Goal: Task Accomplishment & Management: Manage account settings

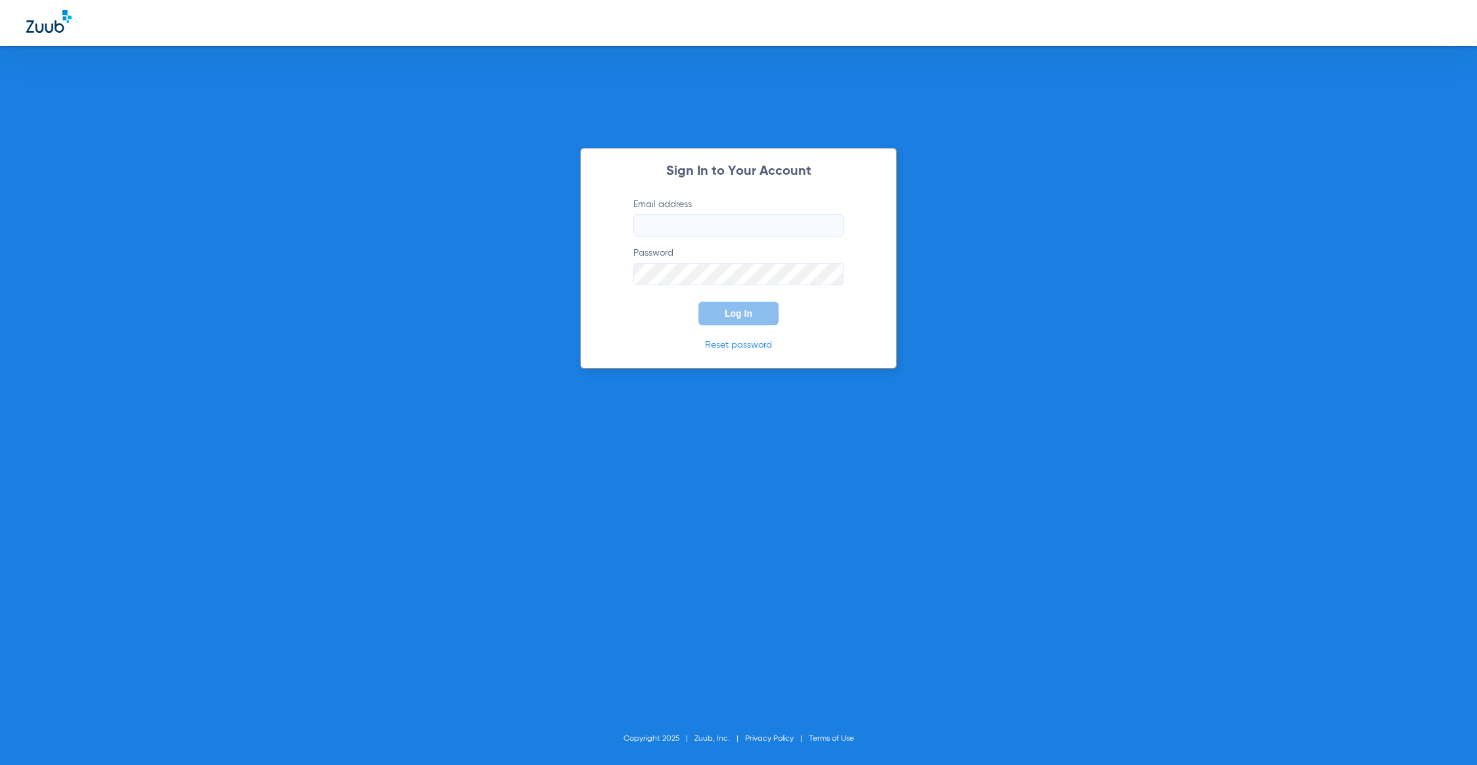
click at [689, 215] on input "Email address" at bounding box center [738, 225] width 210 height 22
type input "[PERSON_NAME][EMAIL_ADDRESS][PERSON_NAME][DOMAIN_NAME]"
click at [763, 306] on button "Log In" at bounding box center [739, 314] width 80 height 24
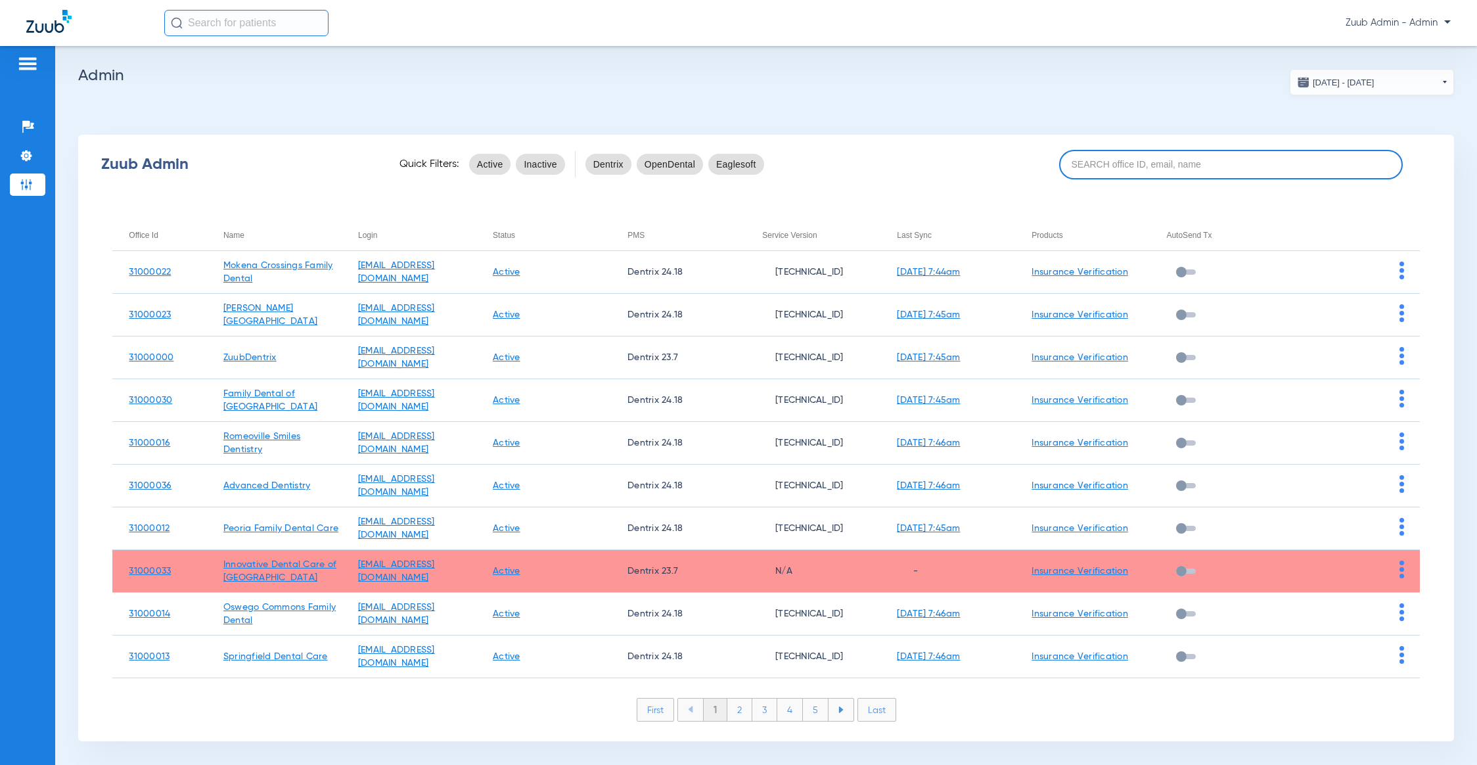
click at [1117, 170] on input at bounding box center [1231, 165] width 344 height 30
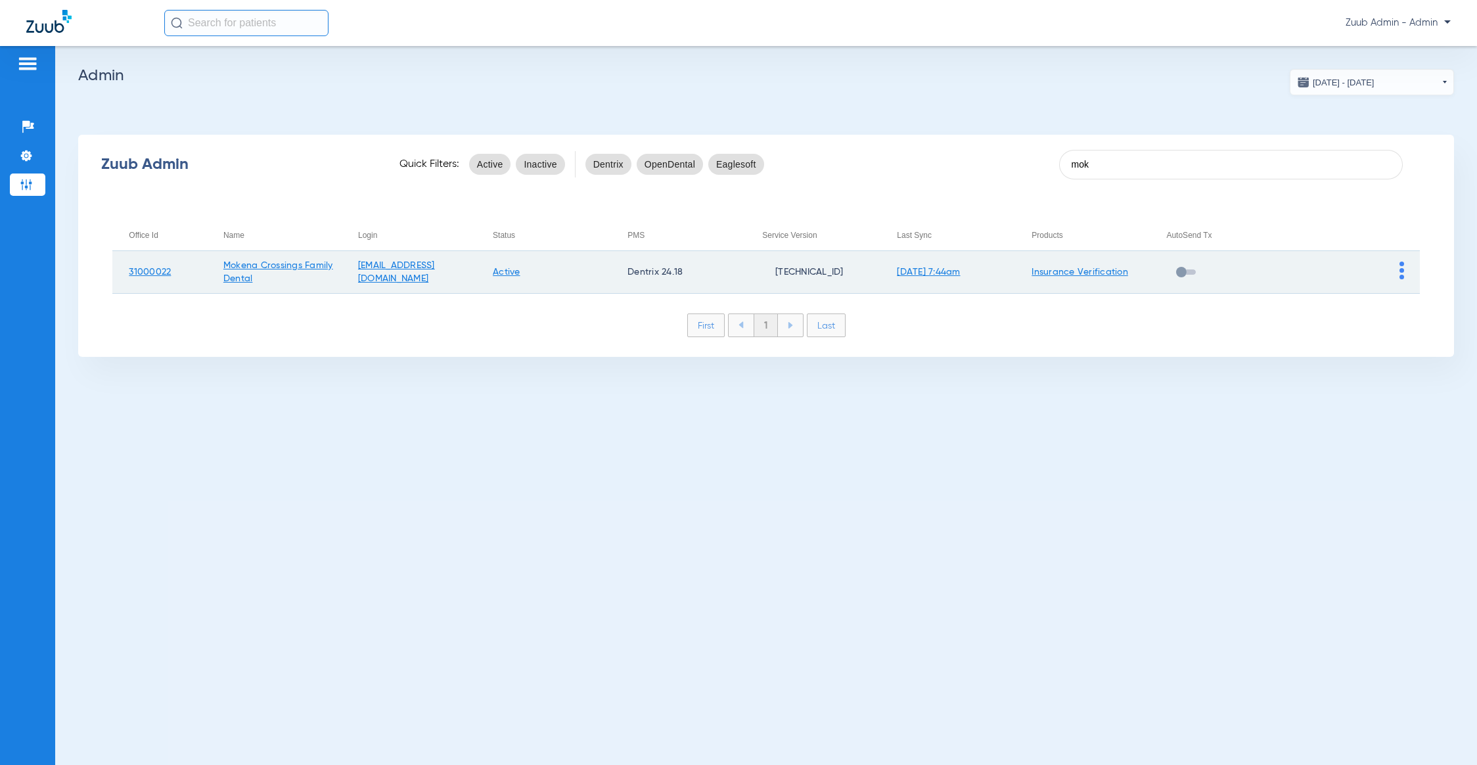
type input "mok"
click at [1402, 273] on img at bounding box center [1402, 271] width 5 height 18
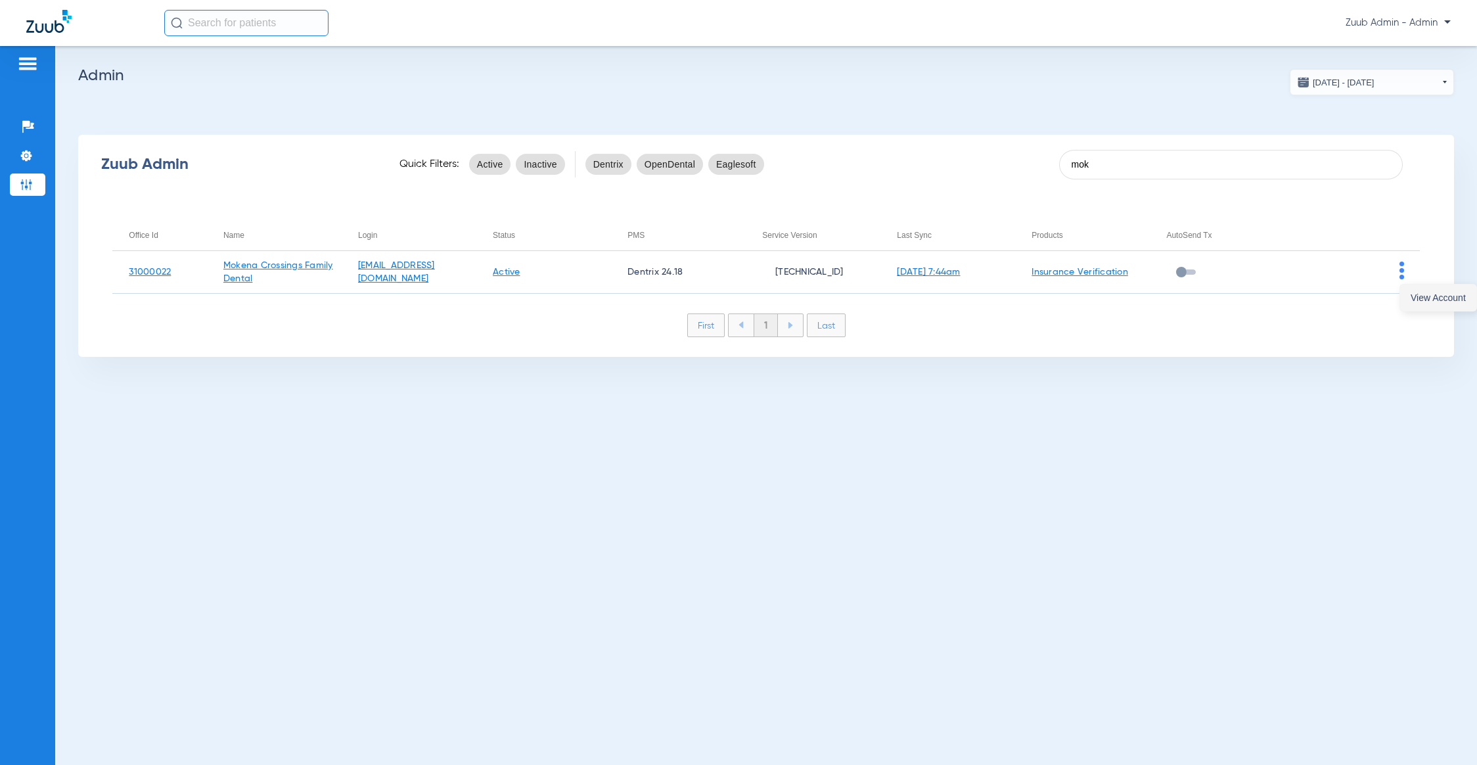
click at [1420, 293] on span "View Account" at bounding box center [1438, 297] width 55 height 9
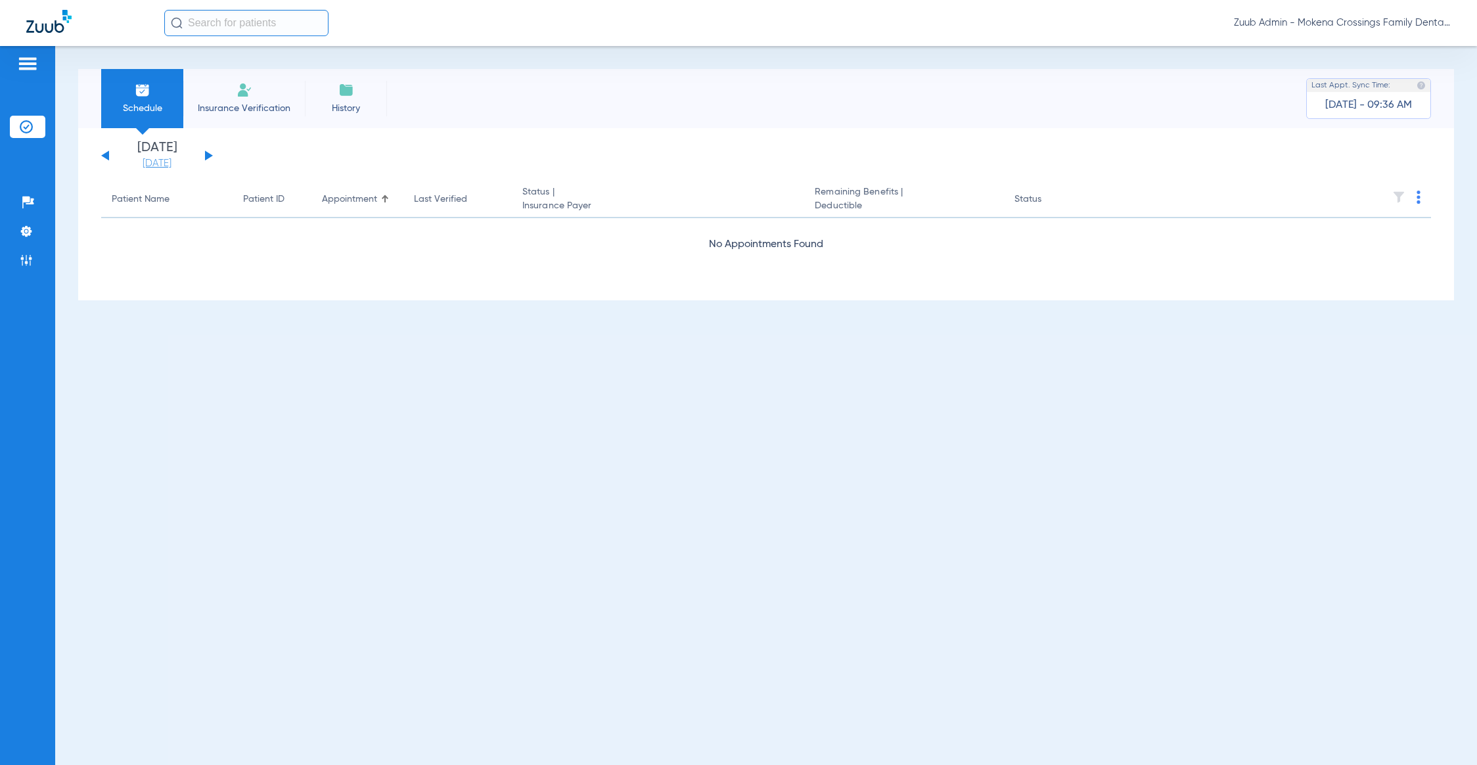
click at [160, 162] on link "[DATE]" at bounding box center [157, 163] width 79 height 13
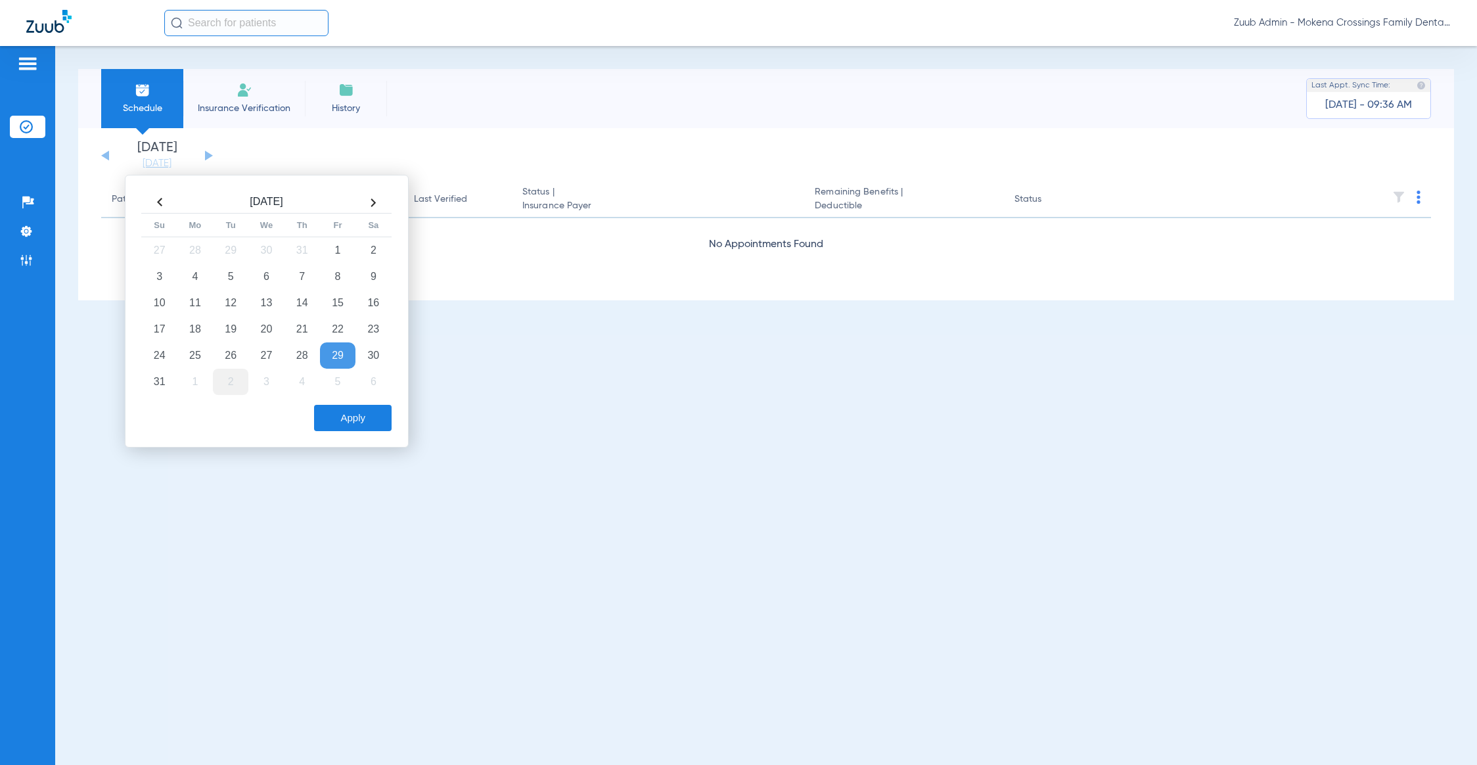
click at [225, 374] on td "2" at bounding box center [230, 382] width 35 height 26
click at [338, 416] on button "Apply" at bounding box center [353, 418] width 78 height 26
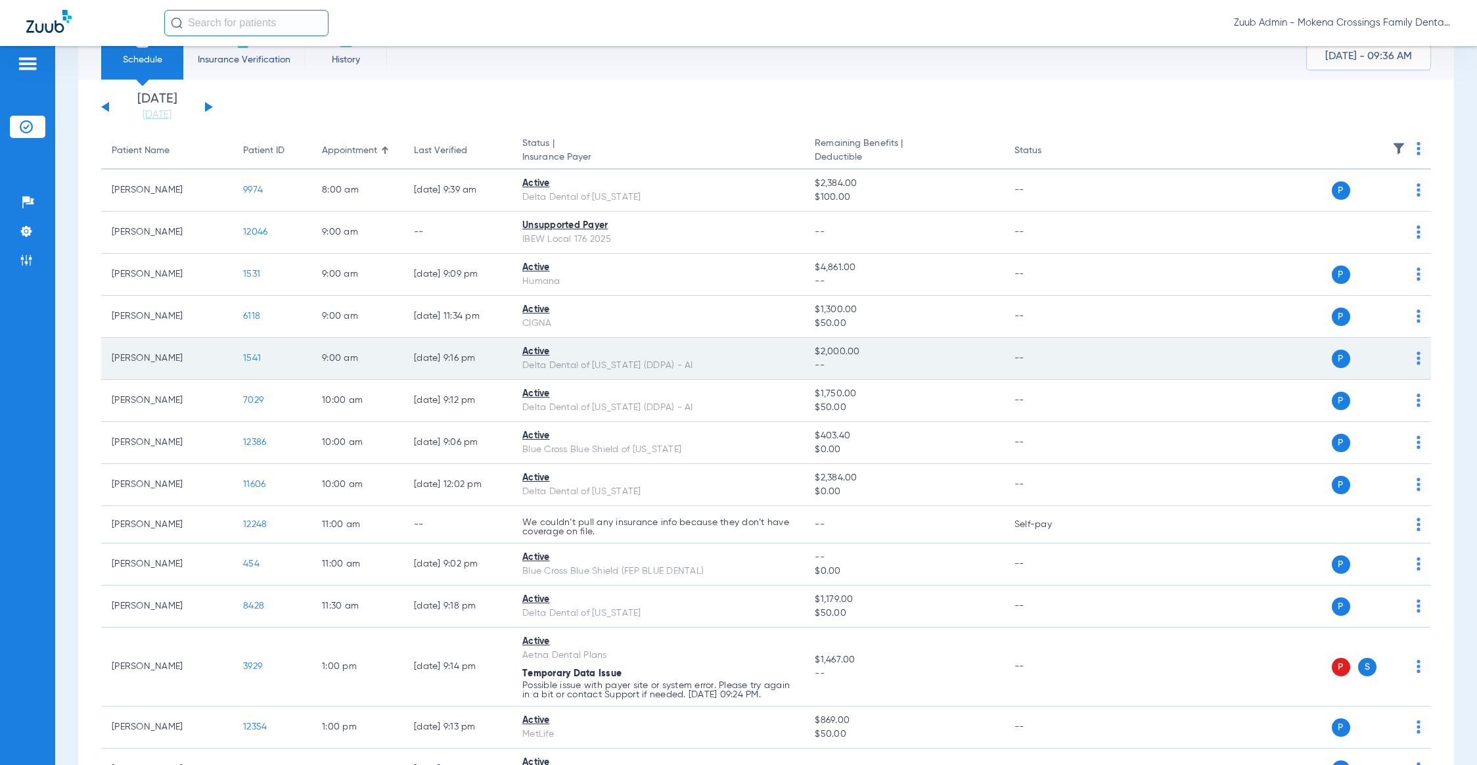
scroll to position [104, 0]
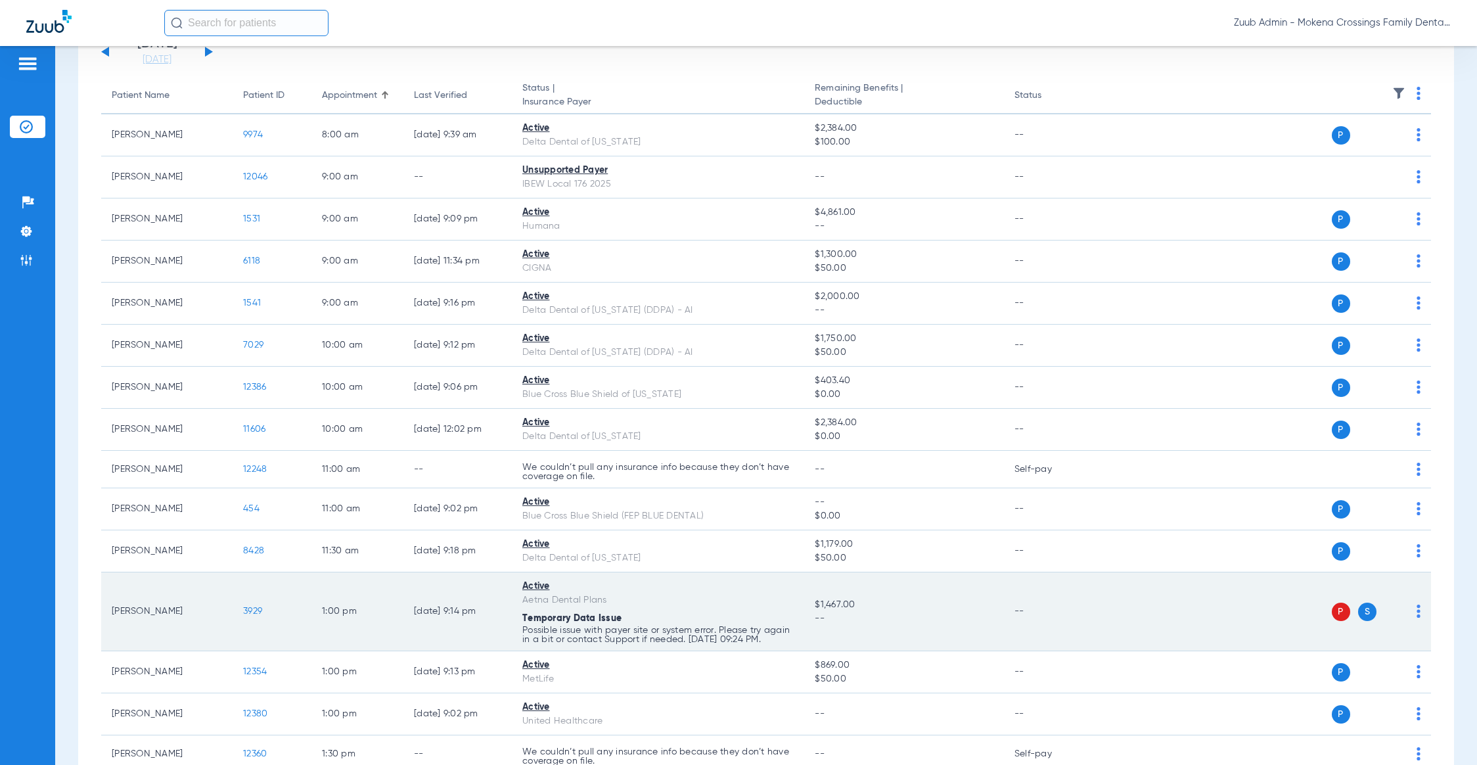
click at [254, 616] on span "3929" at bounding box center [252, 611] width 19 height 9
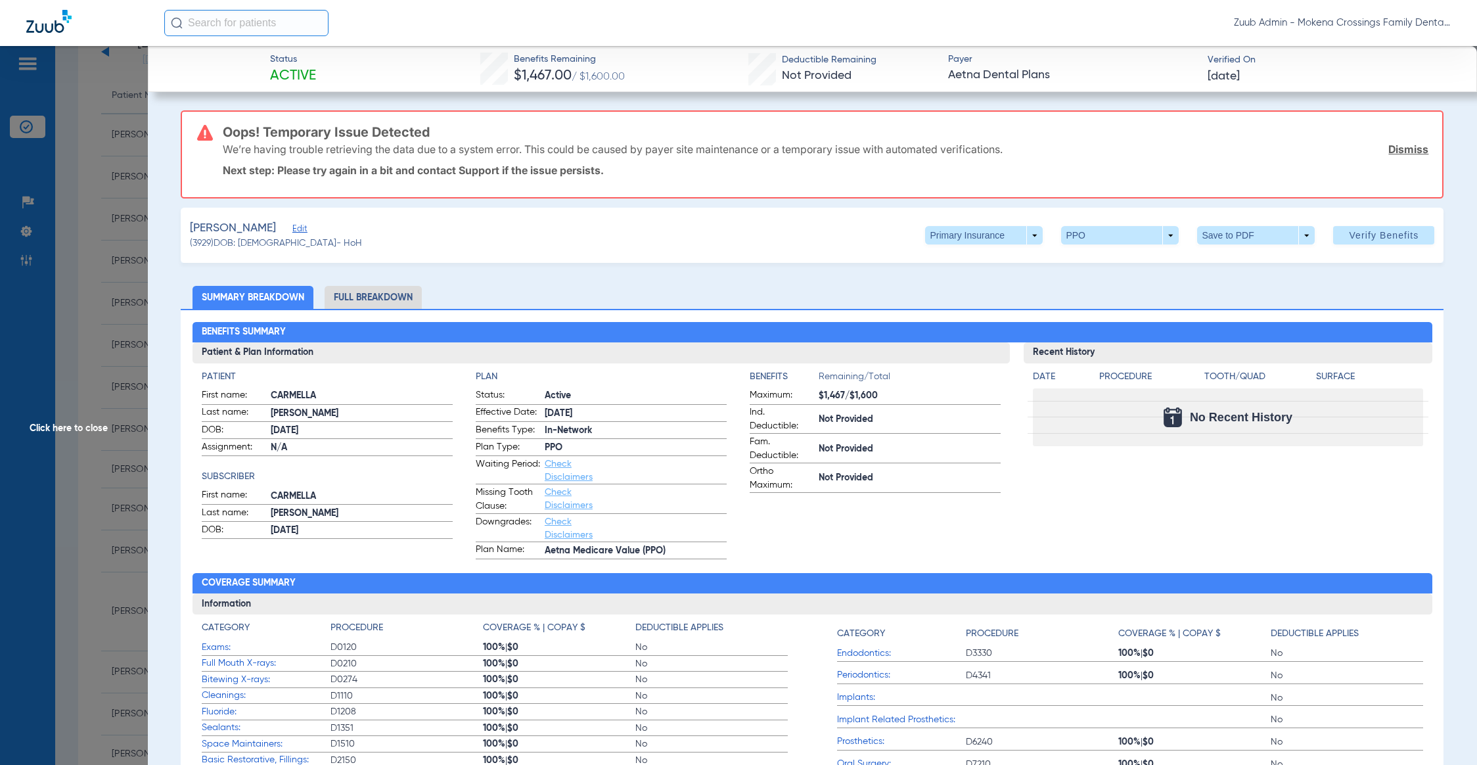
click at [299, 226] on span "Edit" at bounding box center [298, 230] width 12 height 12
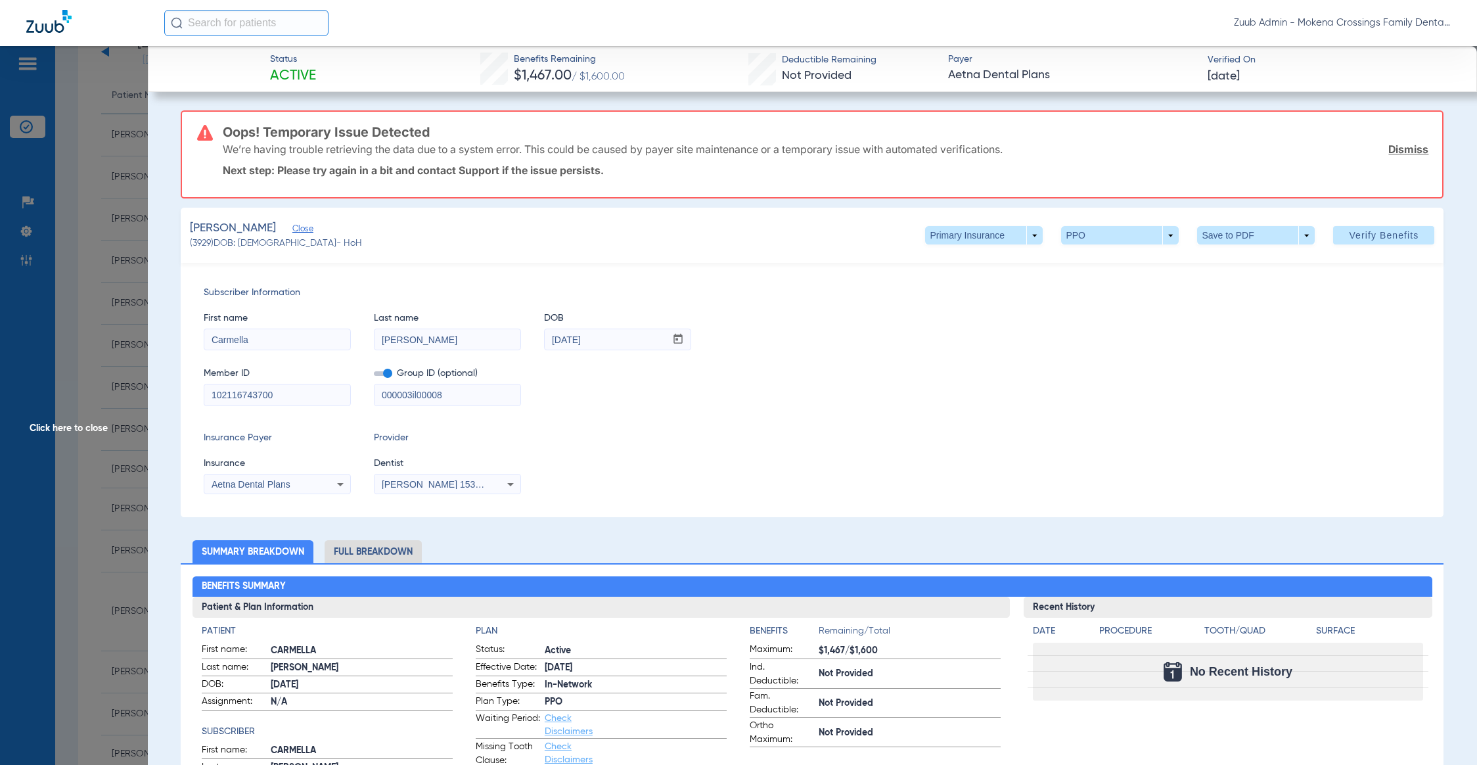
click at [239, 394] on input "102116743700" at bounding box center [277, 394] width 146 height 21
click at [240, 394] on input "102116743700" at bounding box center [277, 394] width 146 height 21
click at [455, 389] on input "000003il00008" at bounding box center [448, 394] width 146 height 21
click at [455, 388] on input "000003il00008" at bounding box center [448, 394] width 146 height 21
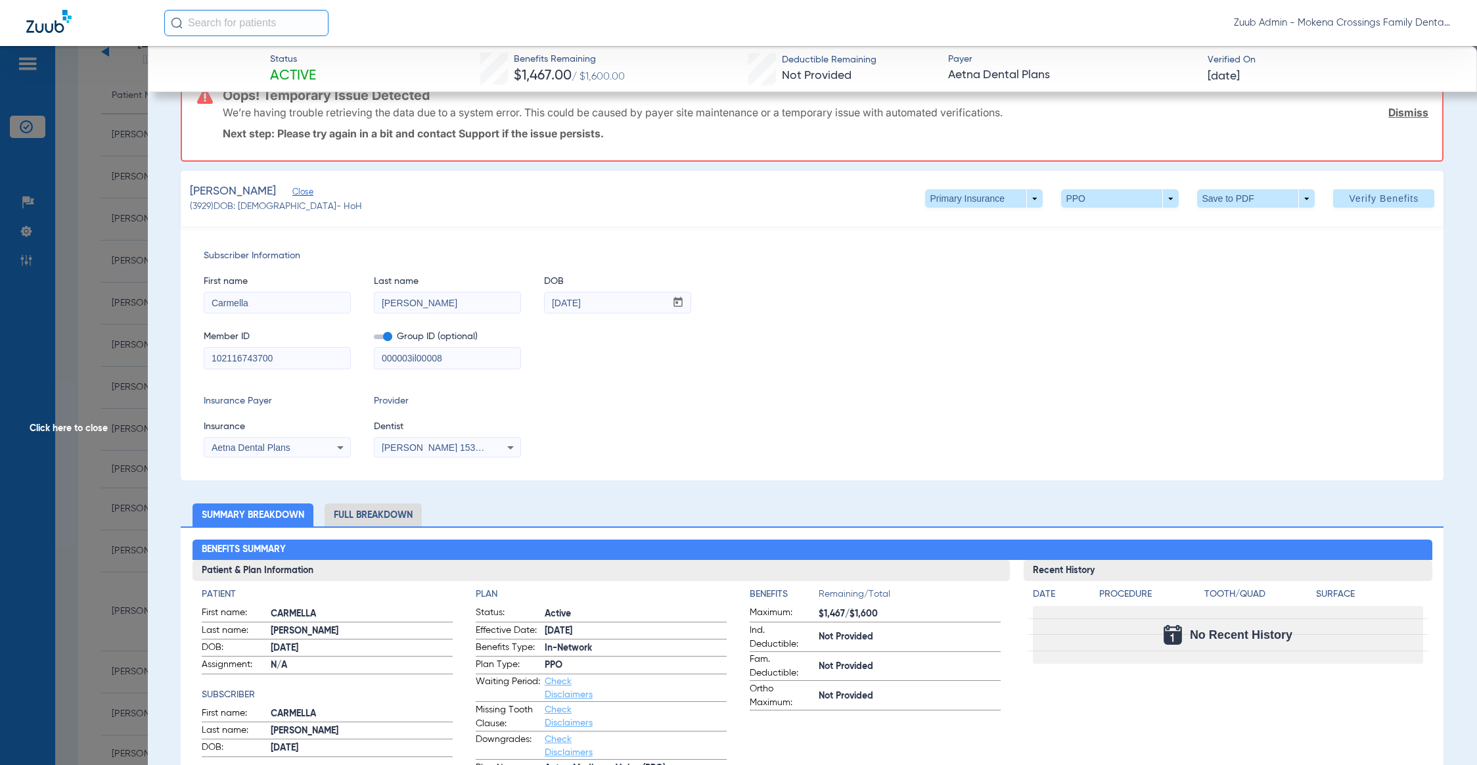
scroll to position [0, 0]
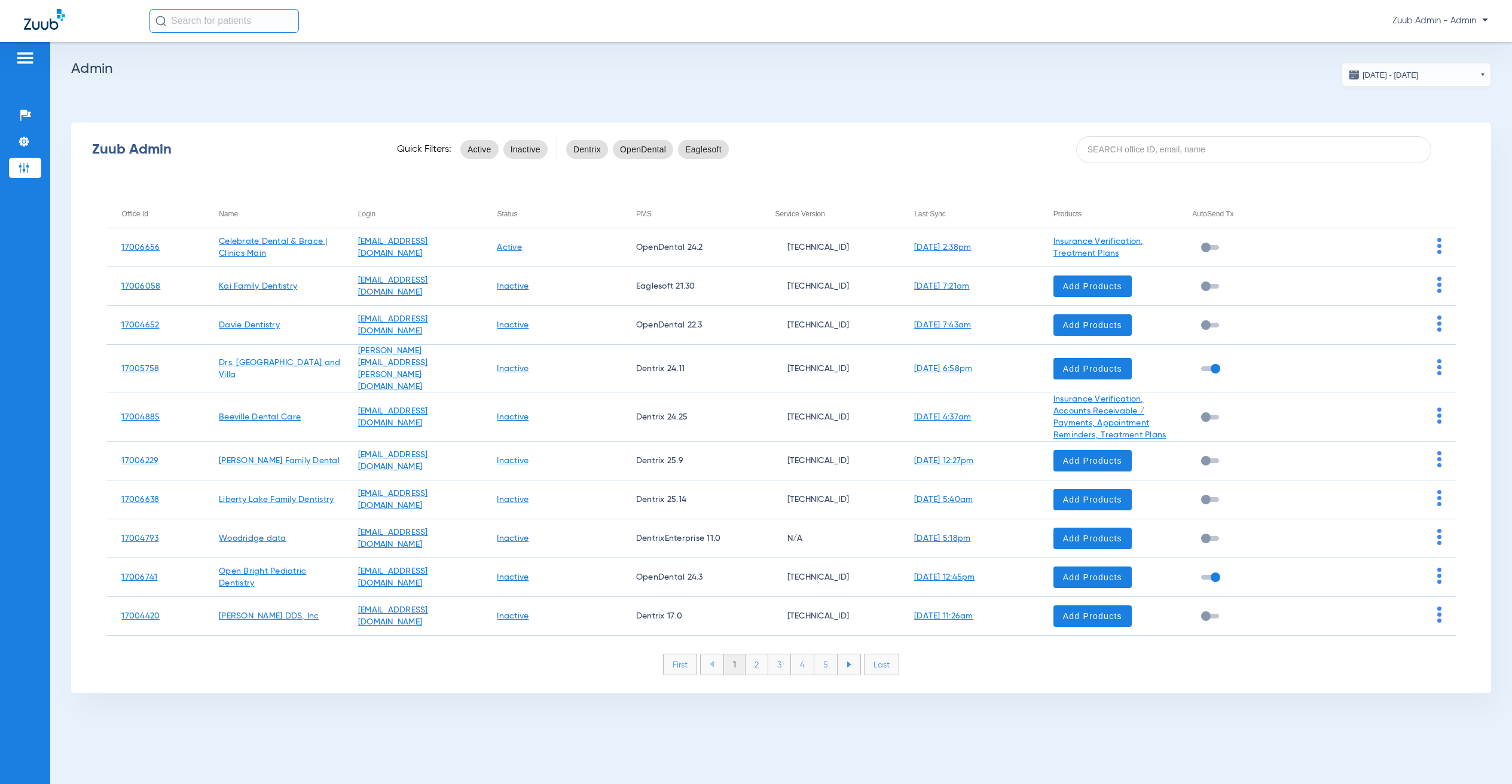
drag, startPoint x: 1162, startPoint y: 159, endPoint x: 1194, endPoint y: 193, distance: 46.7
click at [1162, 159] on input at bounding box center [1254, 150] width 355 height 27
paste input "17005508"
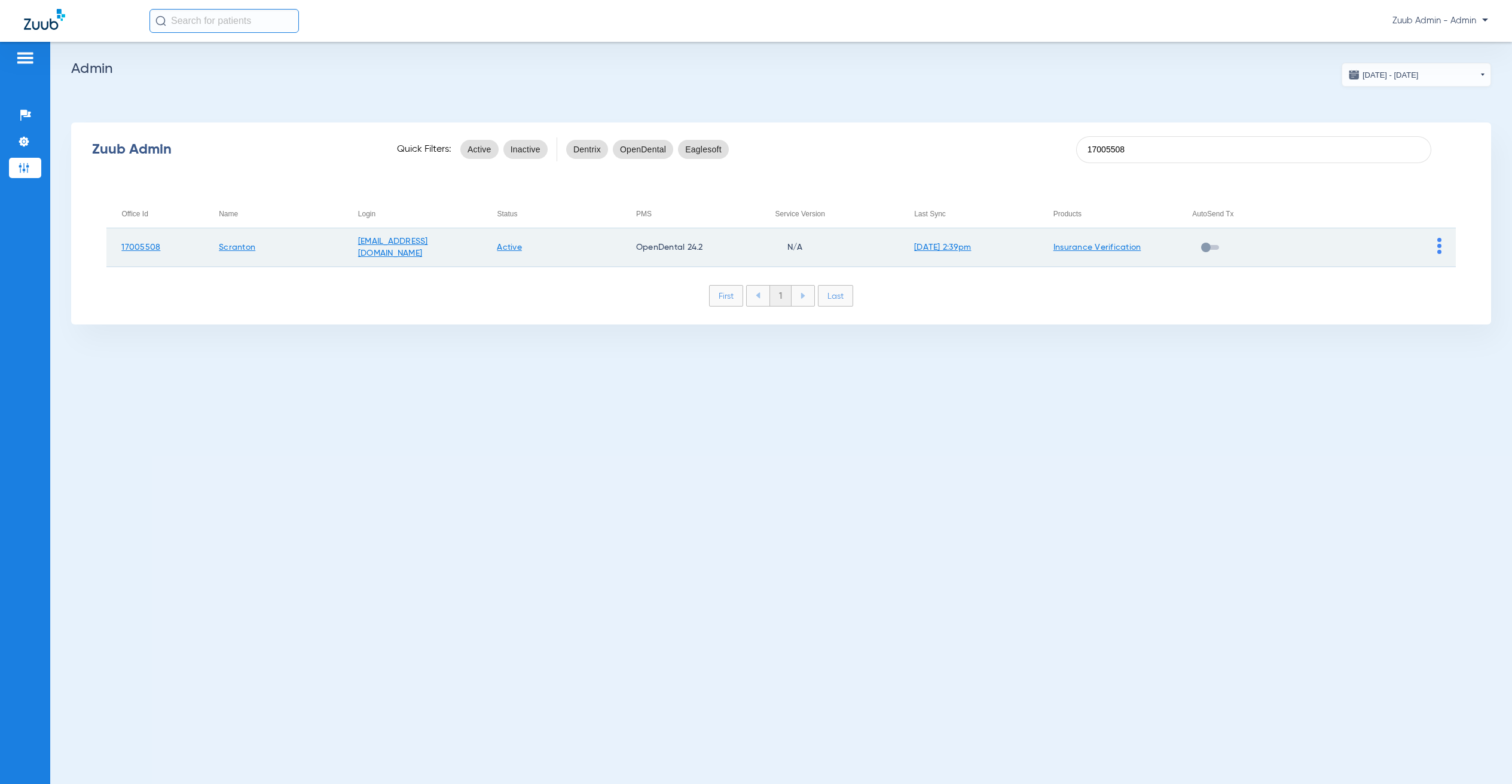
type input "17005508"
click at [1437, 240] on img at bounding box center [1439, 246] width 5 height 16
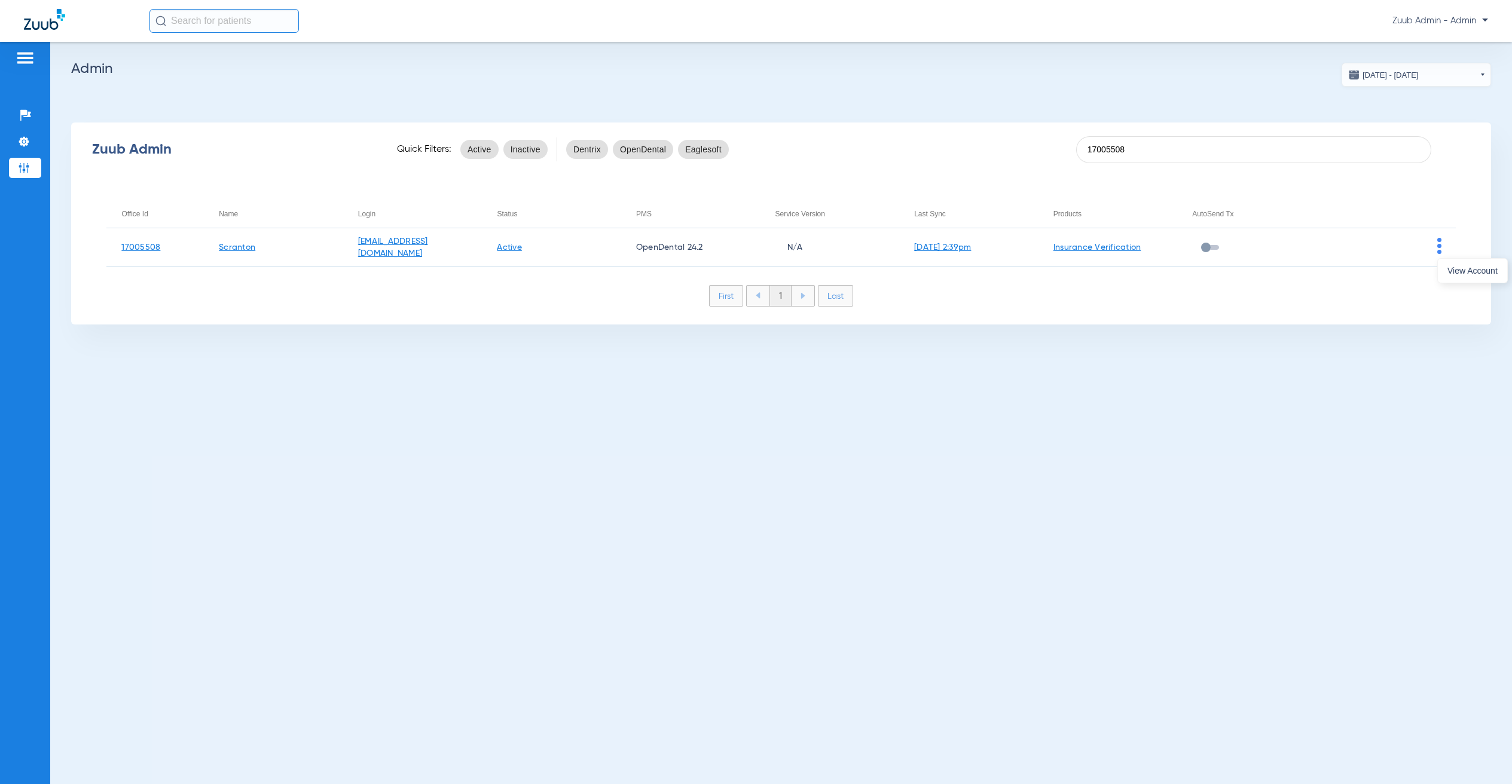
click at [1460, 270] on span "View Account" at bounding box center [1472, 270] width 50 height 8
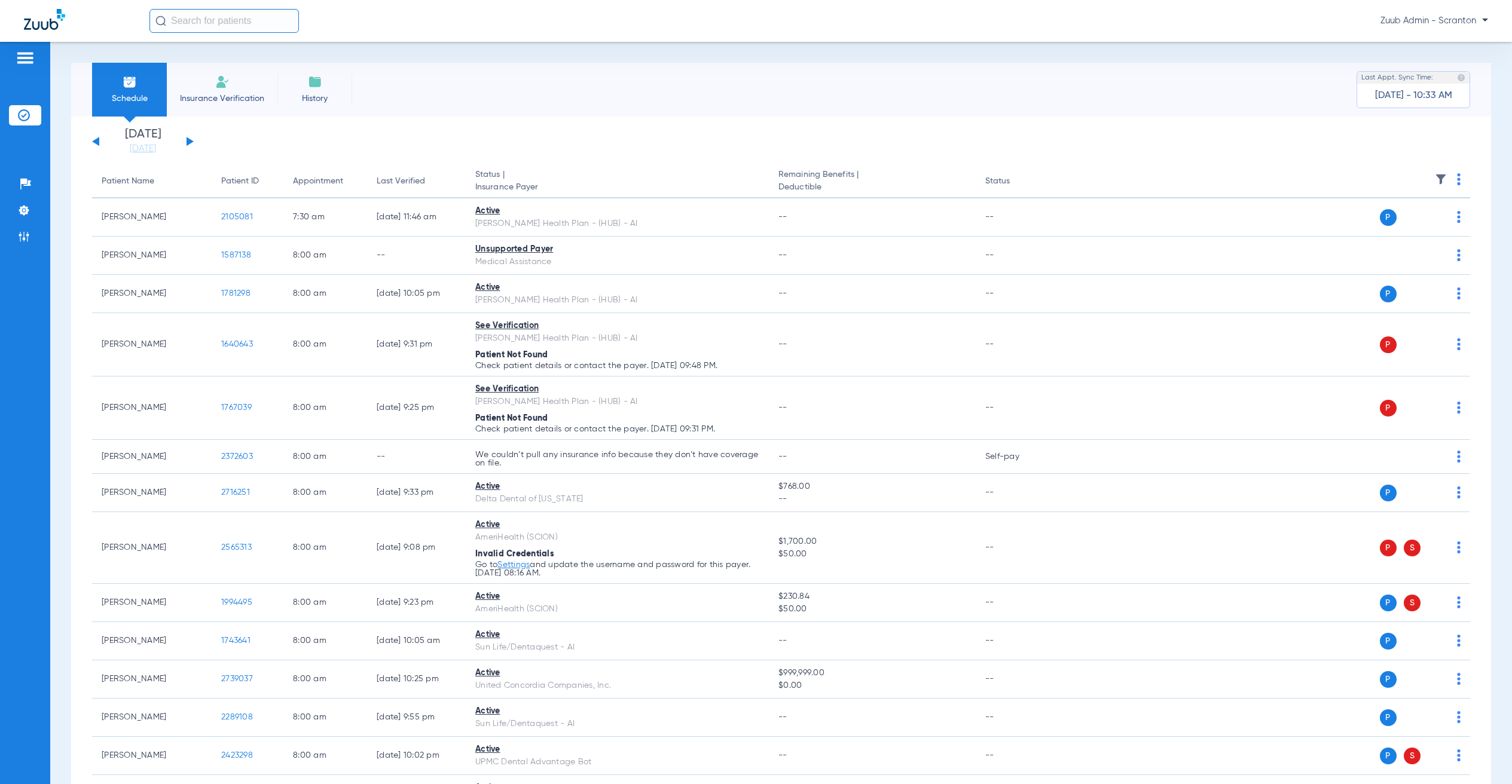
click at [147, 146] on link "[DATE]" at bounding box center [143, 148] width 72 height 12
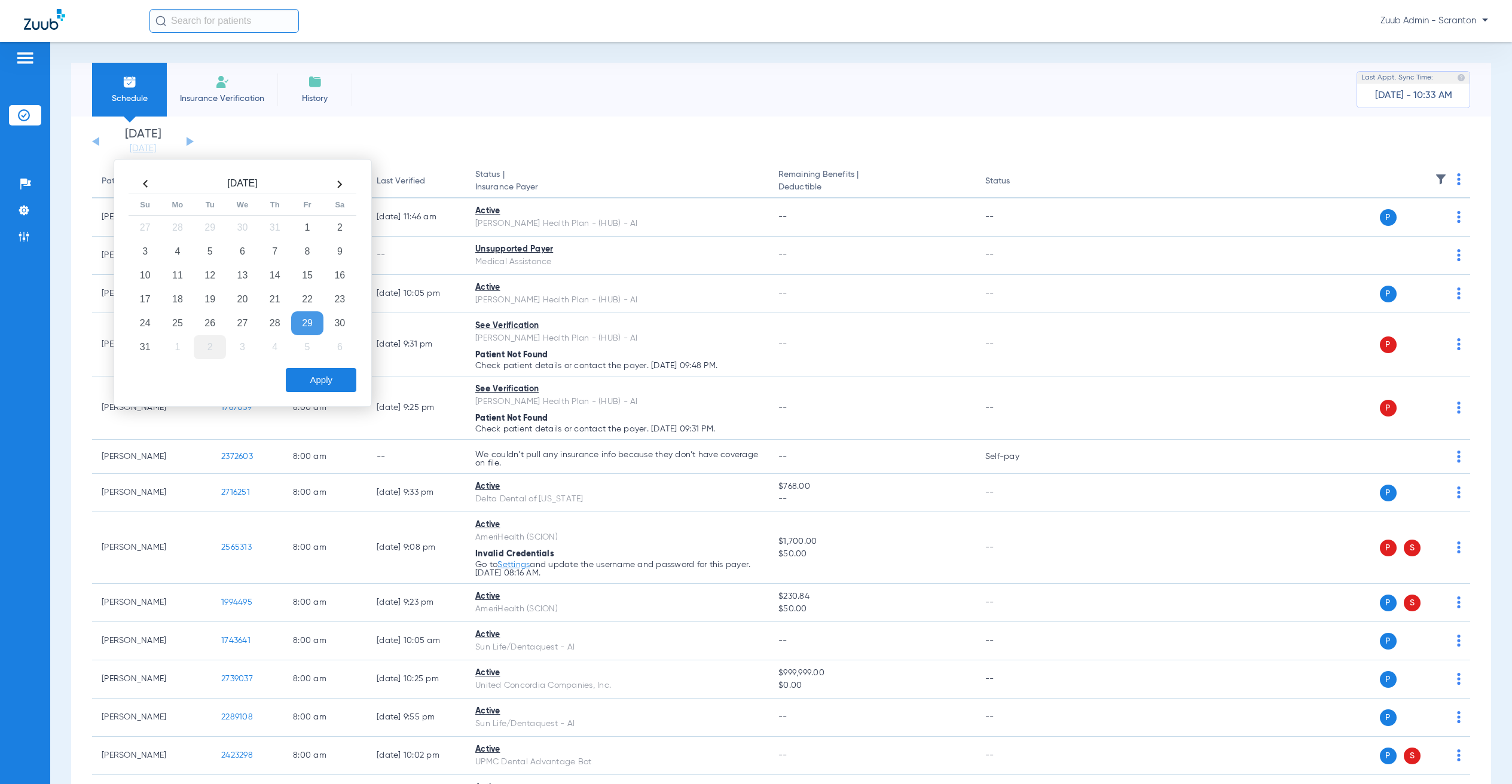
click at [237, 345] on td "3" at bounding box center [241, 347] width 32 height 24
click at [207, 280] on td "16" at bounding box center [209, 276] width 32 height 24
click at [309, 381] on button "Apply" at bounding box center [321, 380] width 71 height 24
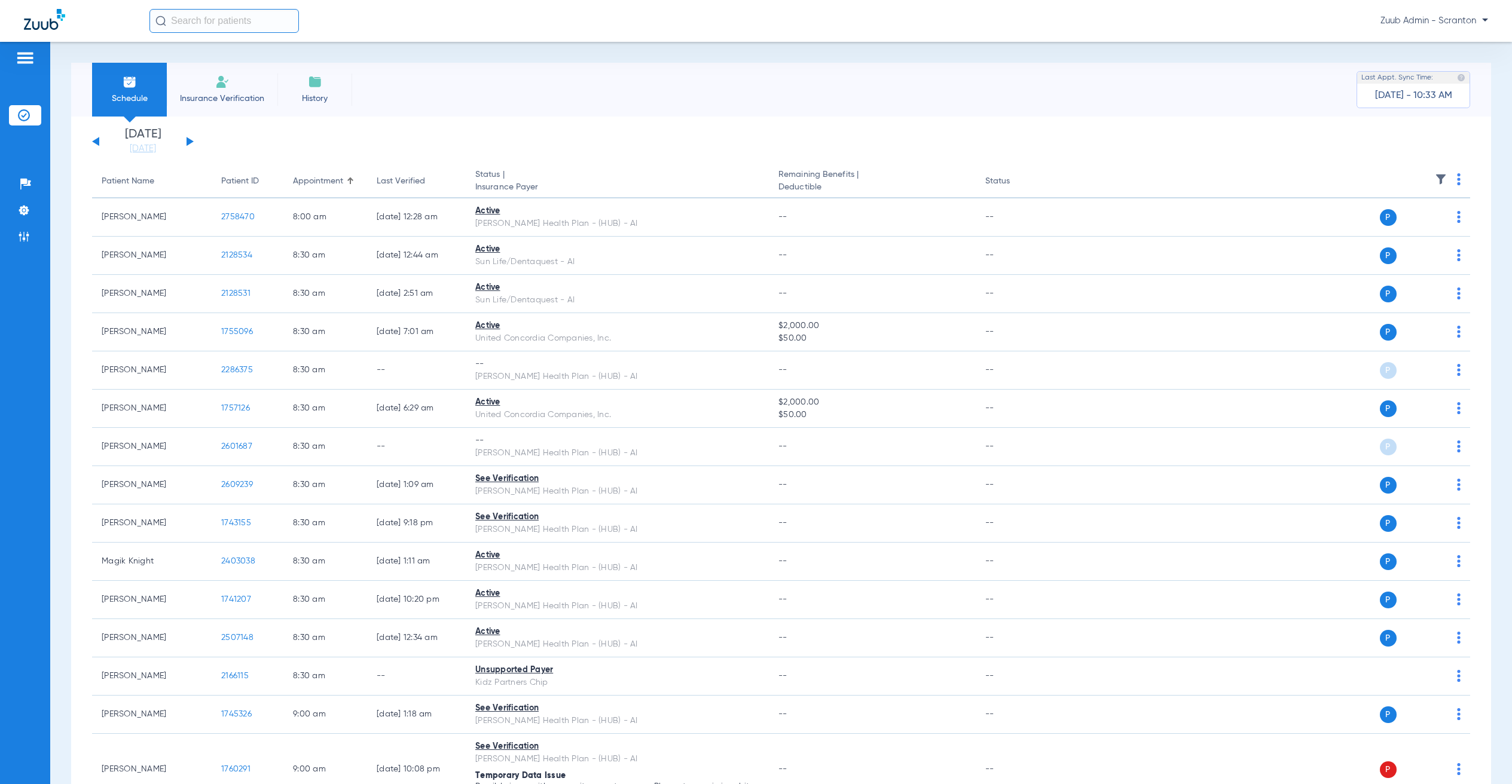
click at [1437, 182] on th at bounding box center [1263, 181] width 414 height 34
click at [152, 149] on link "[DATE]" at bounding box center [143, 148] width 72 height 12
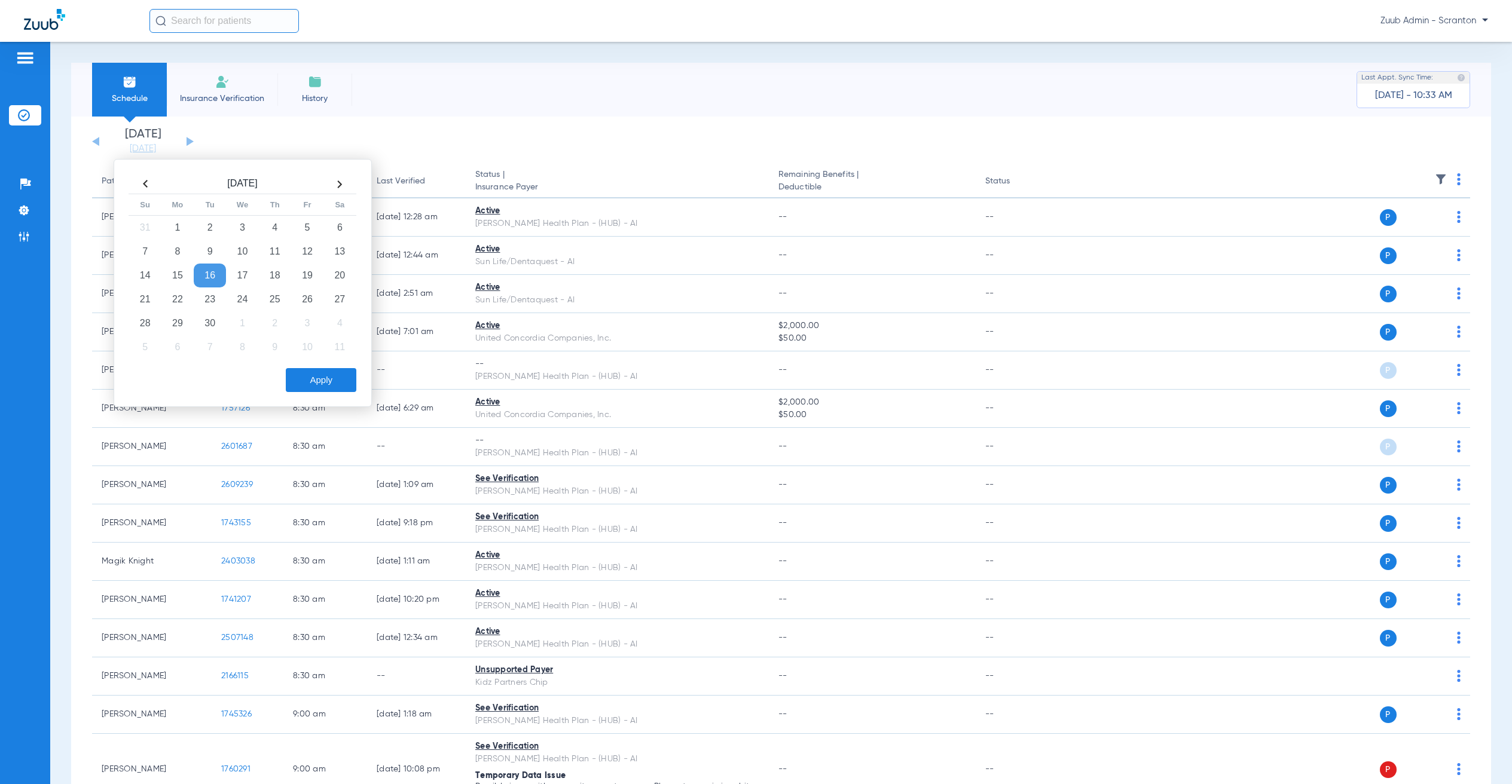
click at [207, 227] on td "2" at bounding box center [209, 227] width 32 height 24
click at [335, 383] on button "Apply" at bounding box center [321, 380] width 71 height 24
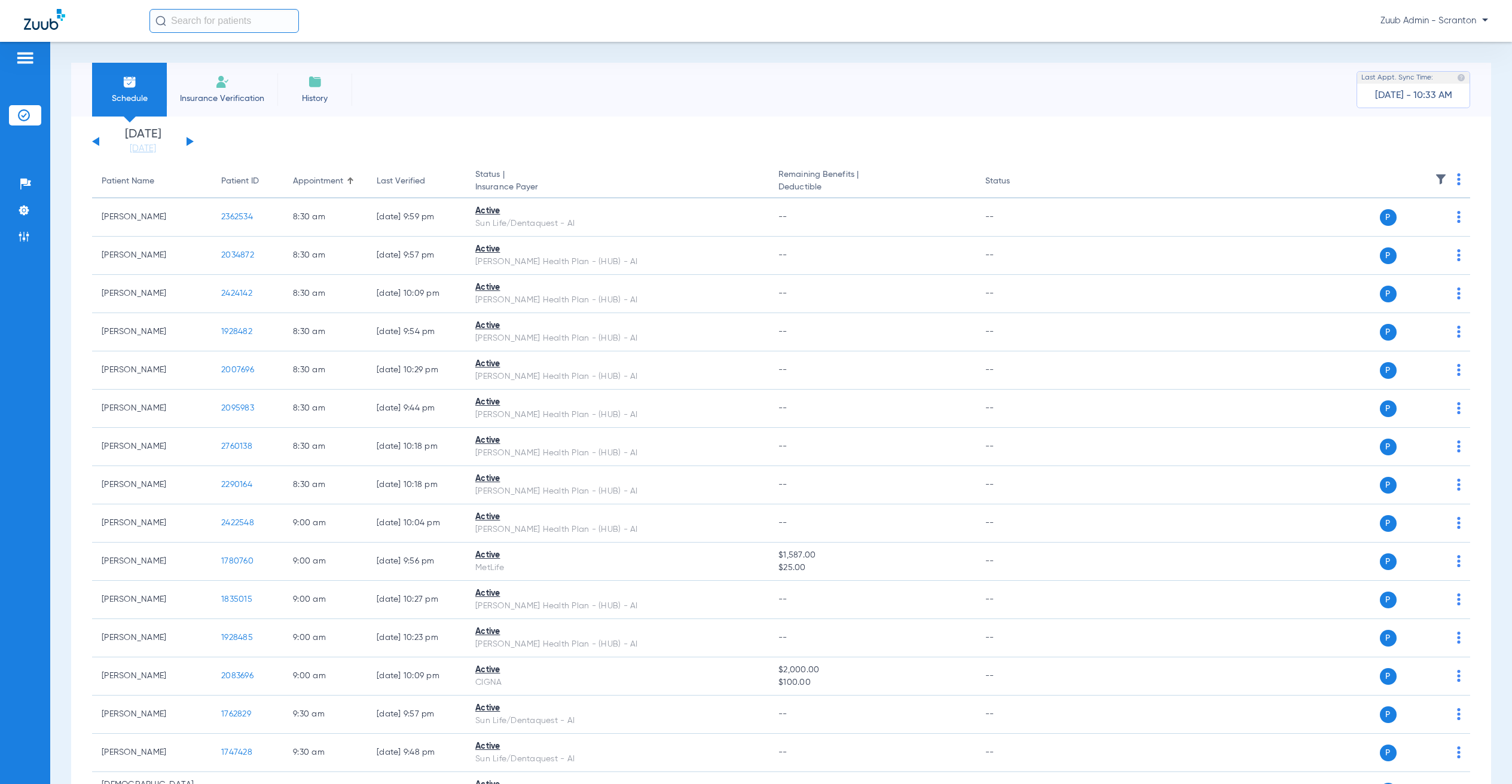
click at [186, 138] on button at bounding box center [190, 141] width 7 height 9
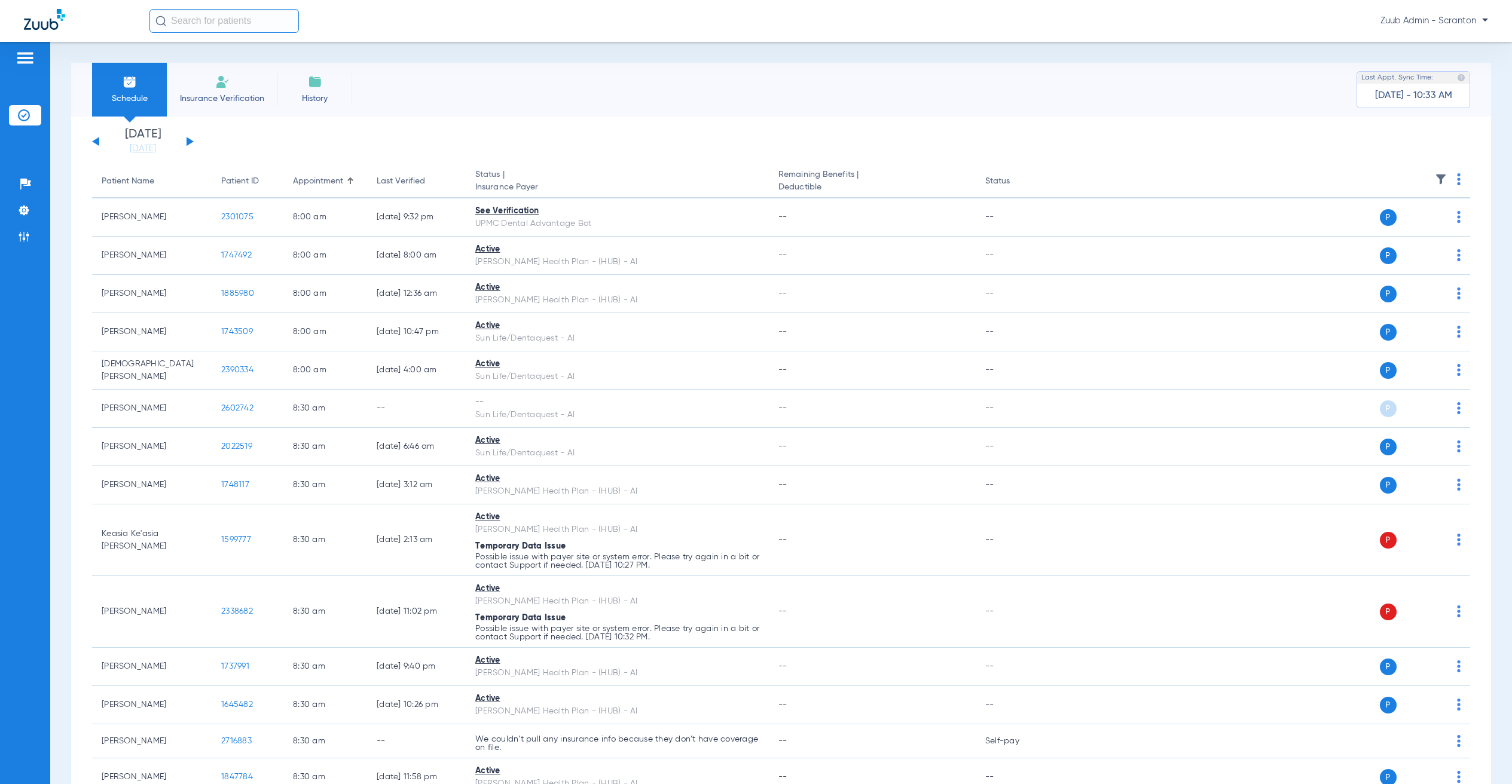
click at [1435, 176] on img at bounding box center [1440, 179] width 12 height 12
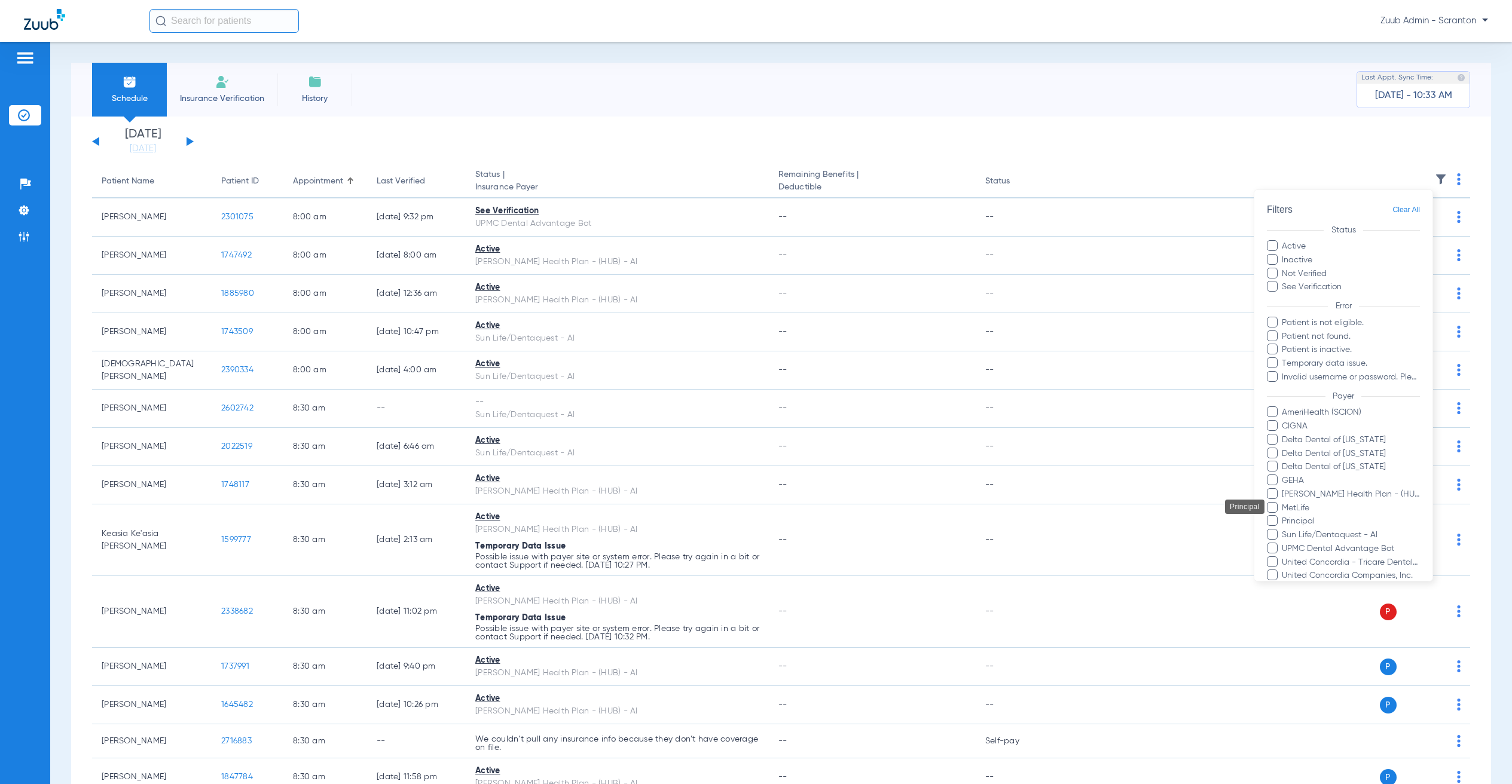
click at [1336, 529] on span "Sun Life/Dentaquest - AI" at bounding box center [1351, 536] width 138 height 13
click at [1284, 543] on input "Sun Life/Dentaquest - AI" at bounding box center [1284, 543] width 0 height 0
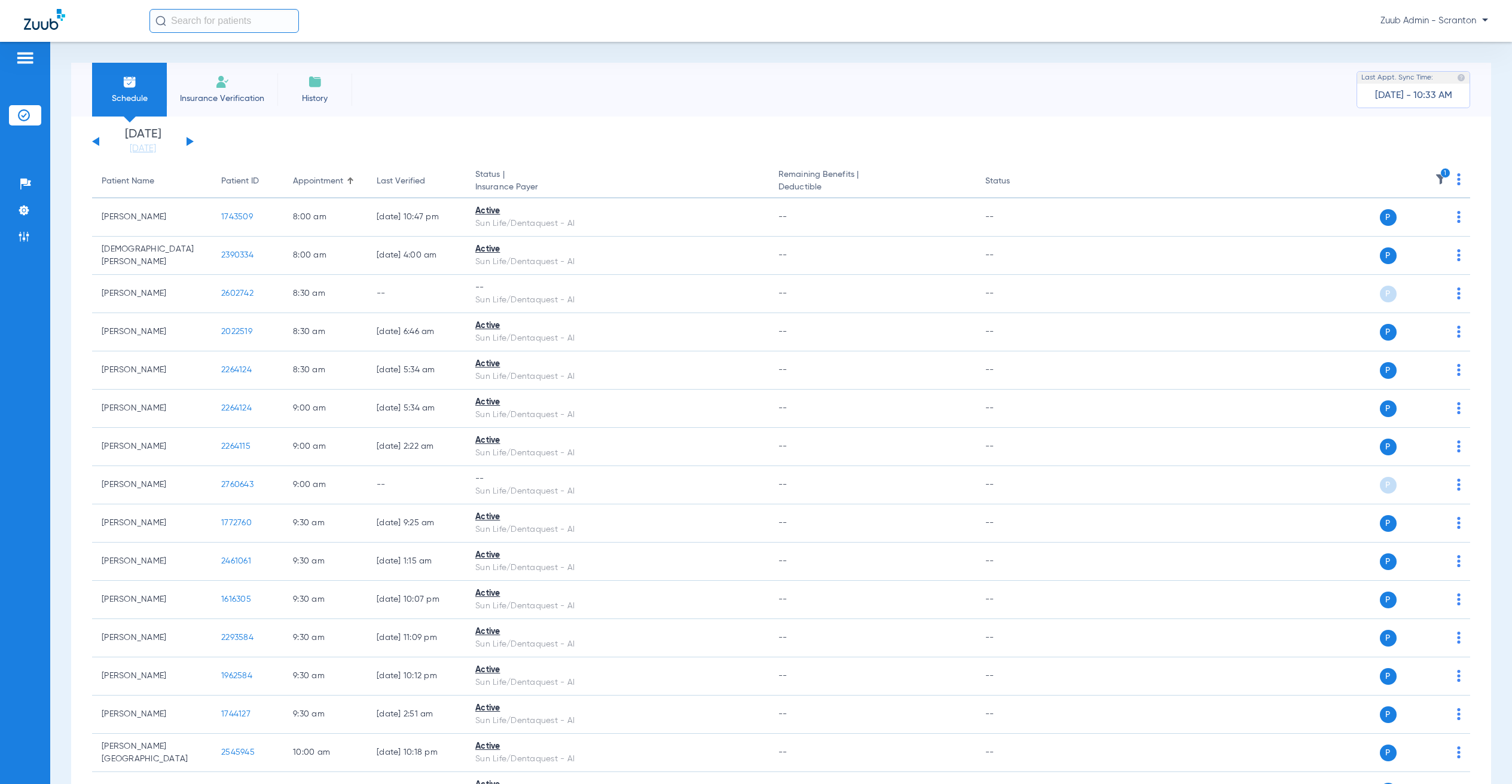
click at [94, 140] on div "[DATE] [DATE] [DATE] [DATE] [DATE] [DATE] [DATE] [DATE] [DATE] [DATE] [DATE] [D…" at bounding box center [143, 141] width 102 height 26
click at [96, 140] on button at bounding box center [96, 141] width 7 height 9
click at [26, 246] on li "Admin" at bounding box center [25, 236] width 32 height 20
click at [29, 241] on img at bounding box center [24, 236] width 12 height 12
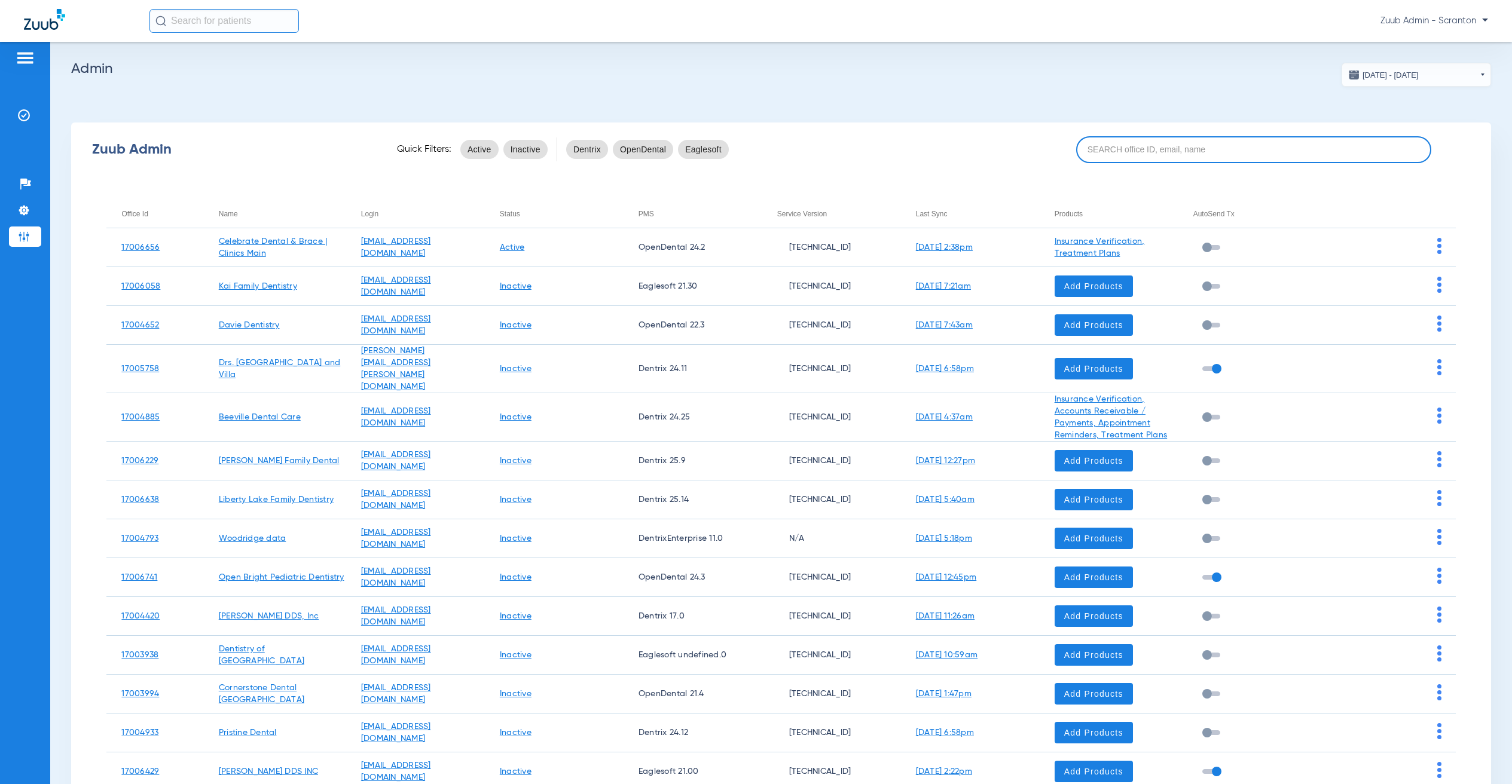
click at [1264, 151] on input at bounding box center [1254, 150] width 355 height 27
click at [1215, 144] on input at bounding box center [1254, 150] width 355 height 27
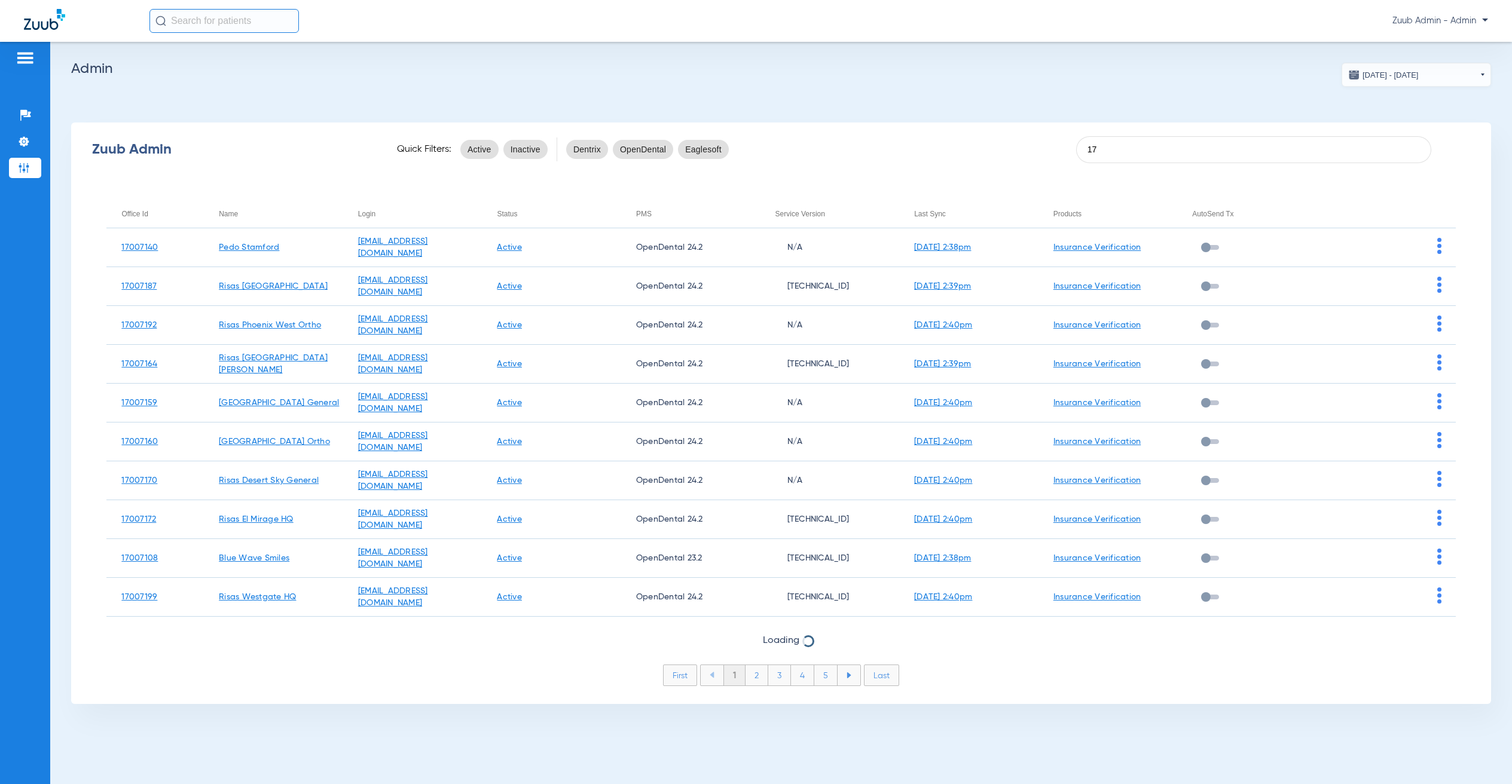
type input "1"
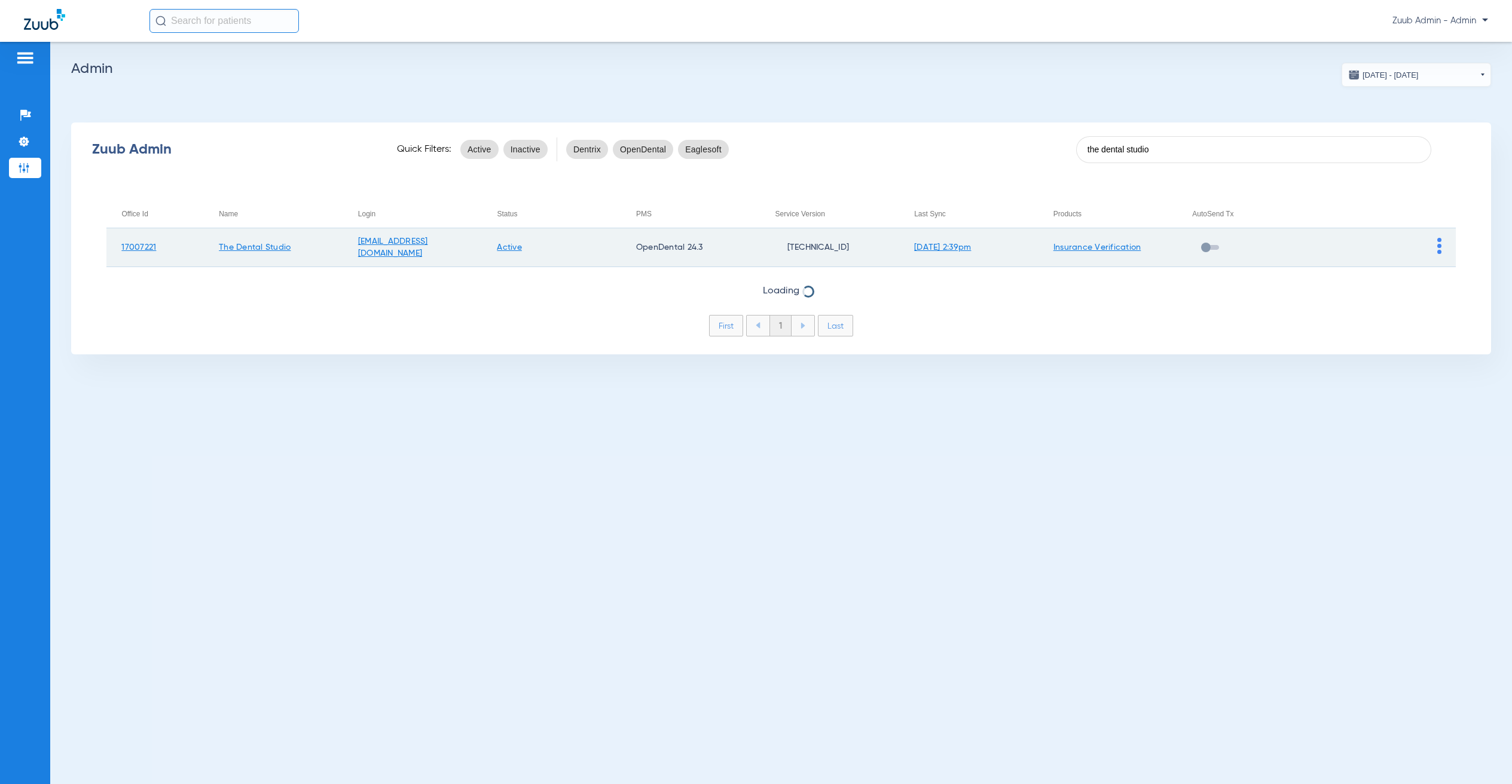
type input "the dental studio"
click at [1437, 240] on img at bounding box center [1439, 246] width 5 height 16
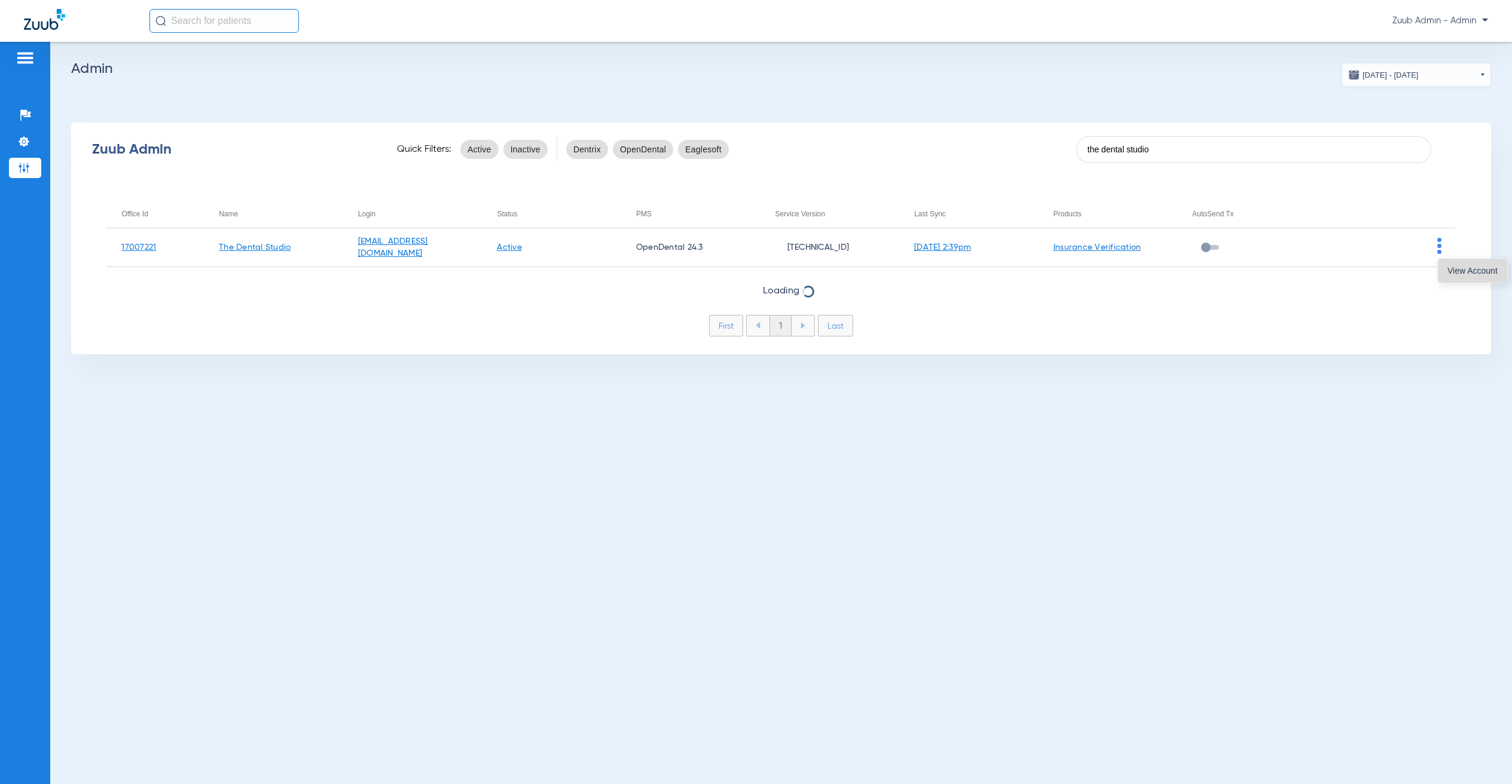
click at [1455, 273] on span "View Account" at bounding box center [1472, 270] width 50 height 8
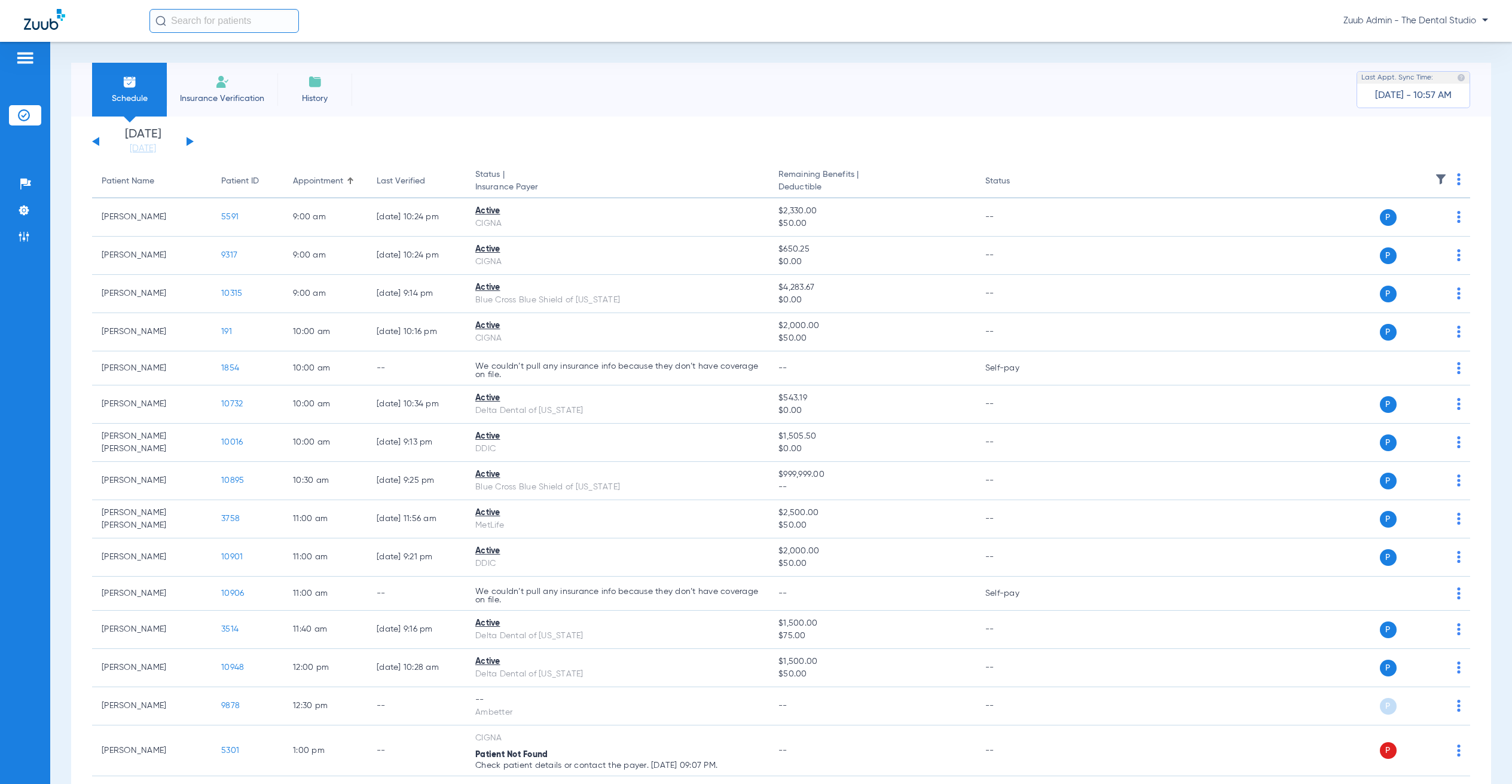
click at [143, 149] on link "[DATE]" at bounding box center [143, 148] width 72 height 12
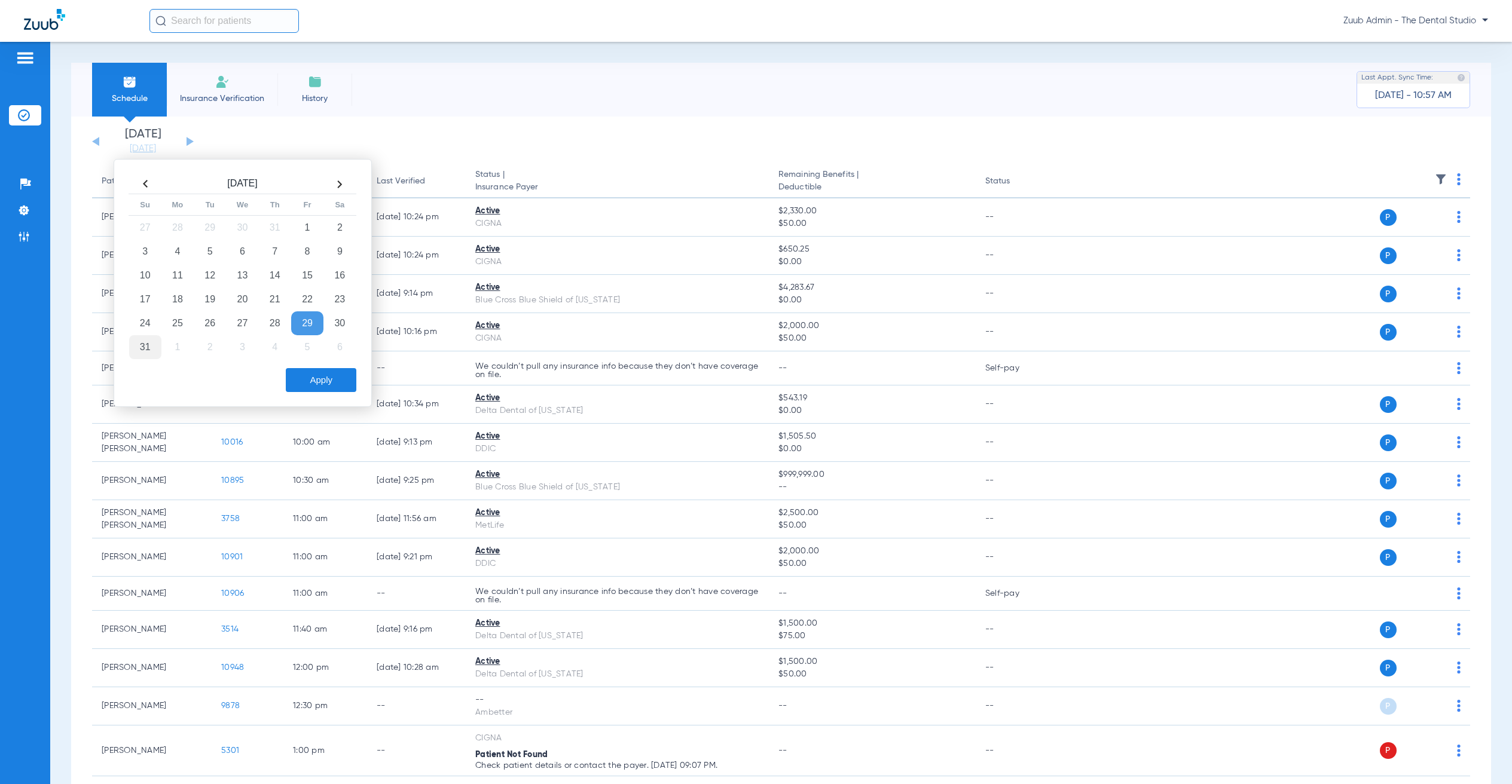
click at [146, 347] on td "31" at bounding box center [145, 347] width 32 height 24
click at [323, 386] on button "Apply" at bounding box center [321, 380] width 71 height 24
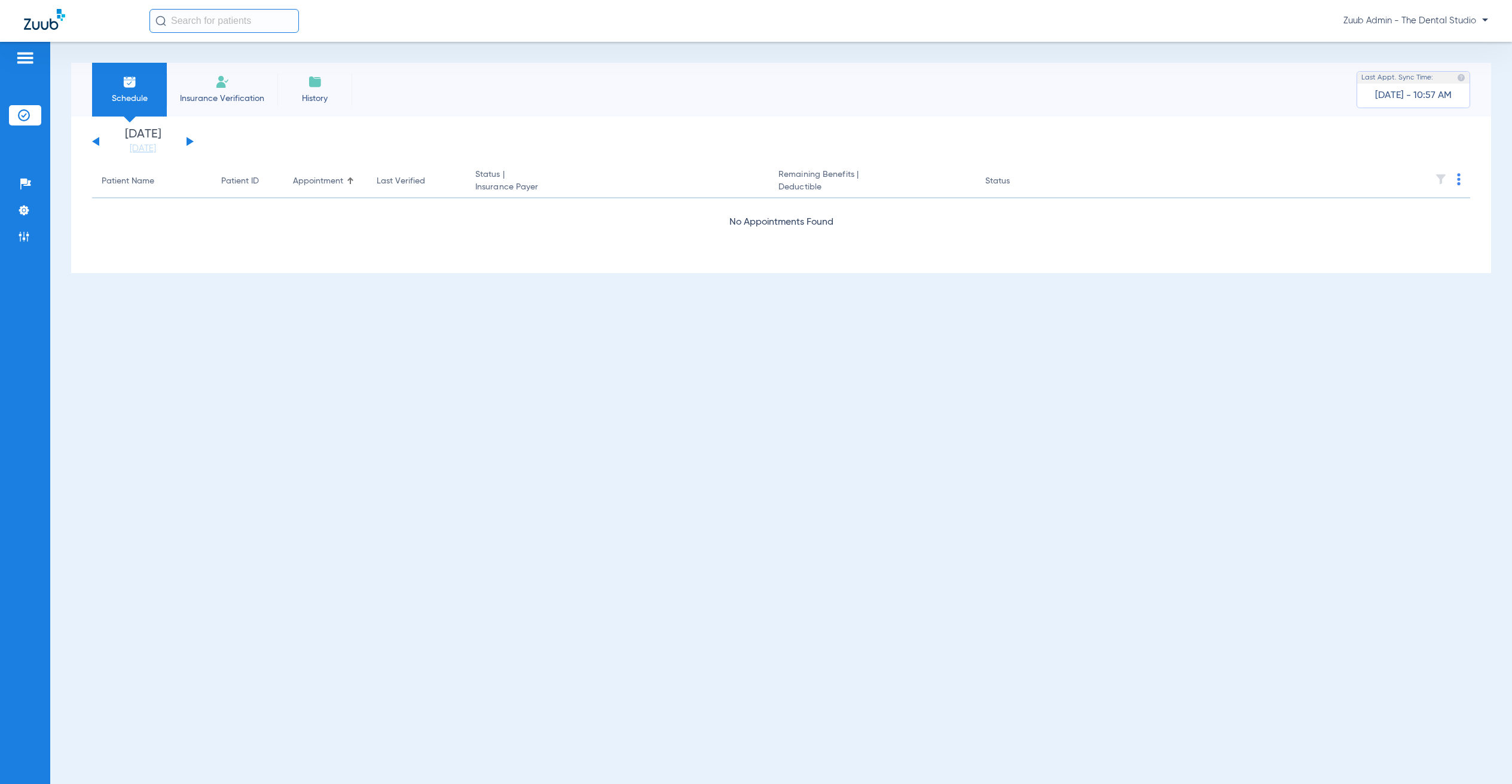
click at [186, 143] on button at bounding box center [190, 141] width 7 height 9
click at [147, 149] on link "[DATE]" at bounding box center [143, 148] width 72 height 12
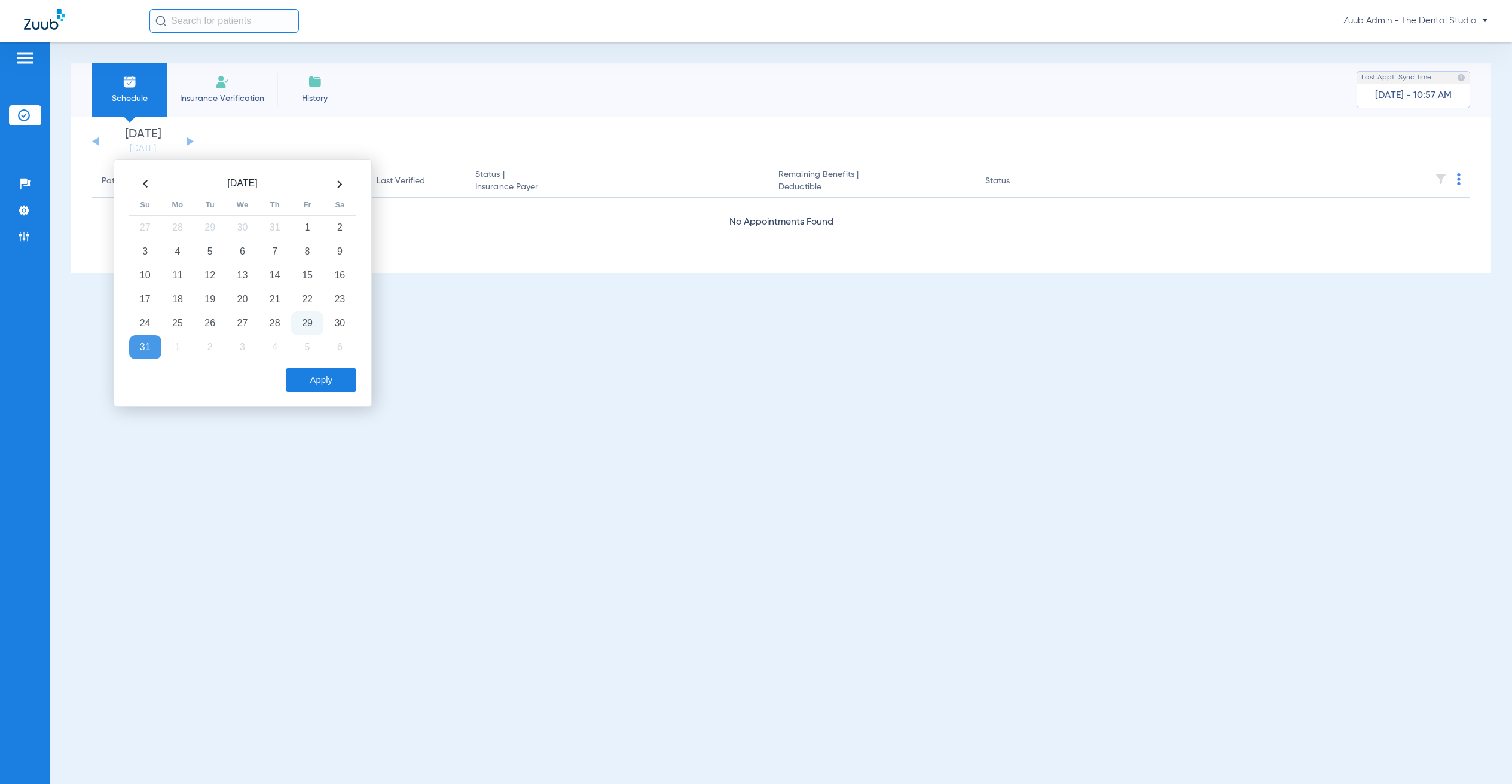
click at [307, 331] on td "29" at bounding box center [307, 323] width 32 height 24
click at [335, 387] on button "Apply" at bounding box center [321, 380] width 71 height 24
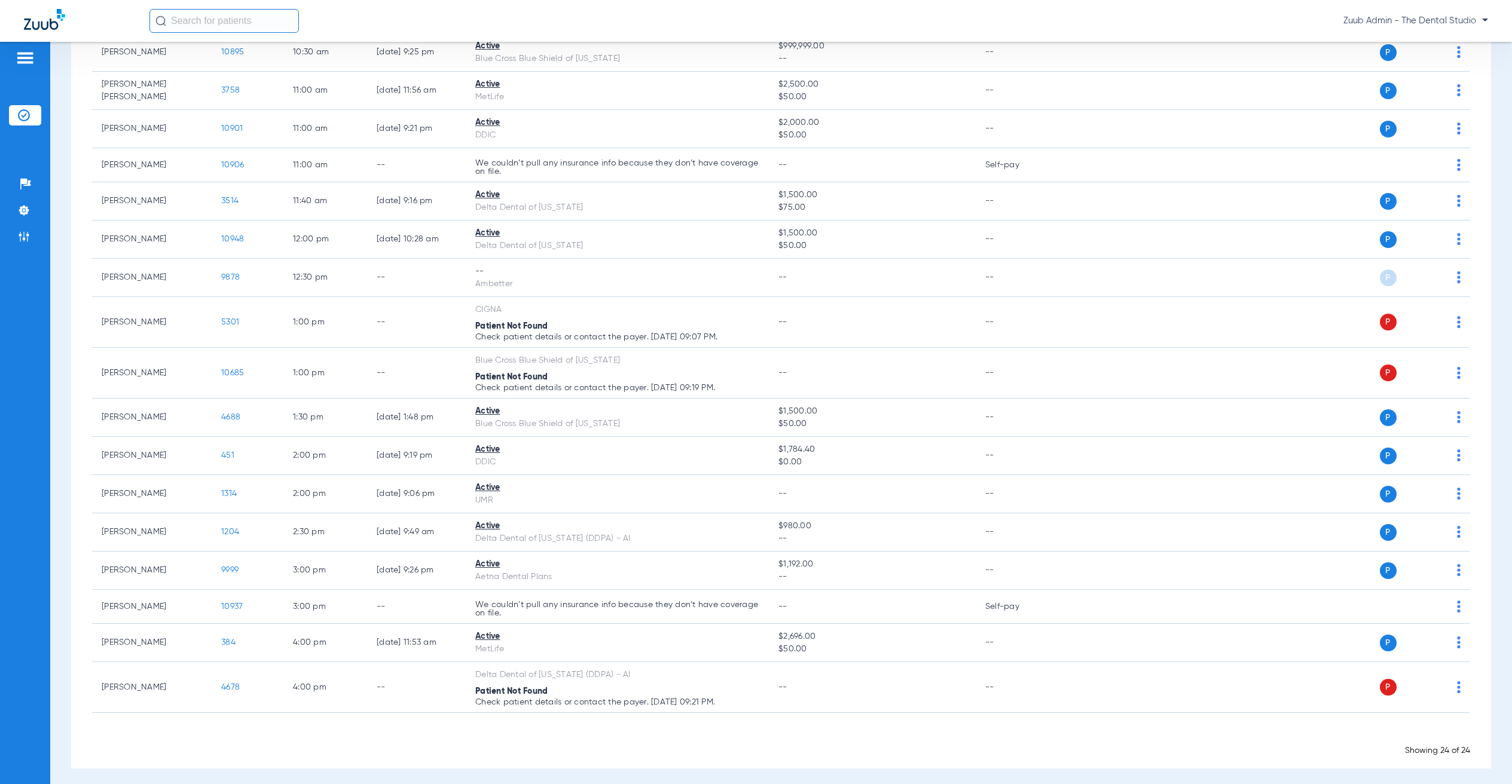
scroll to position [426, 0]
click at [157, 150] on td "[PERSON_NAME]" at bounding box center [151, 132] width 119 height 38
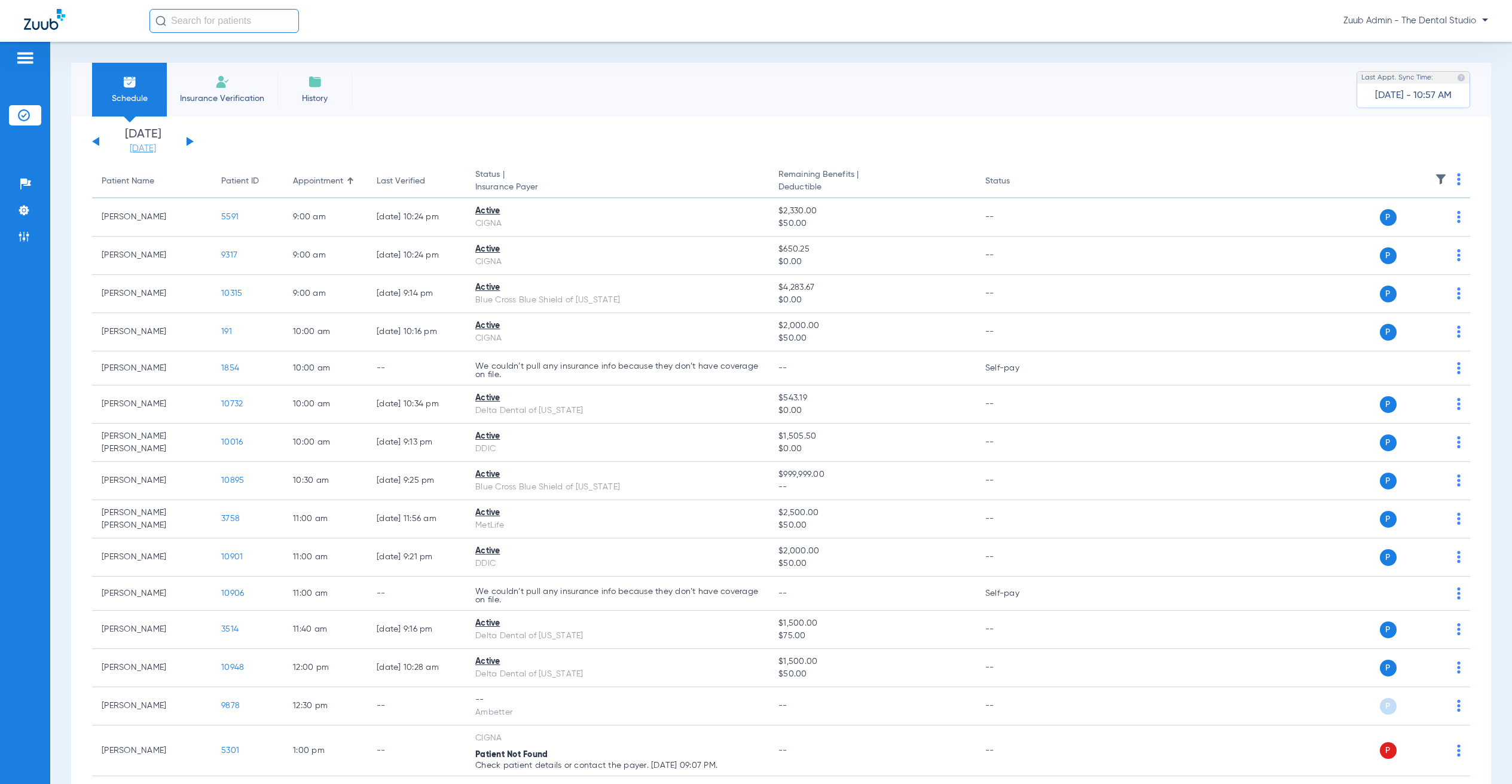
click at [138, 149] on link "[DATE]" at bounding box center [143, 148] width 72 height 12
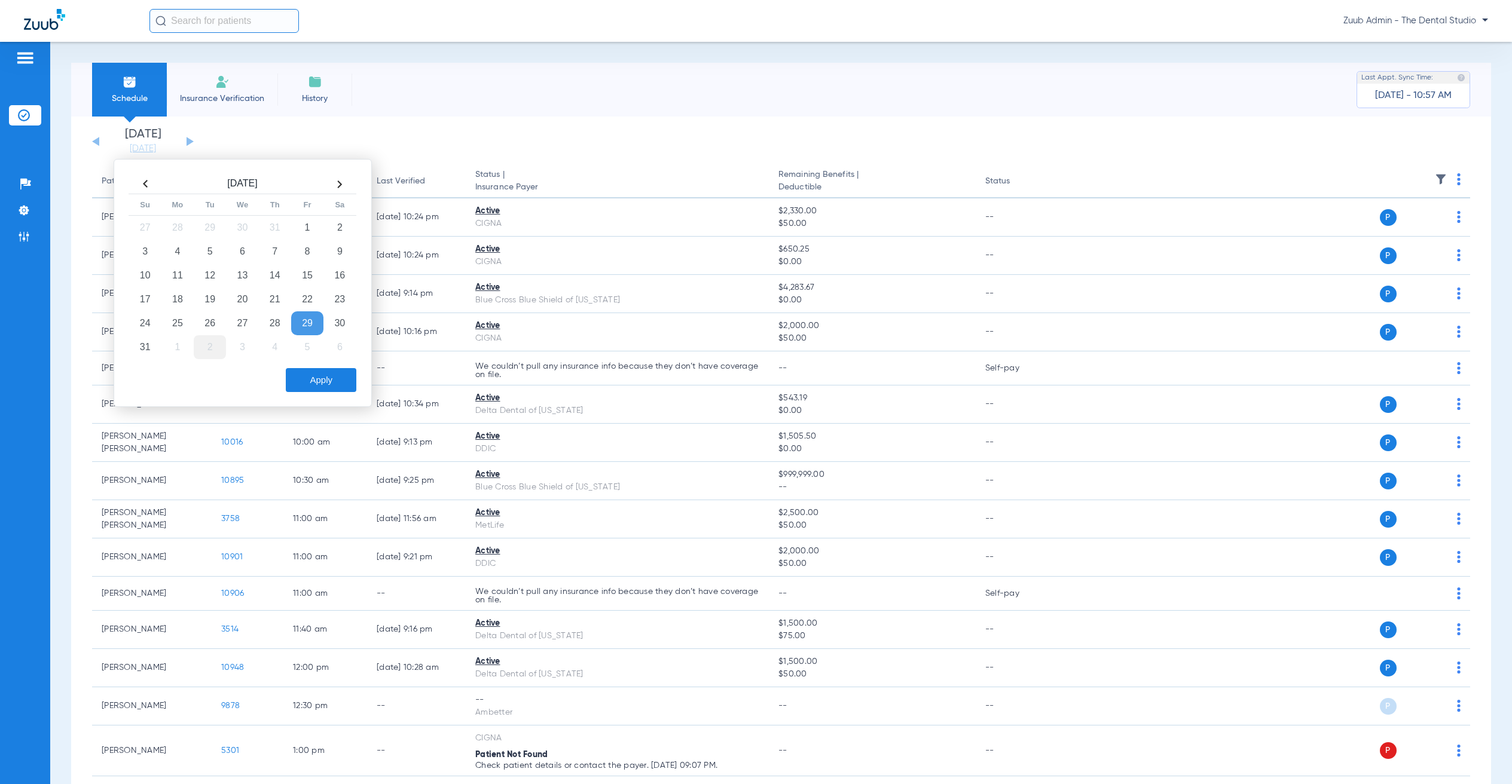
click at [214, 347] on td "2" at bounding box center [209, 347] width 32 height 24
click at [330, 386] on button "Apply" at bounding box center [321, 380] width 71 height 24
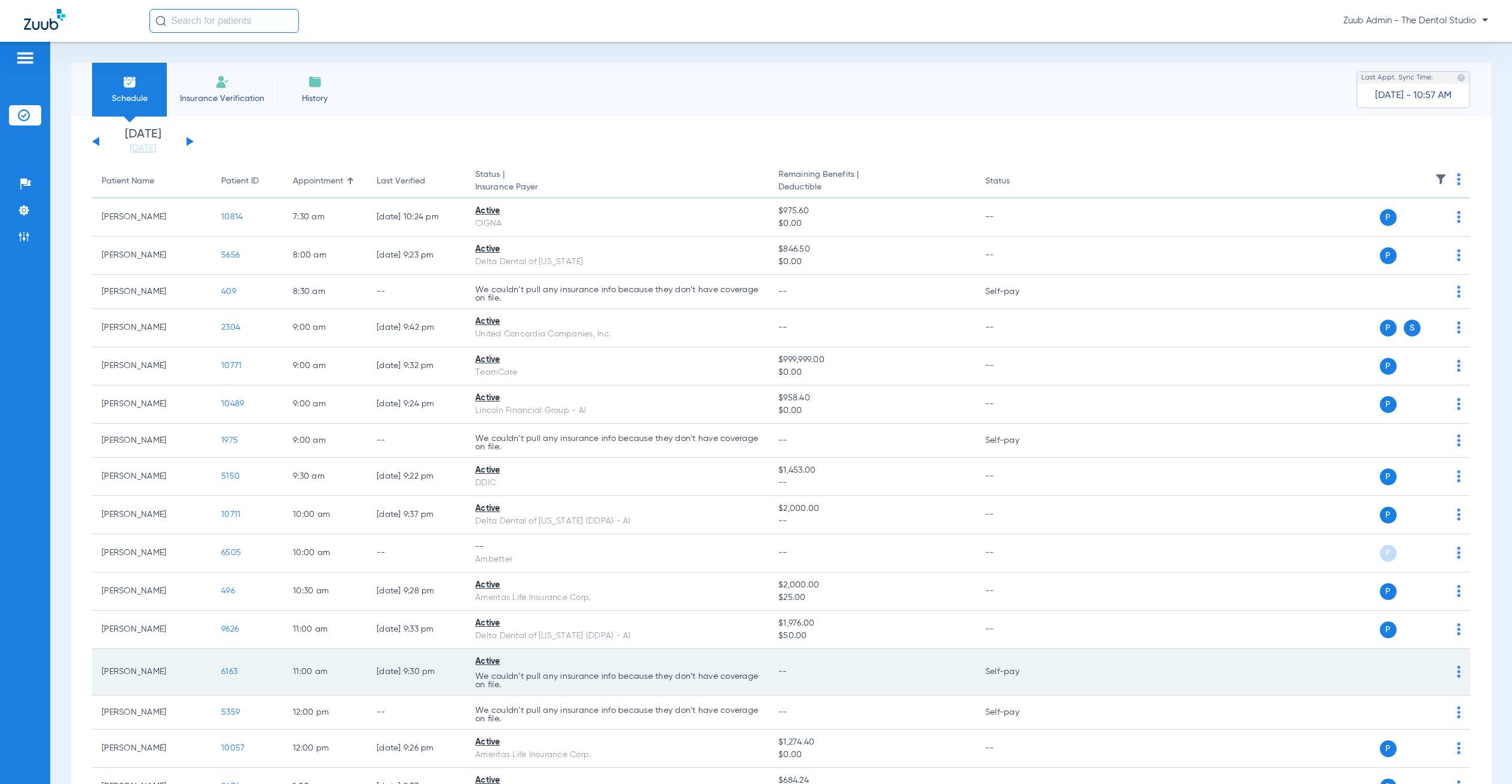
scroll to position [350, 0]
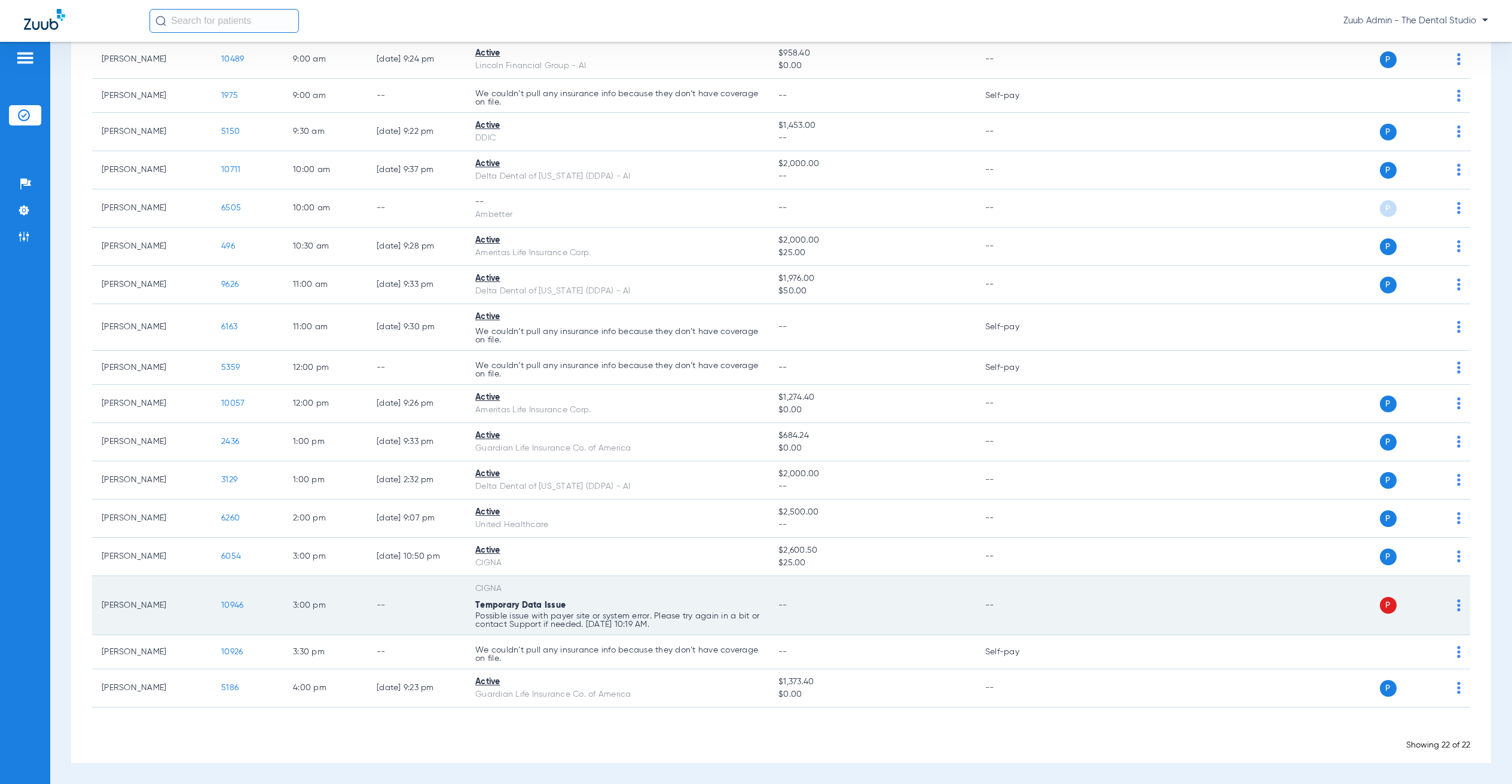
click at [1457, 604] on img at bounding box center [1458, 605] width 4 height 12
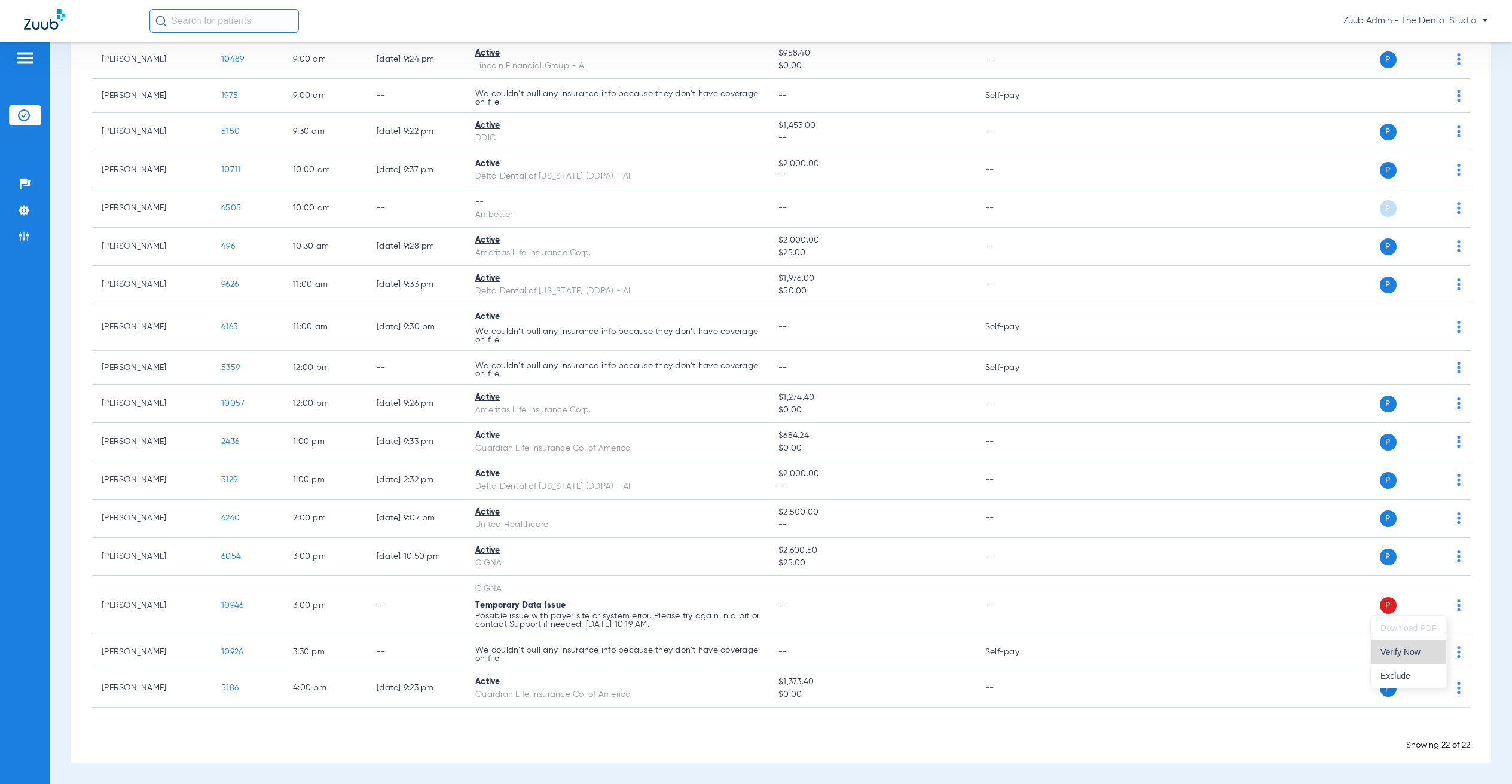
click at [1426, 646] on button "Verify Now" at bounding box center [1408, 652] width 76 height 24
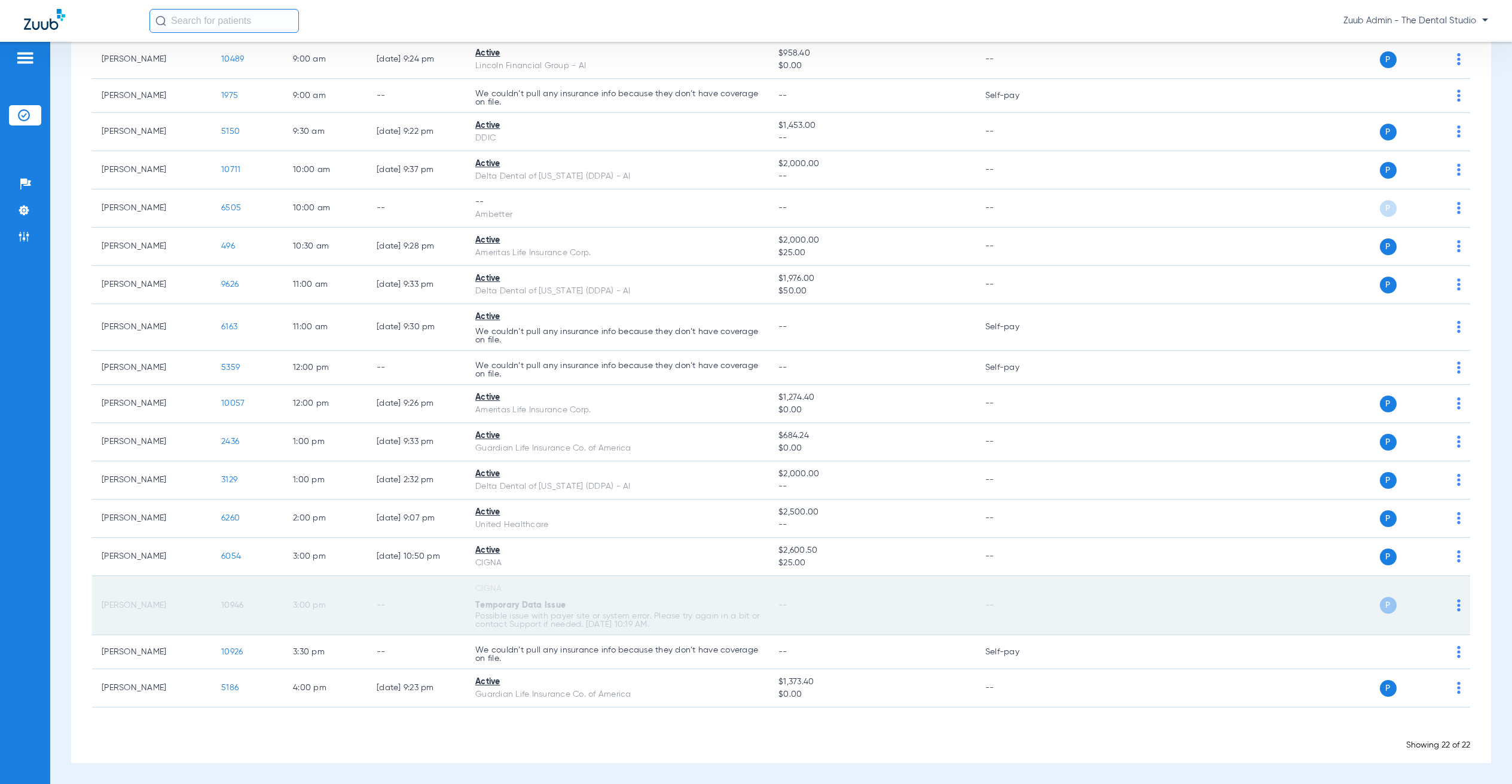
click at [231, 606] on span "10946" at bounding box center [232, 605] width 22 height 8
click at [234, 607] on span "10946" at bounding box center [232, 605] width 22 height 8
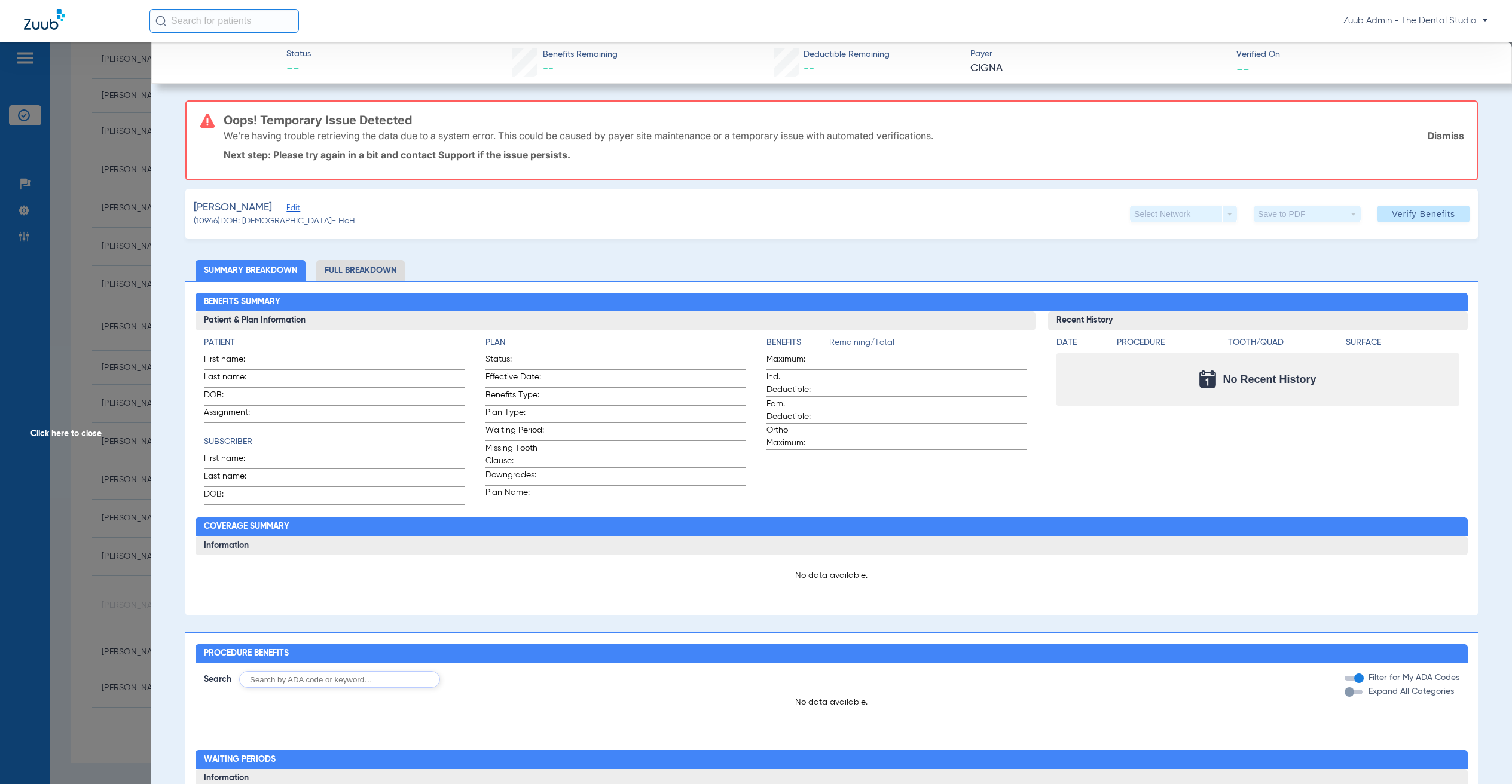
type input "[PERSON_NAME]"
type input "[DATE]"
click at [287, 208] on span "Edit" at bounding box center [292, 209] width 11 height 11
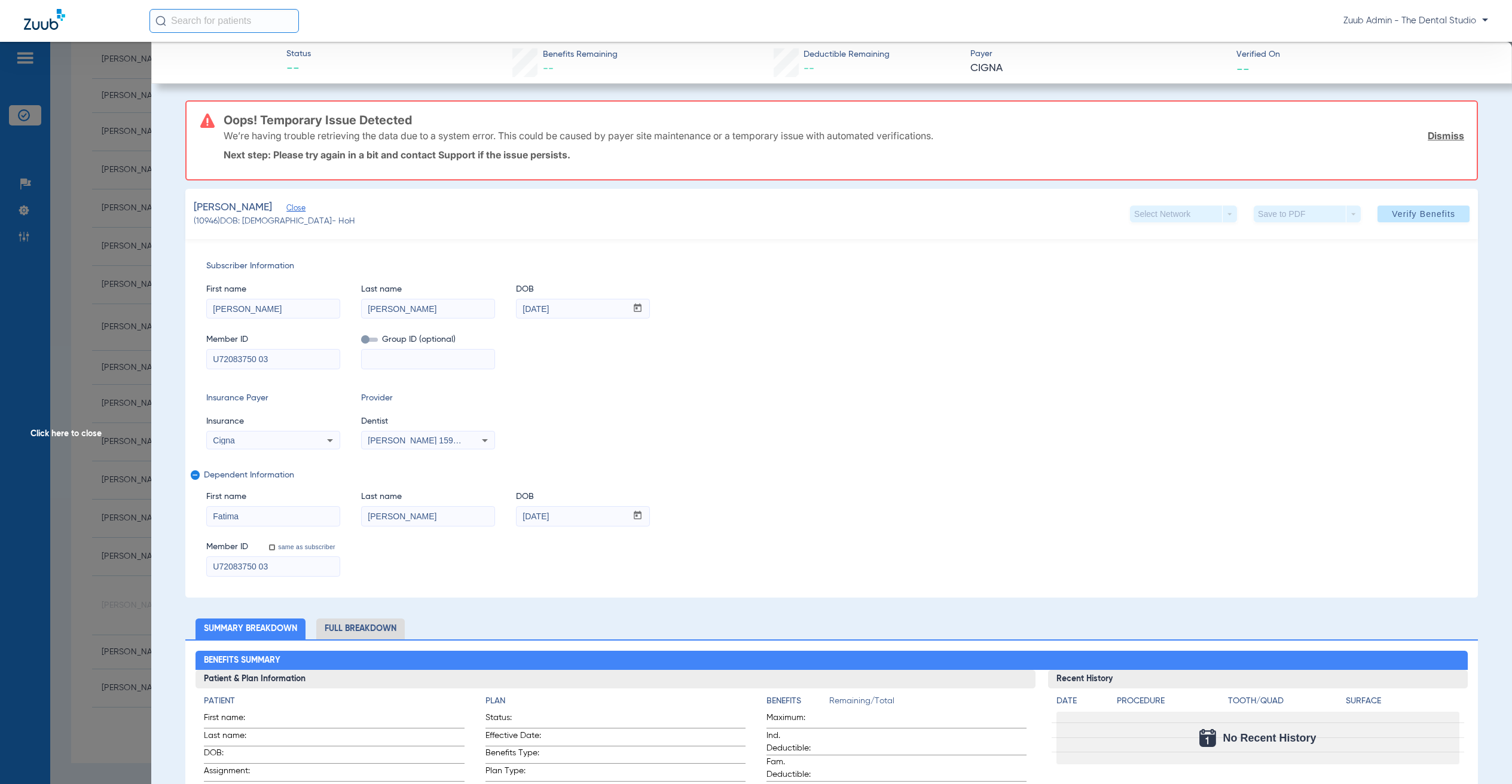
drag, startPoint x: 259, startPoint y: 359, endPoint x: 368, endPoint y: 383, distance: 111.6
click at [368, 383] on div "Subscriber Information First name [PERSON_NAME] Last name [PERSON_NAME] mm / dd…" at bounding box center [832, 418] width 1293 height 358
type input "U72083750"
click at [1166, 403] on div "Subscriber Information First name [PERSON_NAME] Last name [PERSON_NAME] mm / dd…" at bounding box center [832, 418] width 1293 height 358
drag, startPoint x: 1330, startPoint y: 325, endPoint x: 1424, endPoint y: 205, distance: 152.4
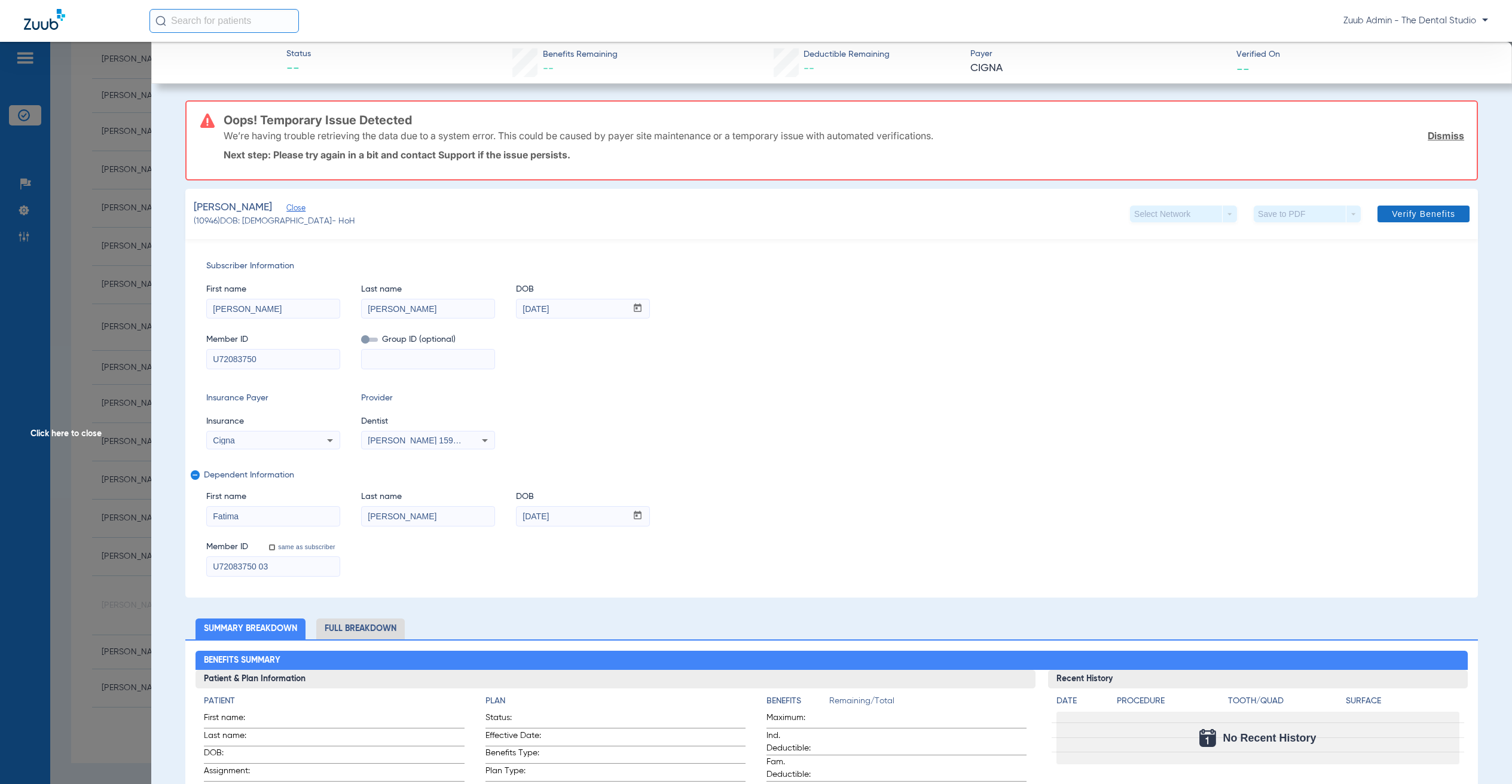
click at [1331, 325] on div "Member ID U72083750 Group ID (optional)" at bounding box center [832, 346] width 1251 height 46
click at [1432, 222] on span at bounding box center [1423, 214] width 92 height 29
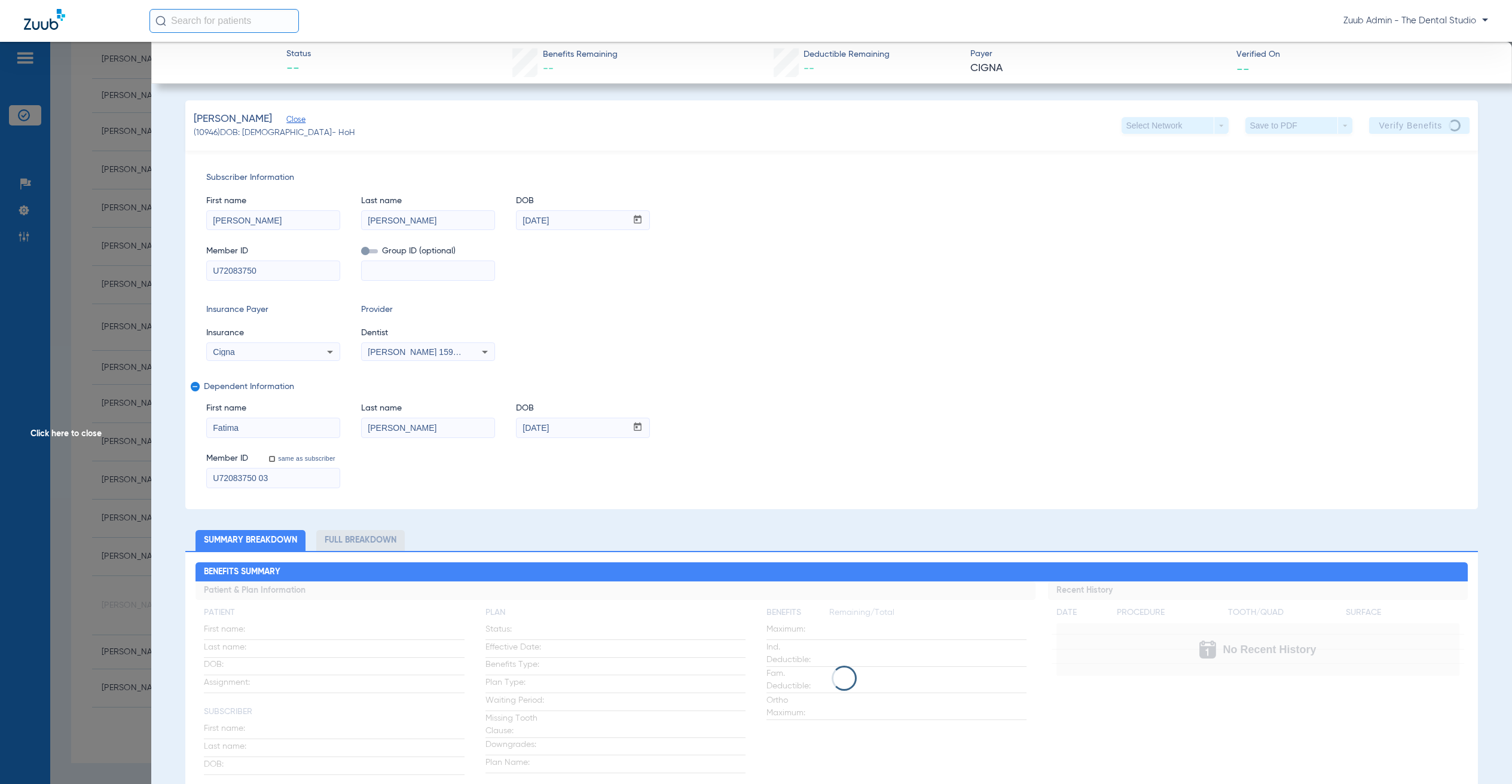
click at [70, 337] on span "Click here to close" at bounding box center [76, 434] width 151 height 784
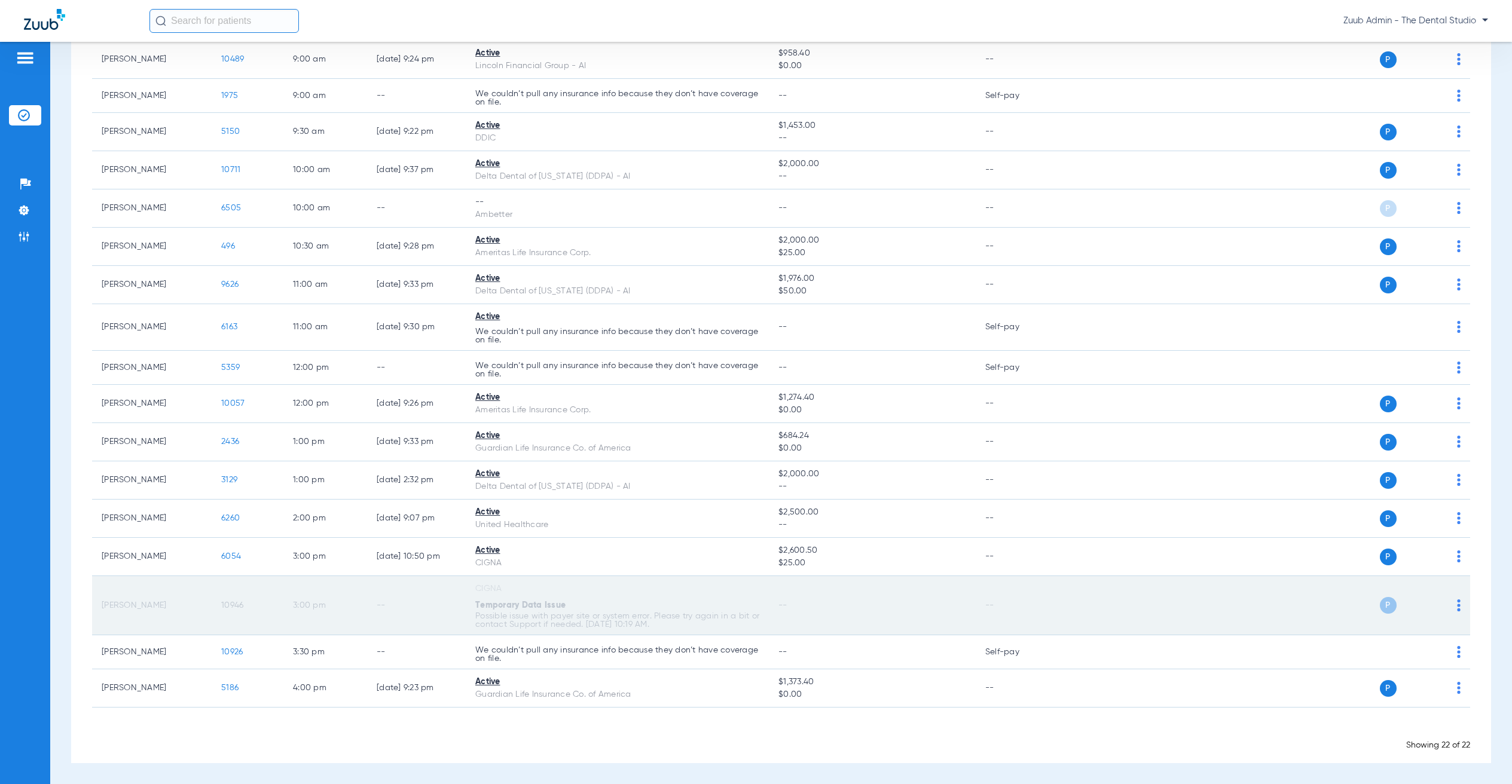
click at [232, 608] on span "10946" at bounding box center [232, 605] width 22 height 8
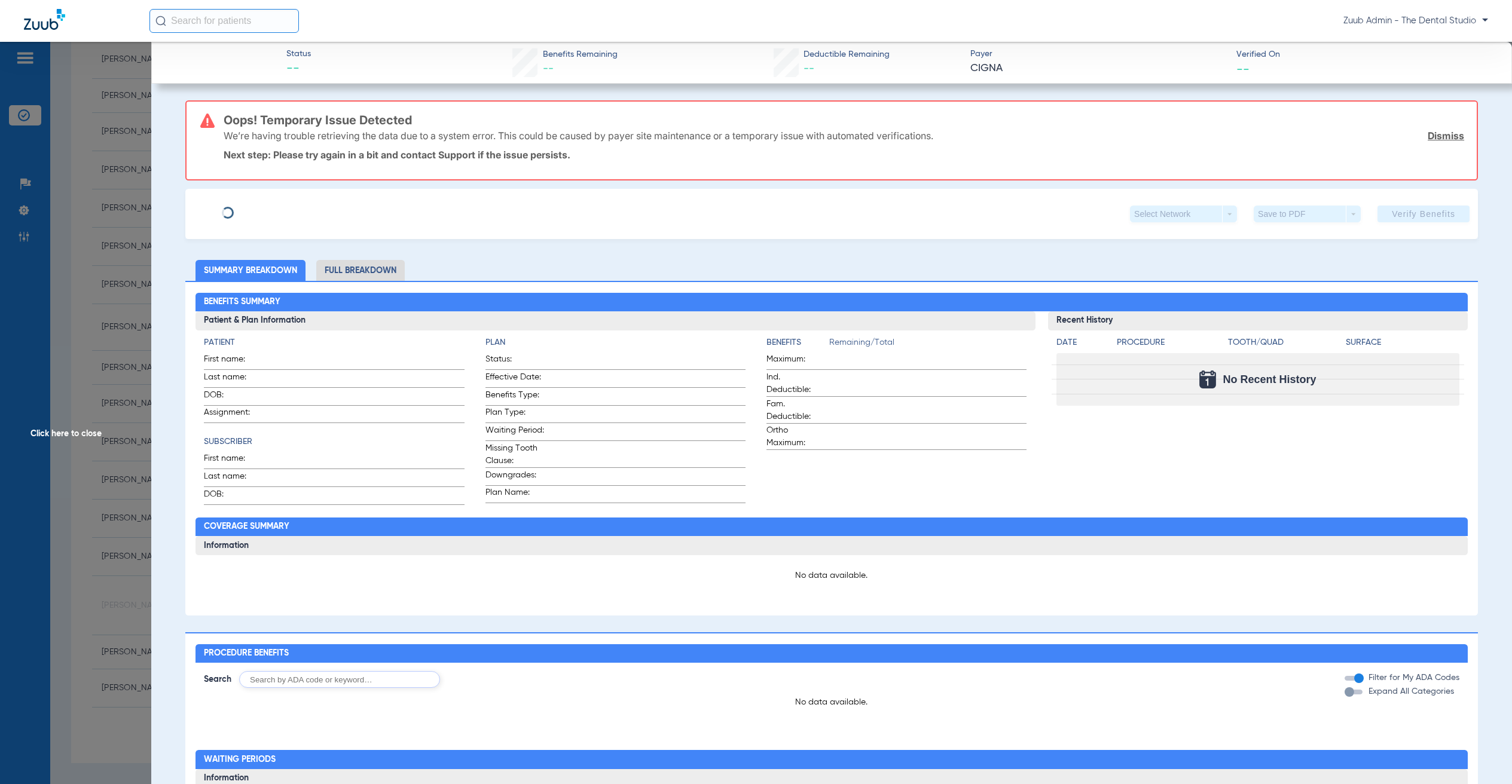
type input "[PERSON_NAME]"
type input "[DATE]"
type input "U72083750 03"
click at [289, 205] on span "Edit" at bounding box center [292, 209] width 11 height 11
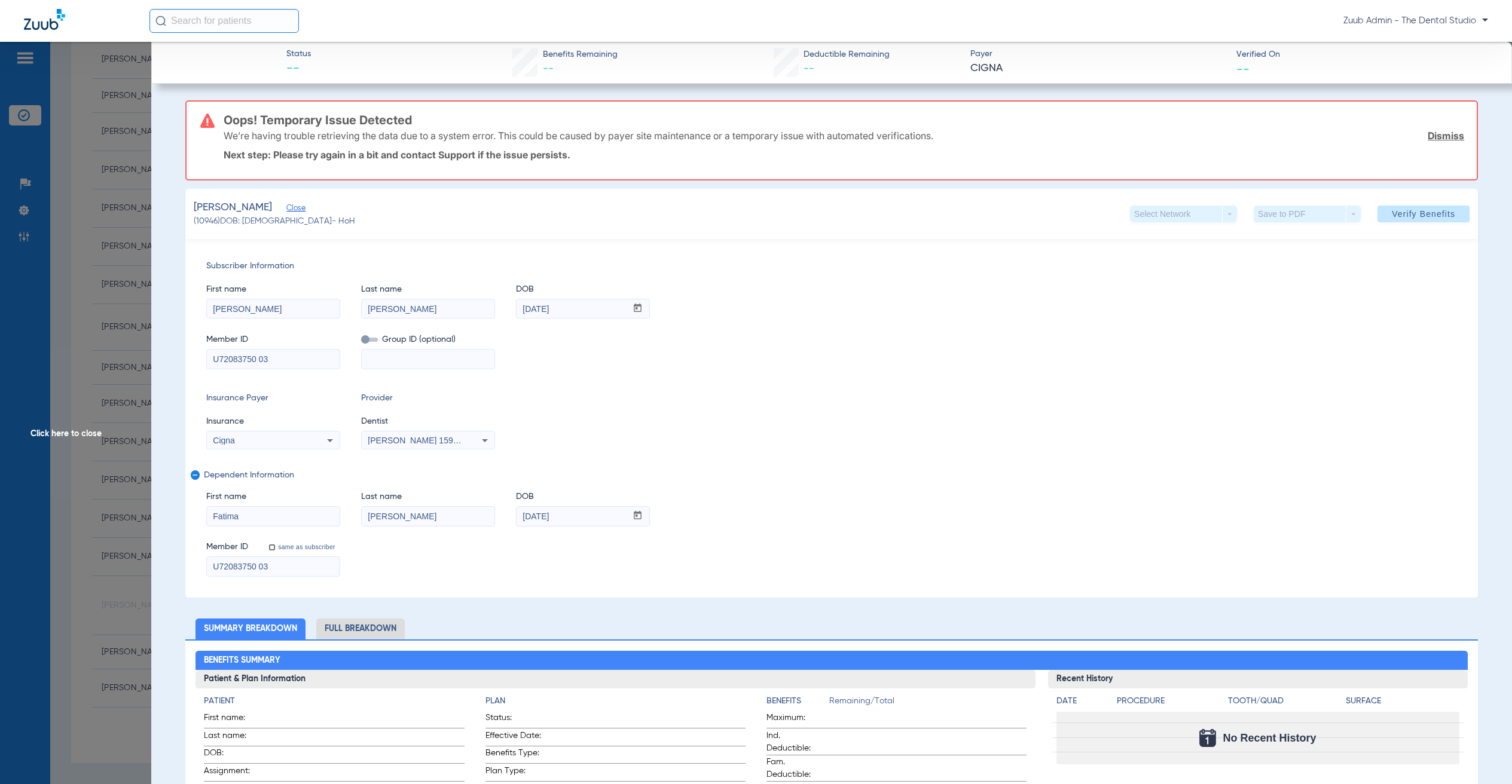
click at [415, 358] on input at bounding box center [428, 358] width 133 height 19
paste input "3209092"
type input "3209092"
click at [325, 353] on input "U72083750 03" at bounding box center [273, 358] width 133 height 19
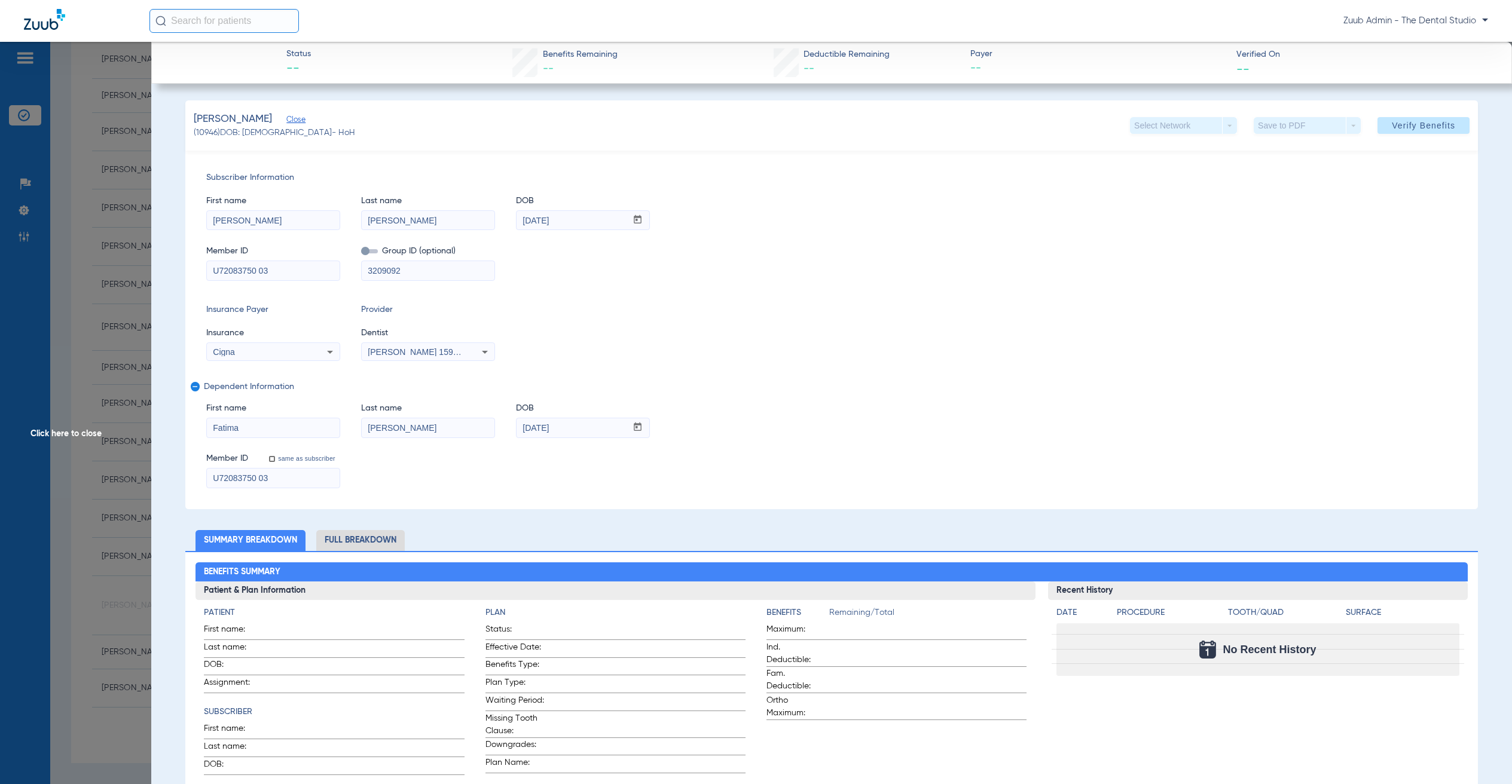
click at [94, 307] on span "Click here to close" at bounding box center [76, 434] width 151 height 784
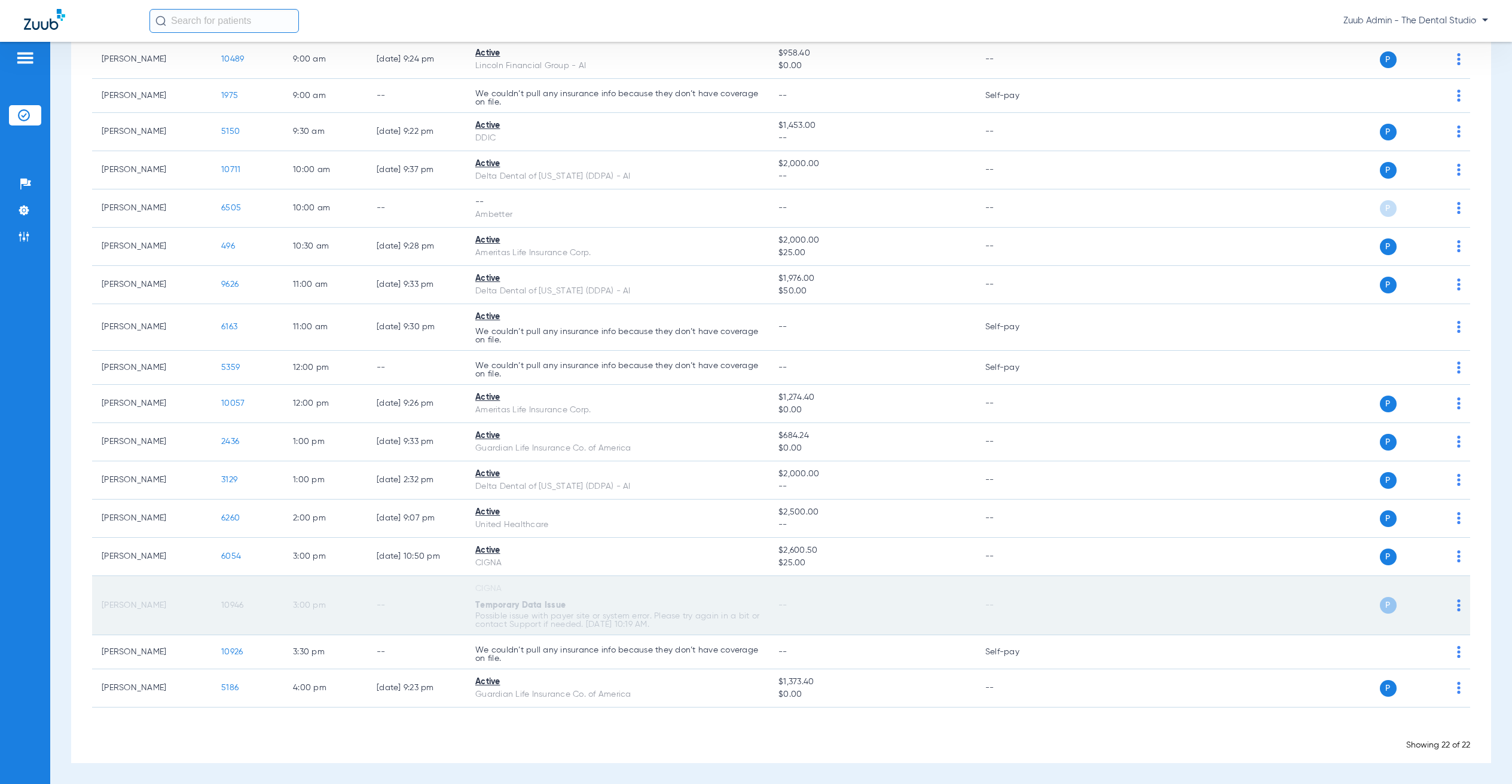
click at [226, 604] on span "10946" at bounding box center [232, 605] width 22 height 8
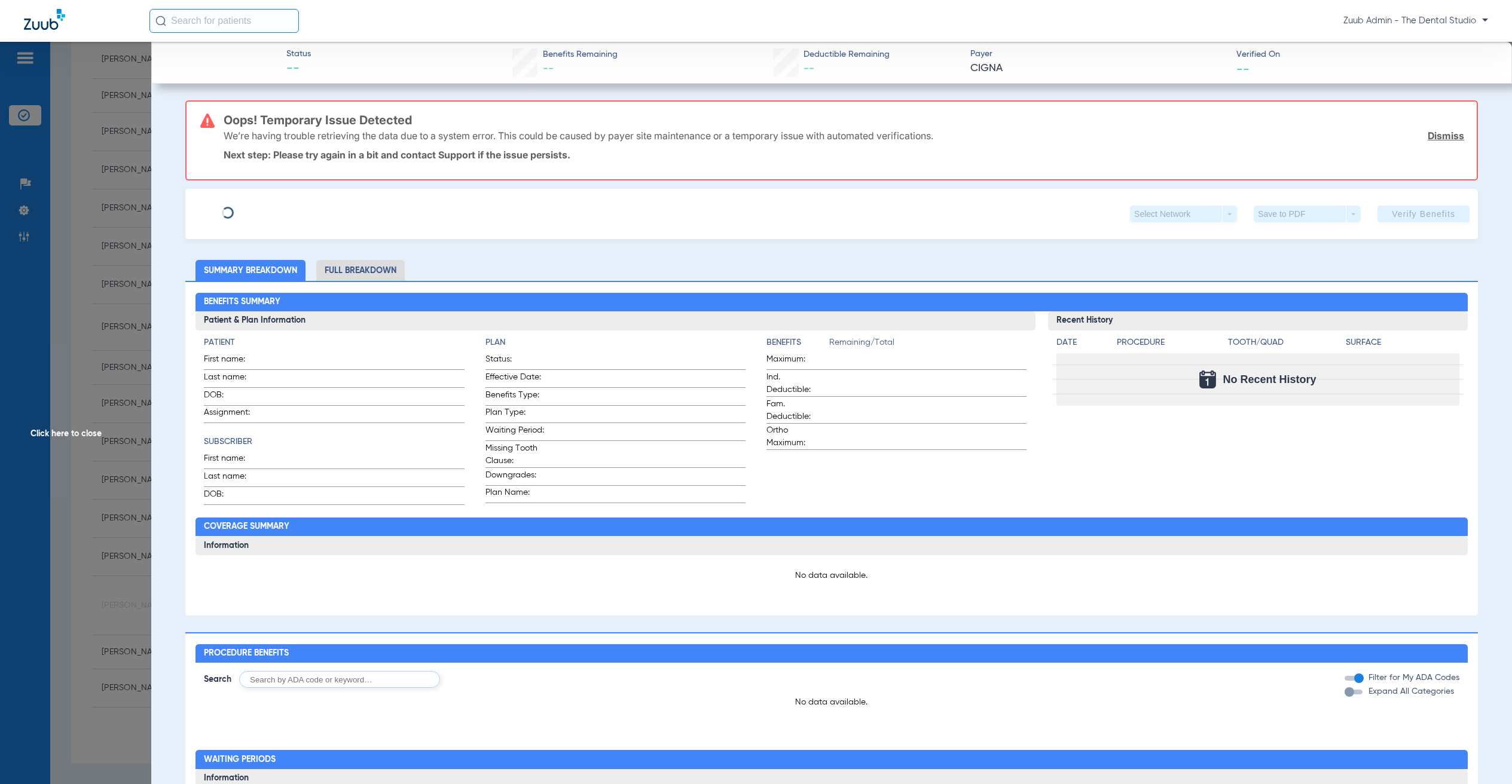
type input "[PERSON_NAME]"
type input "[DATE]"
click at [296, 216] on span "(10946) DOB: [DEMOGRAPHIC_DATA] - HoH" at bounding box center [274, 222] width 161 height 13
click at [290, 193] on div "[PERSON_NAME] Edit (10946) DOB: [DEMOGRAPHIC_DATA] - HoH Select Network arrow_d…" at bounding box center [832, 214] width 1293 height 50
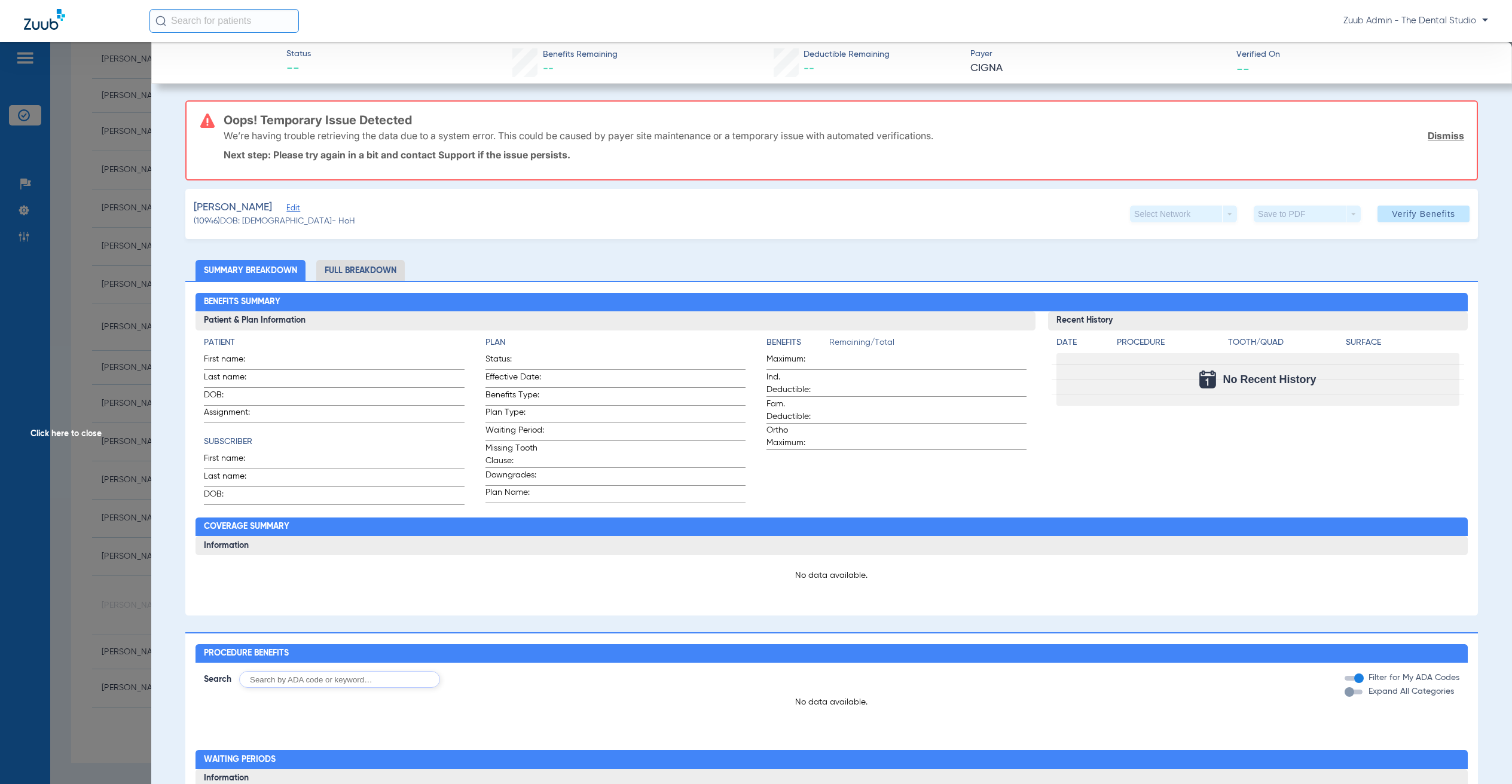
click at [290, 200] on div "[PERSON_NAME] Edit" at bounding box center [274, 207] width 161 height 15
click at [290, 205] on span "Edit" at bounding box center [292, 209] width 11 height 11
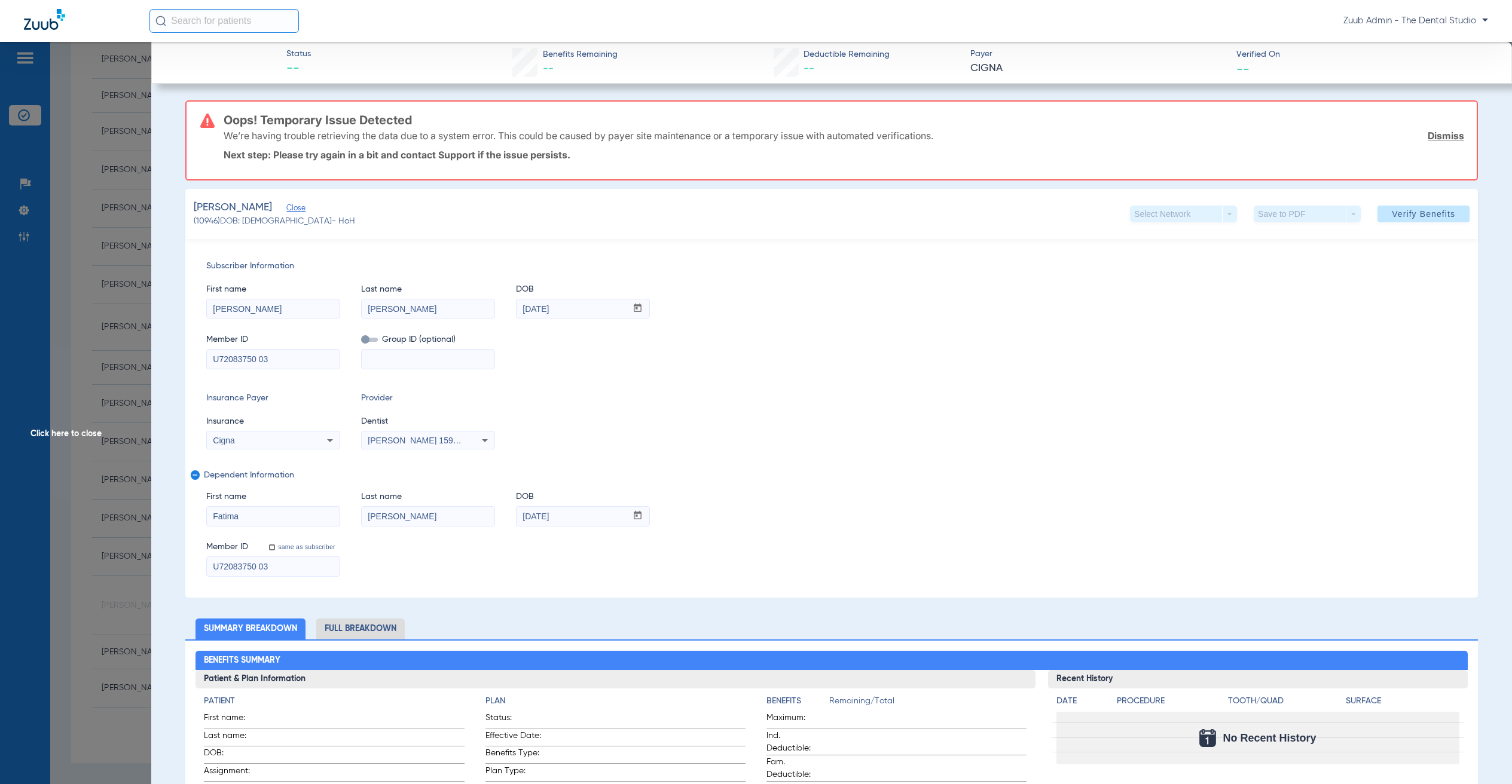
click at [287, 358] on input "U72083750 03" at bounding box center [273, 358] width 133 height 19
type input "U72083750"
click at [410, 361] on input at bounding box center [428, 358] width 133 height 19
paste input "3209092"
type input "3209092"
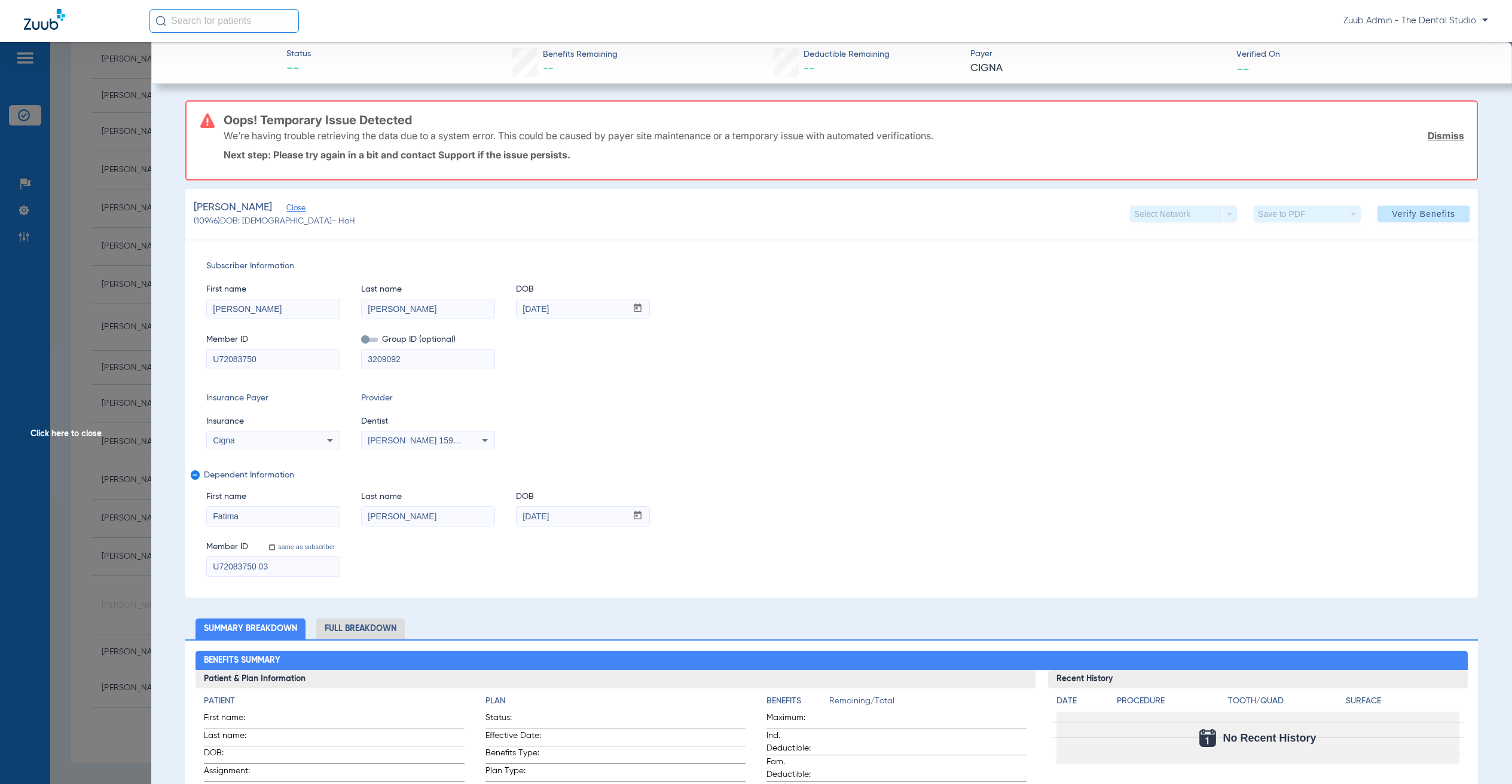
click at [836, 374] on div "Subscriber Information First name [PERSON_NAME] Last name [PERSON_NAME] mm / dd…" at bounding box center [832, 418] width 1293 height 358
click at [368, 341] on span at bounding box center [369, 339] width 16 height 5
click at [361, 342] on input "checkbox" at bounding box center [361, 342] width 0 height 0
click at [370, 338] on span at bounding box center [369, 339] width 16 height 5
click at [361, 342] on input "checkbox" at bounding box center [361, 342] width 0 height 0
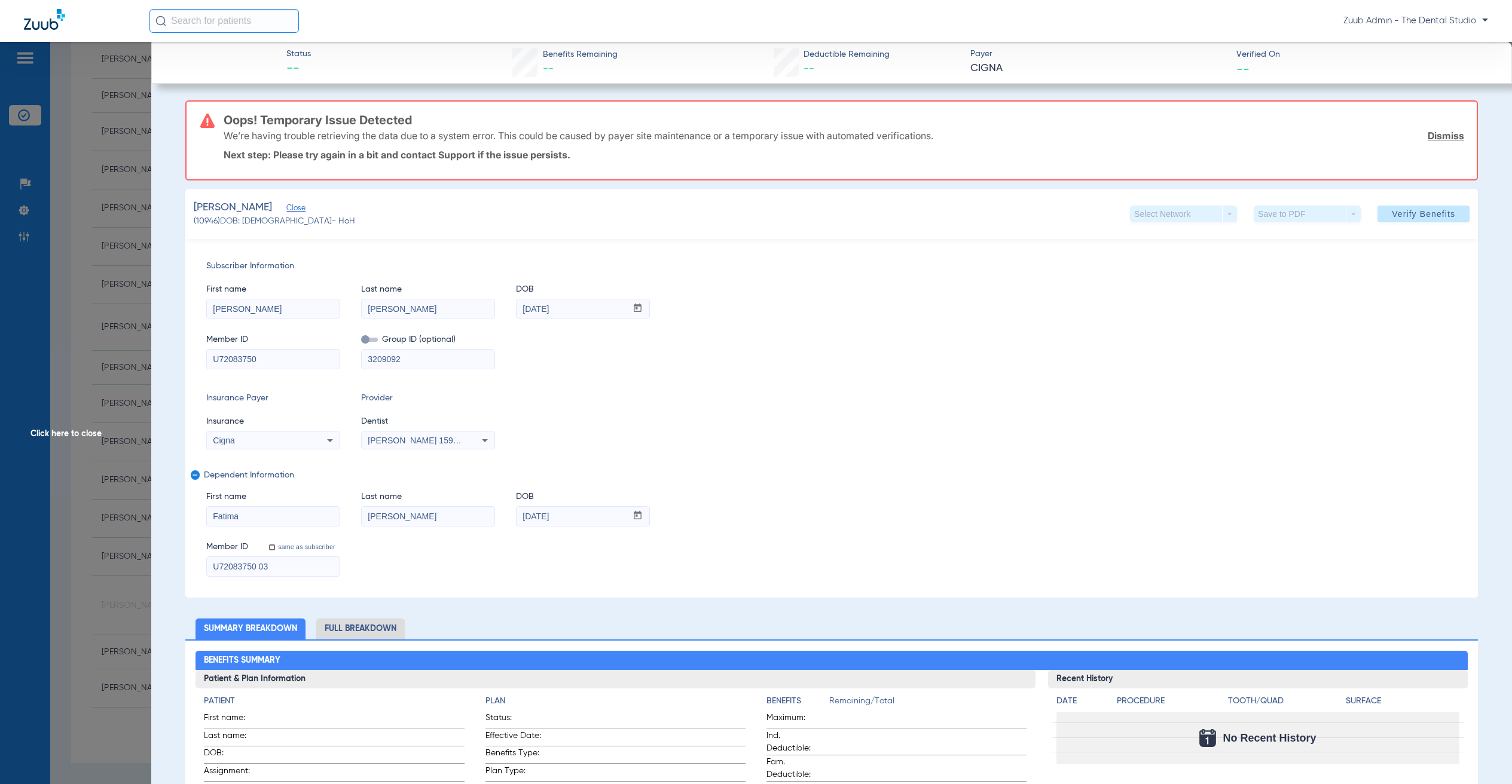
click at [437, 521] on input "[PERSON_NAME]" at bounding box center [428, 516] width 133 height 19
paste input "[PERSON_NAME]"
type input "[PERSON_NAME]"
click at [443, 315] on input "[PERSON_NAME]" at bounding box center [428, 308] width 133 height 19
paste input "[PERSON_NAME]"
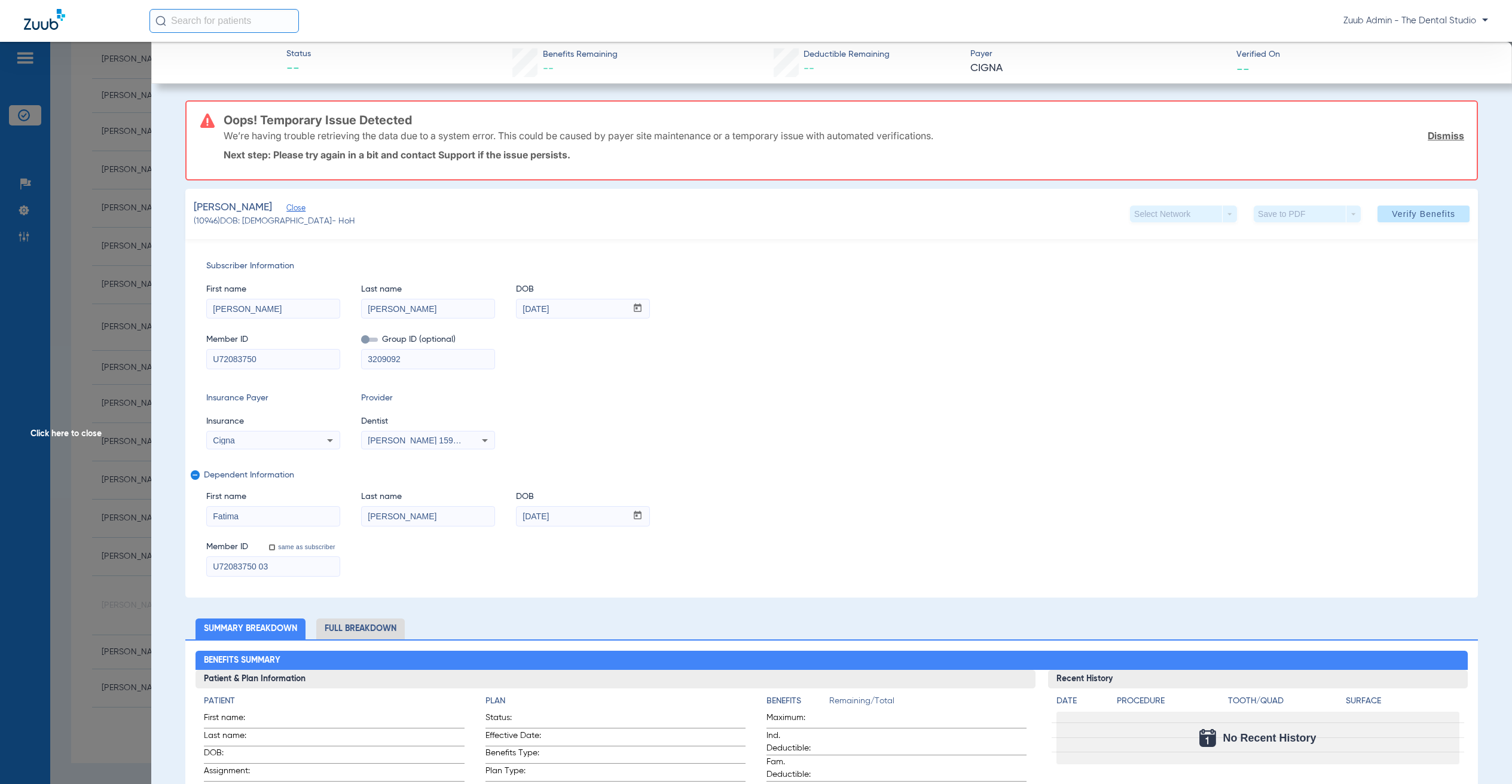
type input "[PERSON_NAME]"
click at [1403, 206] on span at bounding box center [1423, 214] width 92 height 29
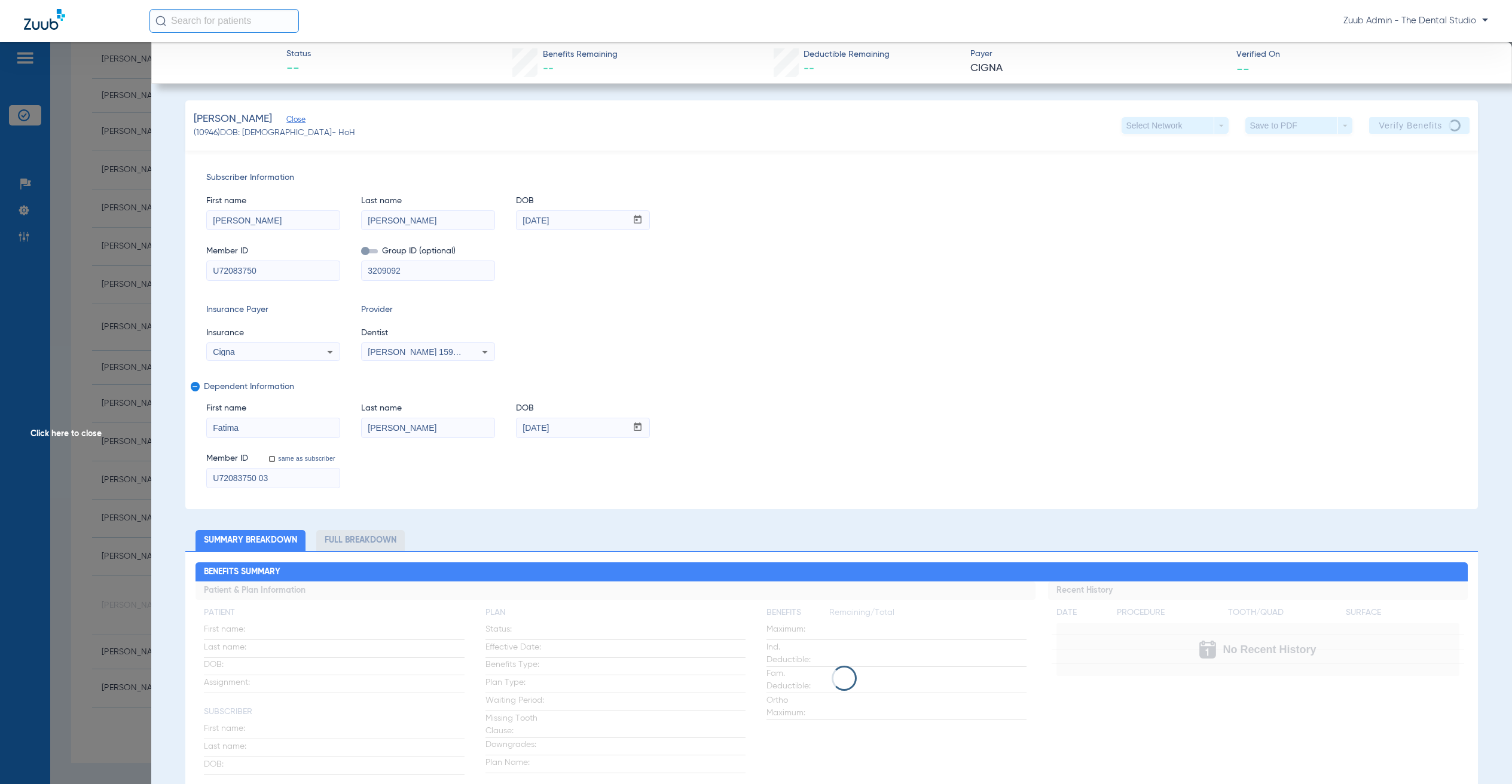
click at [956, 238] on div "Member ID U72083750 Group ID (optional) 3209092" at bounding box center [832, 257] width 1251 height 46
click at [294, 271] on input "U72083750" at bounding box center [273, 270] width 133 height 19
click at [277, 487] on input "U72083750 03" at bounding box center [273, 477] width 133 height 19
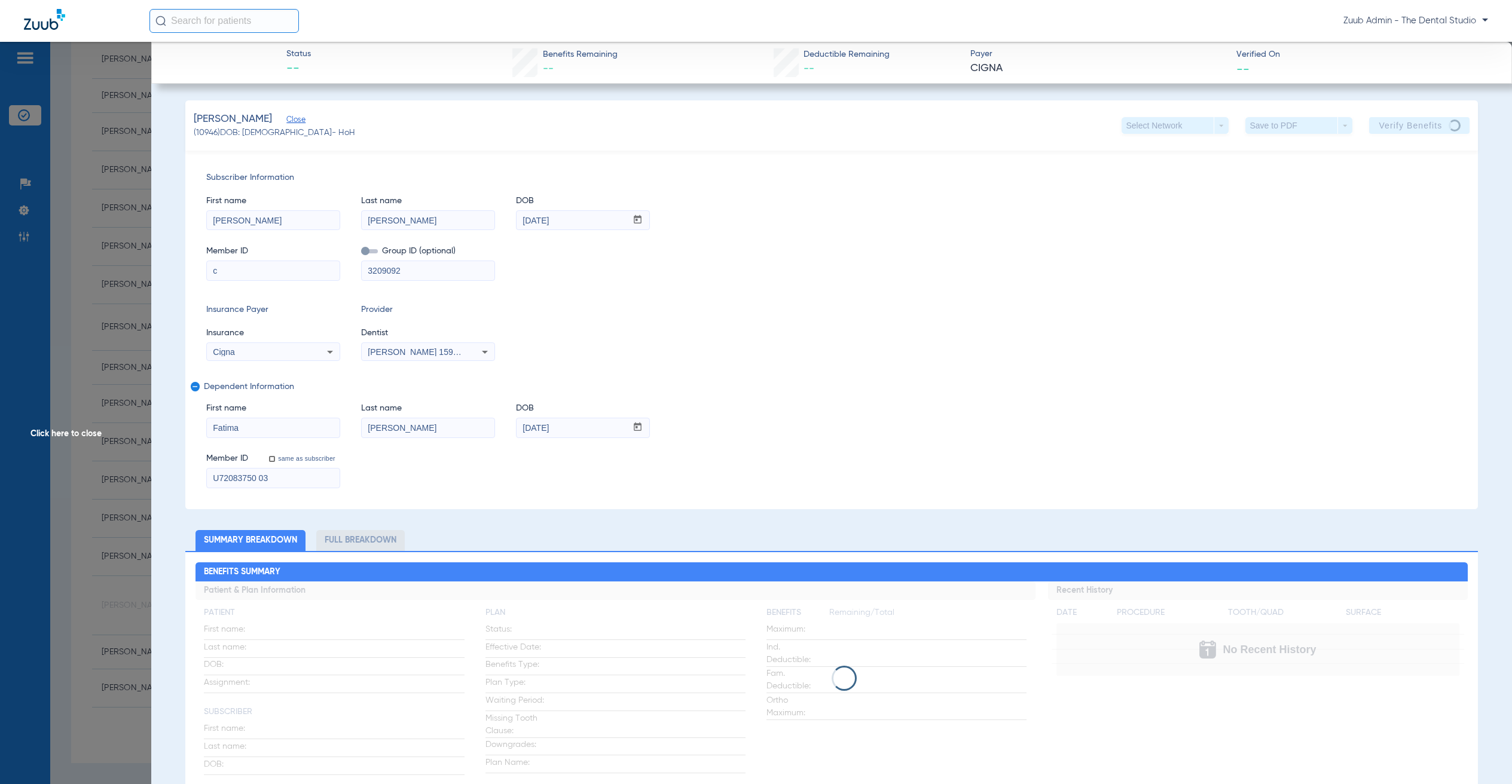
click at [277, 486] on input "U72083750 03" at bounding box center [273, 477] width 133 height 19
click at [240, 269] on input "c" at bounding box center [273, 270] width 133 height 19
paste input "U72083750 03"
click at [240, 269] on input "cU72083750 03" at bounding box center [273, 270] width 133 height 19
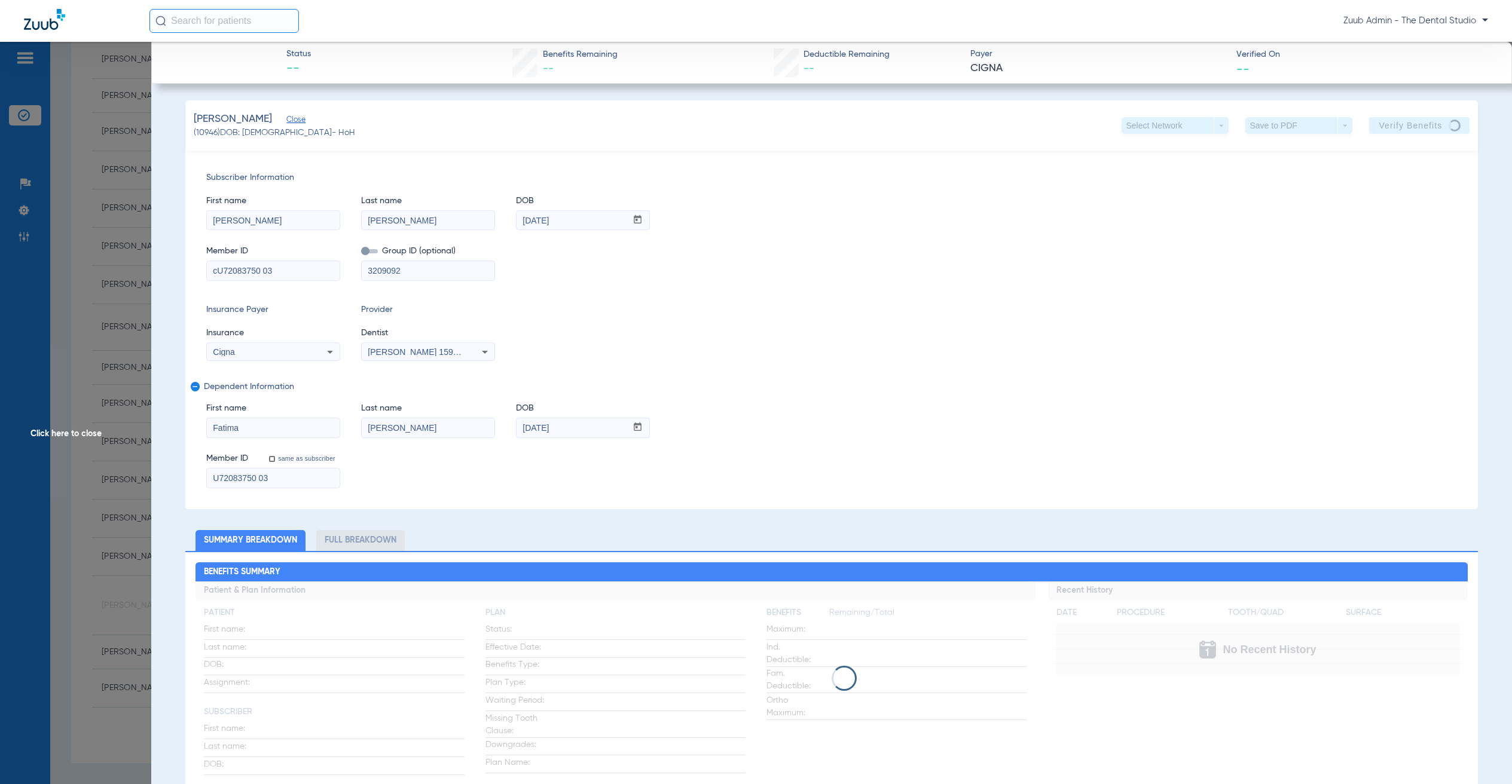
click at [240, 269] on input "cU72083750 03" at bounding box center [273, 270] width 133 height 19
paste input
type input "U72083750 03"
click at [128, 301] on span "Click here to close" at bounding box center [76, 434] width 151 height 784
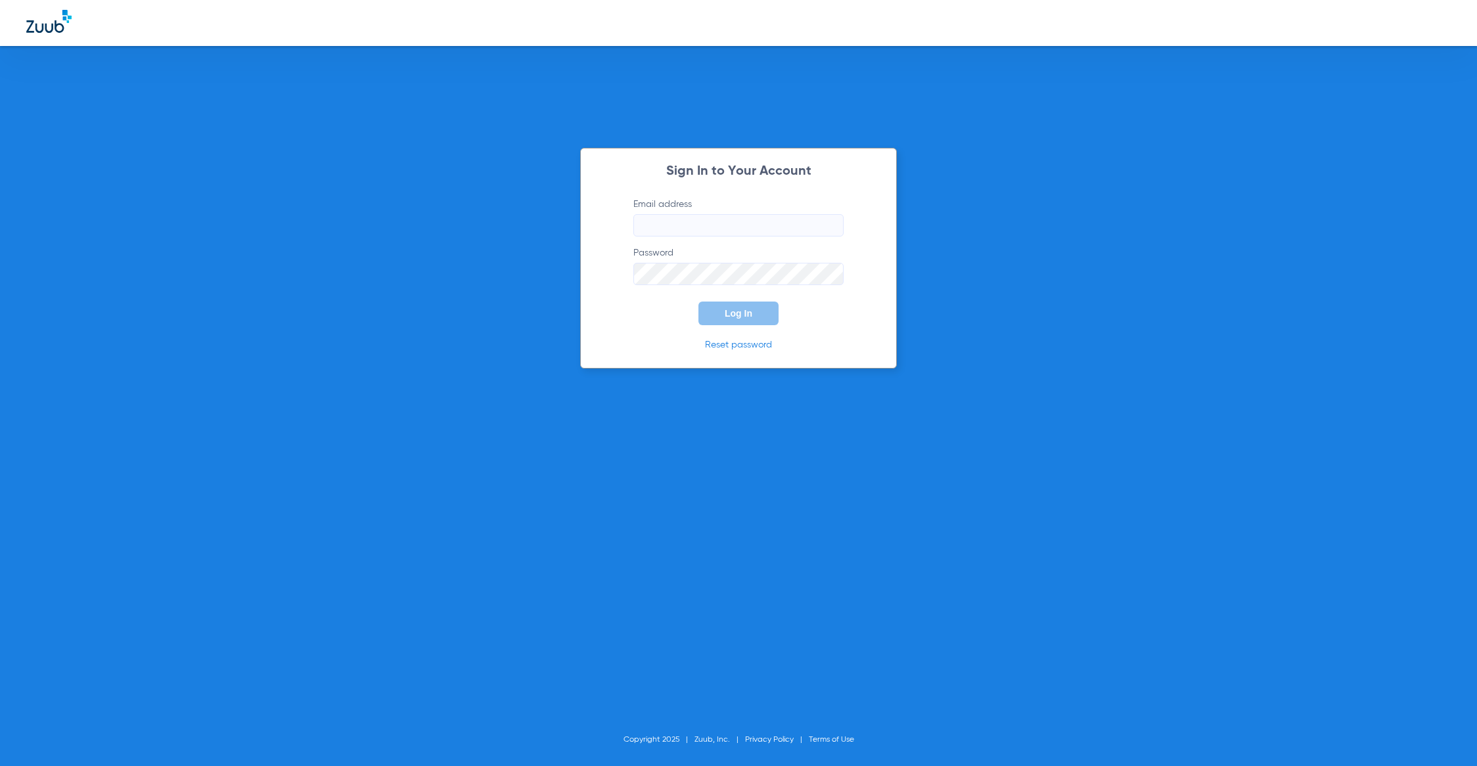
click at [766, 237] on form "Email address Password Log In" at bounding box center [739, 261] width 250 height 127
drag, startPoint x: 773, startPoint y: 229, endPoint x: 810, endPoint y: 240, distance: 37.6
click at [774, 229] on input "Email address" at bounding box center [738, 225] width 210 height 22
type input "[PERSON_NAME][EMAIL_ADDRESS][PERSON_NAME][DOMAIN_NAME]"
click at [721, 307] on button "Log In" at bounding box center [739, 314] width 80 height 24
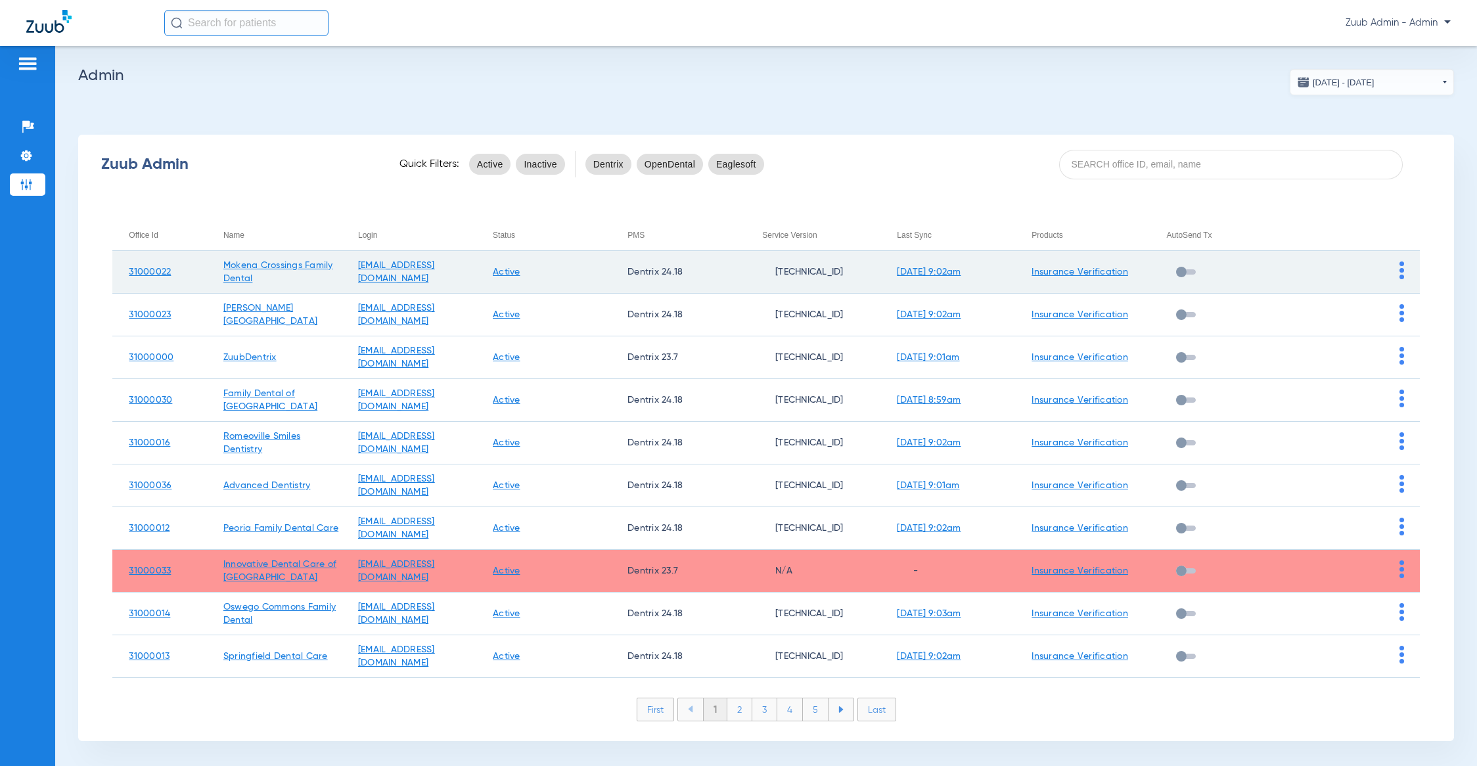
click at [1400, 265] on img at bounding box center [1402, 271] width 5 height 18
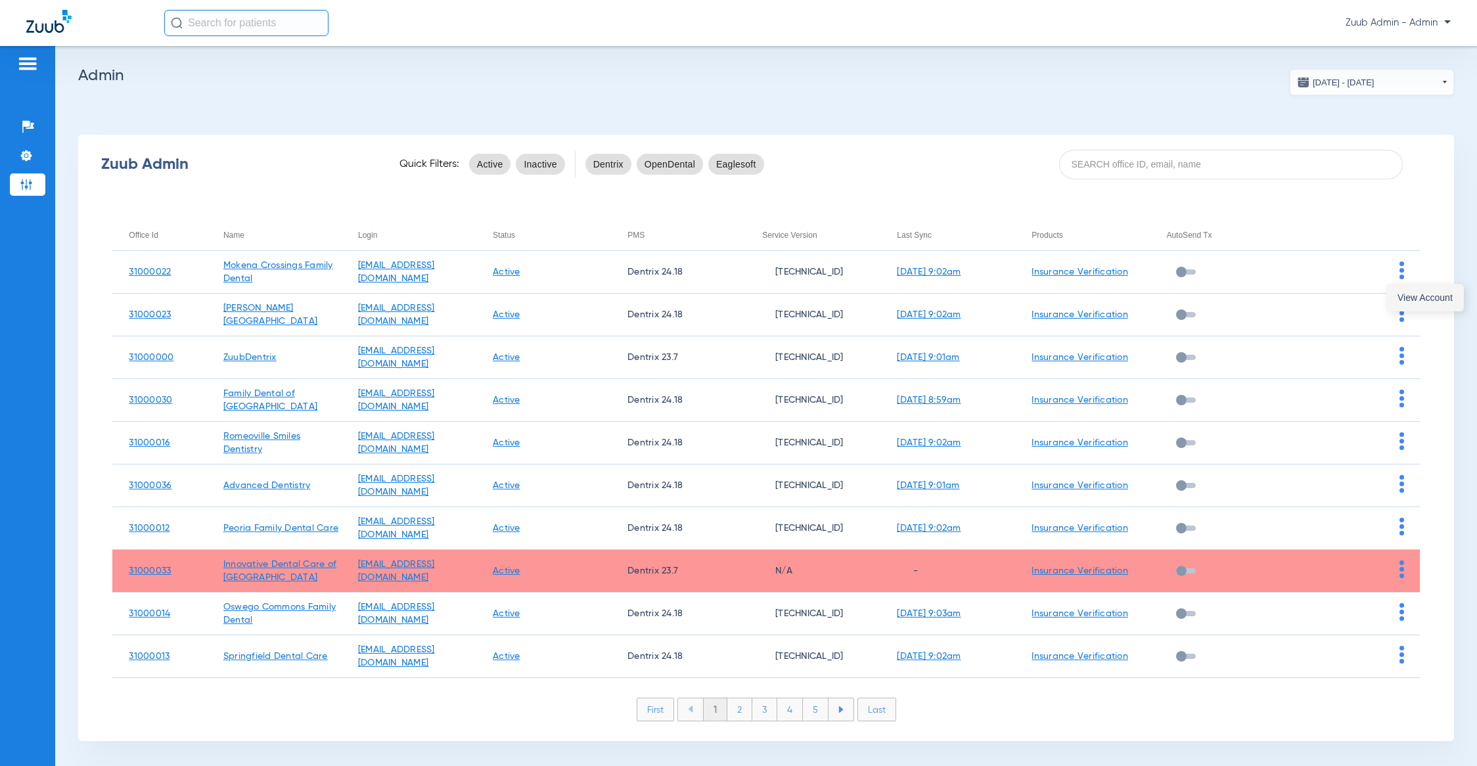
click at [1405, 302] on span "View Account" at bounding box center [1425, 297] width 55 height 9
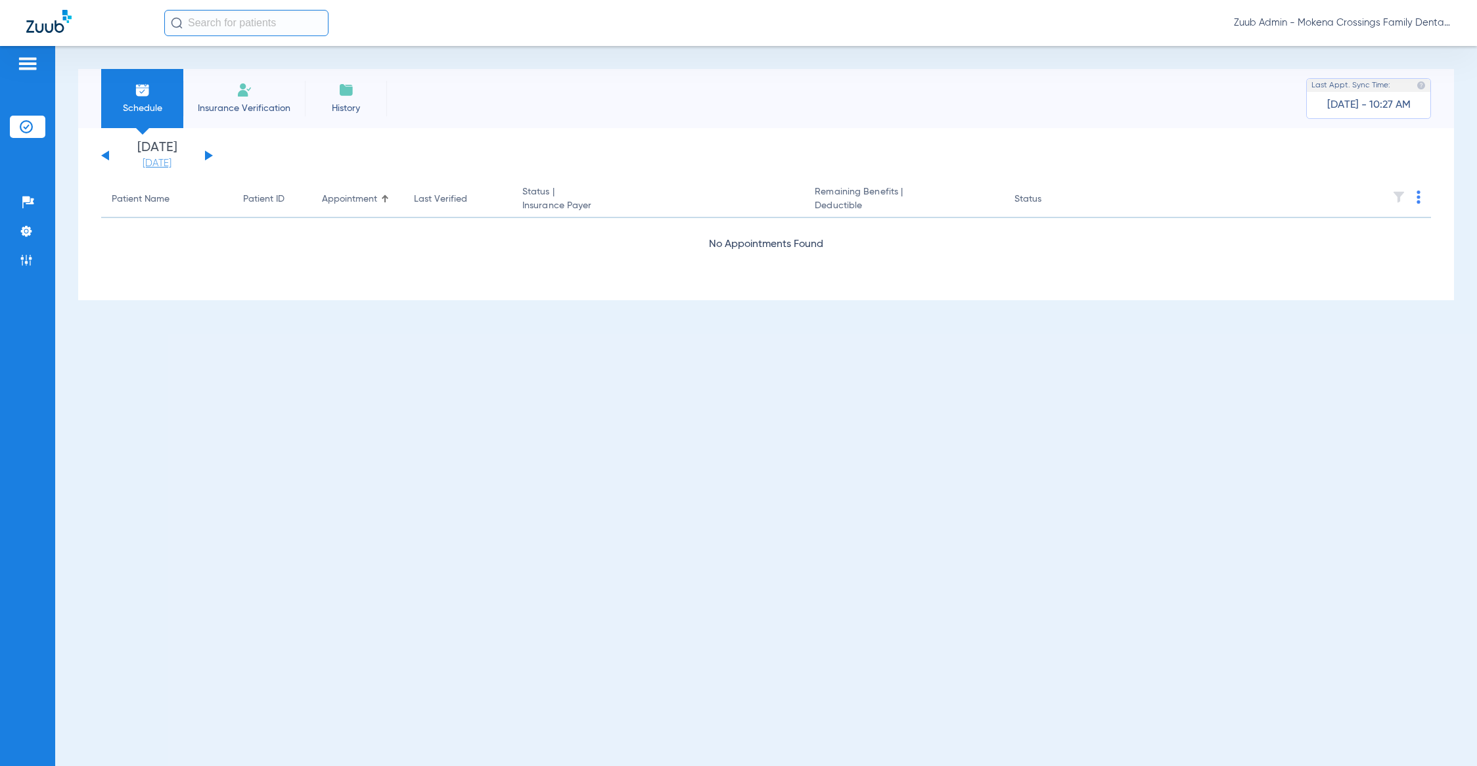
click at [159, 158] on link "[DATE]" at bounding box center [157, 163] width 79 height 13
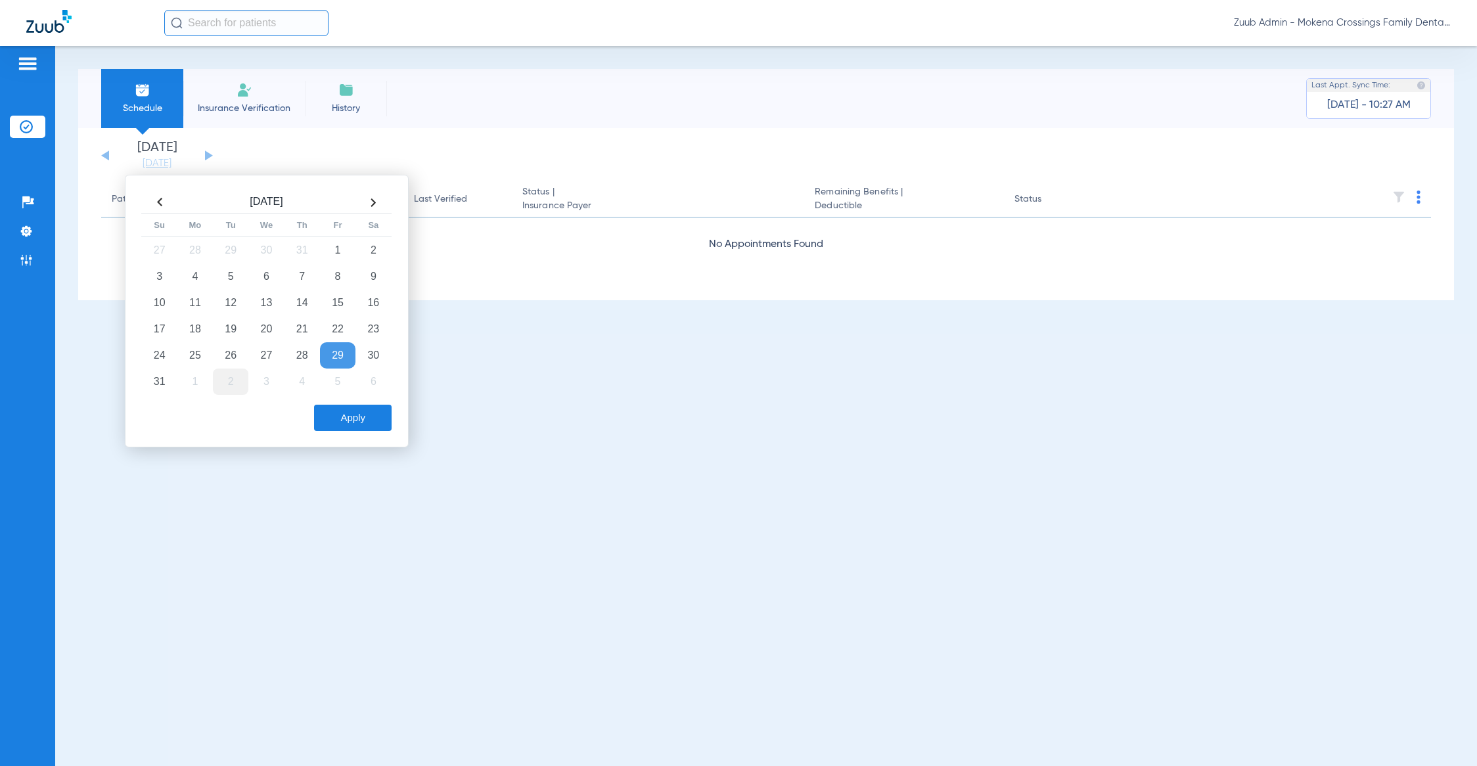
click at [222, 378] on td "2" at bounding box center [230, 382] width 35 height 26
click at [331, 422] on button "Apply" at bounding box center [353, 418] width 78 height 26
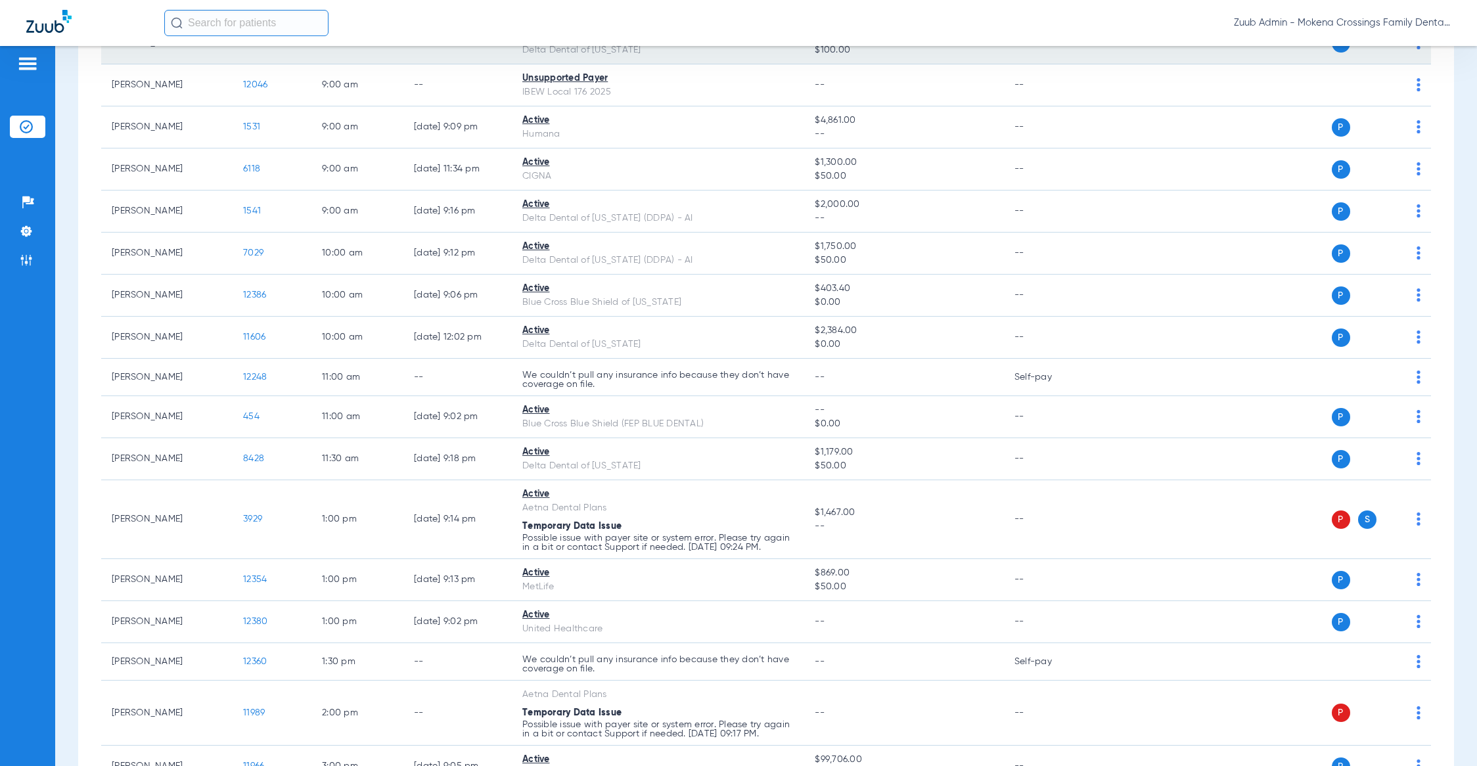
scroll to position [197, 0]
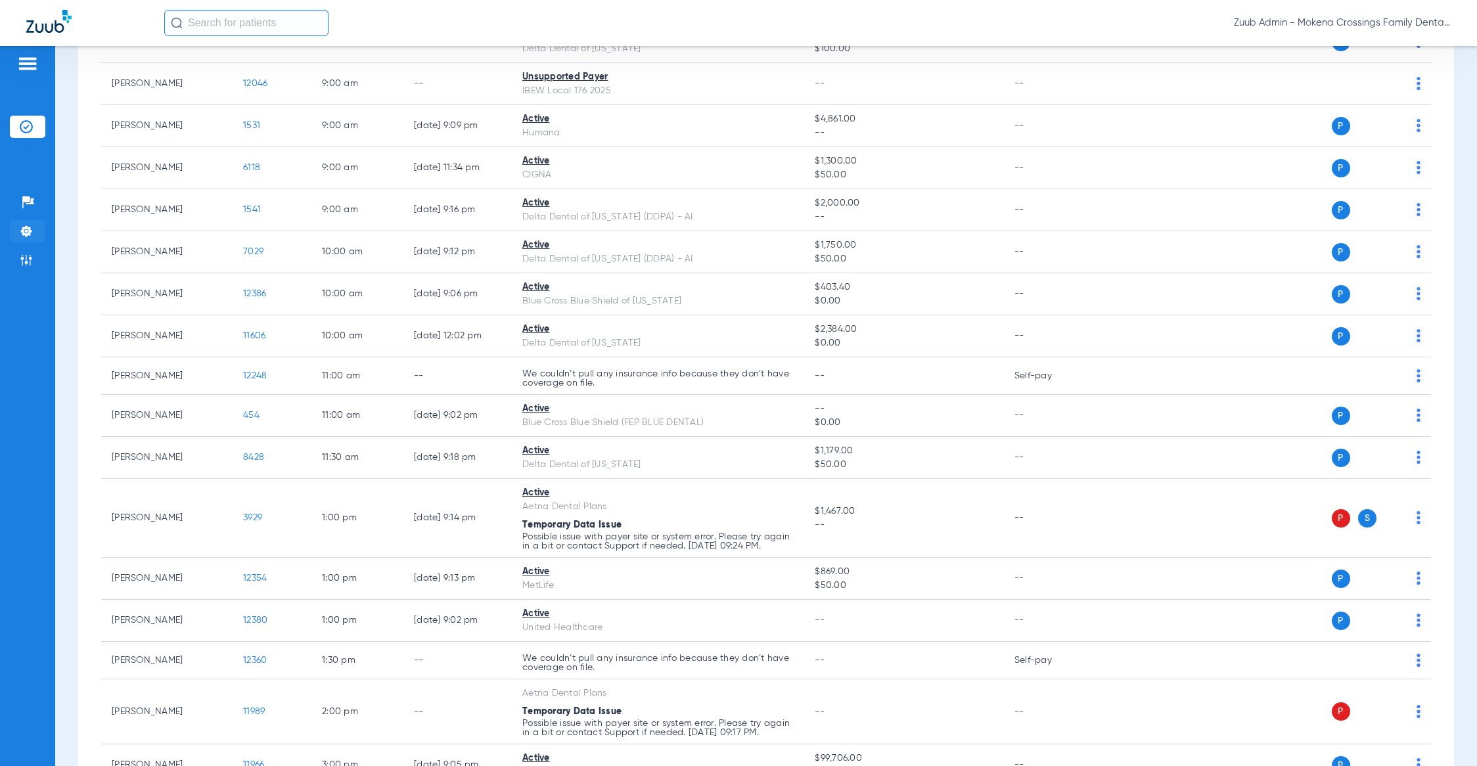
click at [34, 228] on li "Settings" at bounding box center [27, 231] width 35 height 22
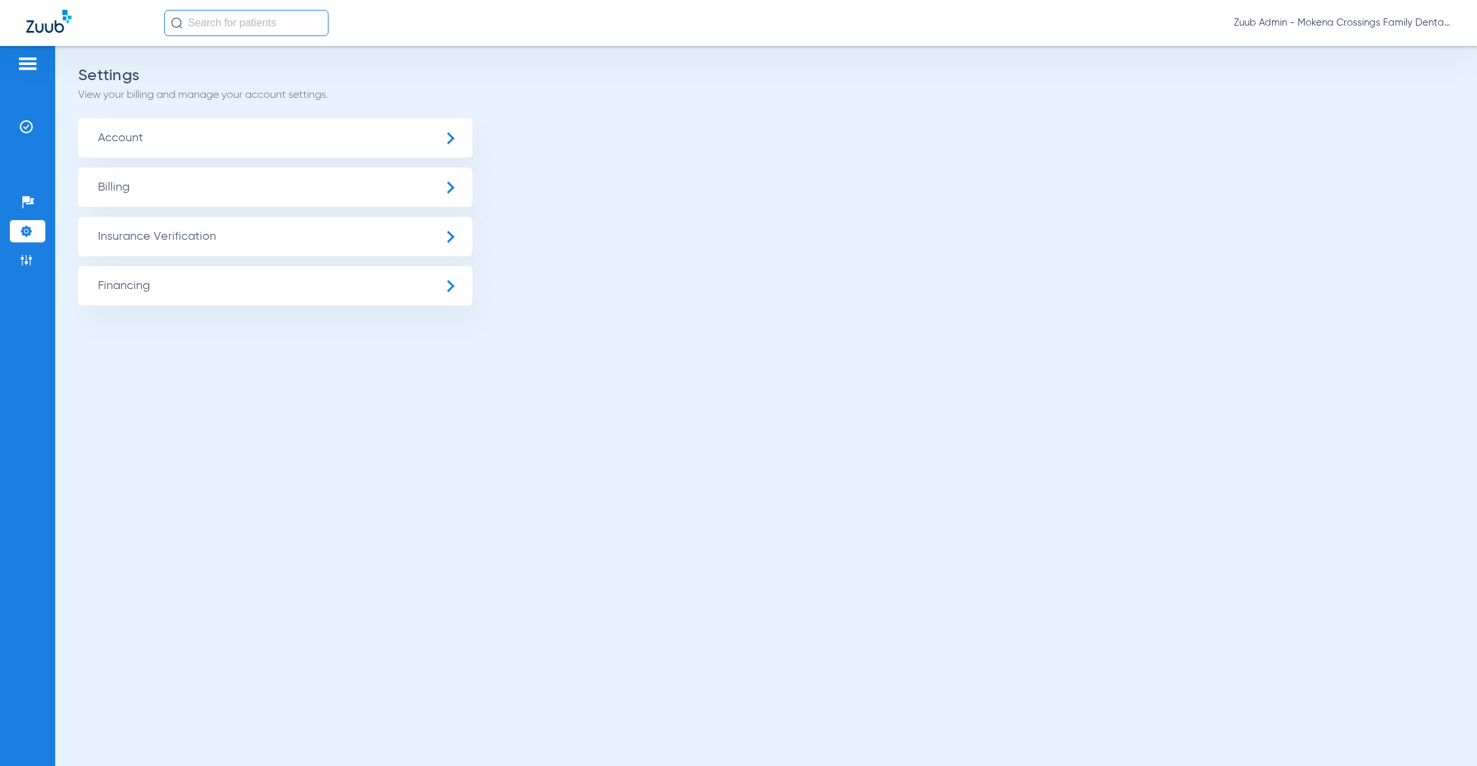
click at [131, 230] on span "Insurance Verification" at bounding box center [275, 236] width 394 height 39
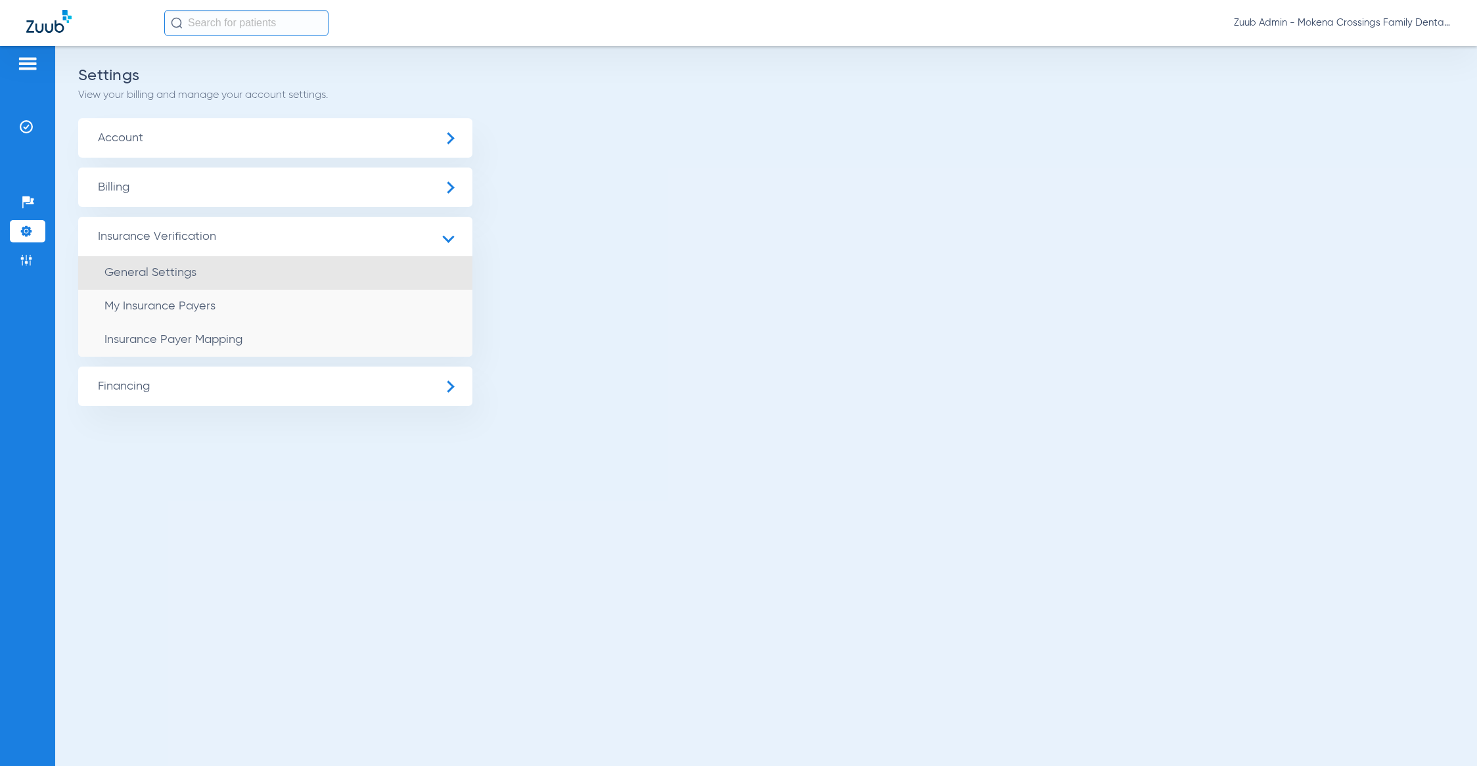
click at [150, 269] on span "General Settings" at bounding box center [150, 273] width 92 height 12
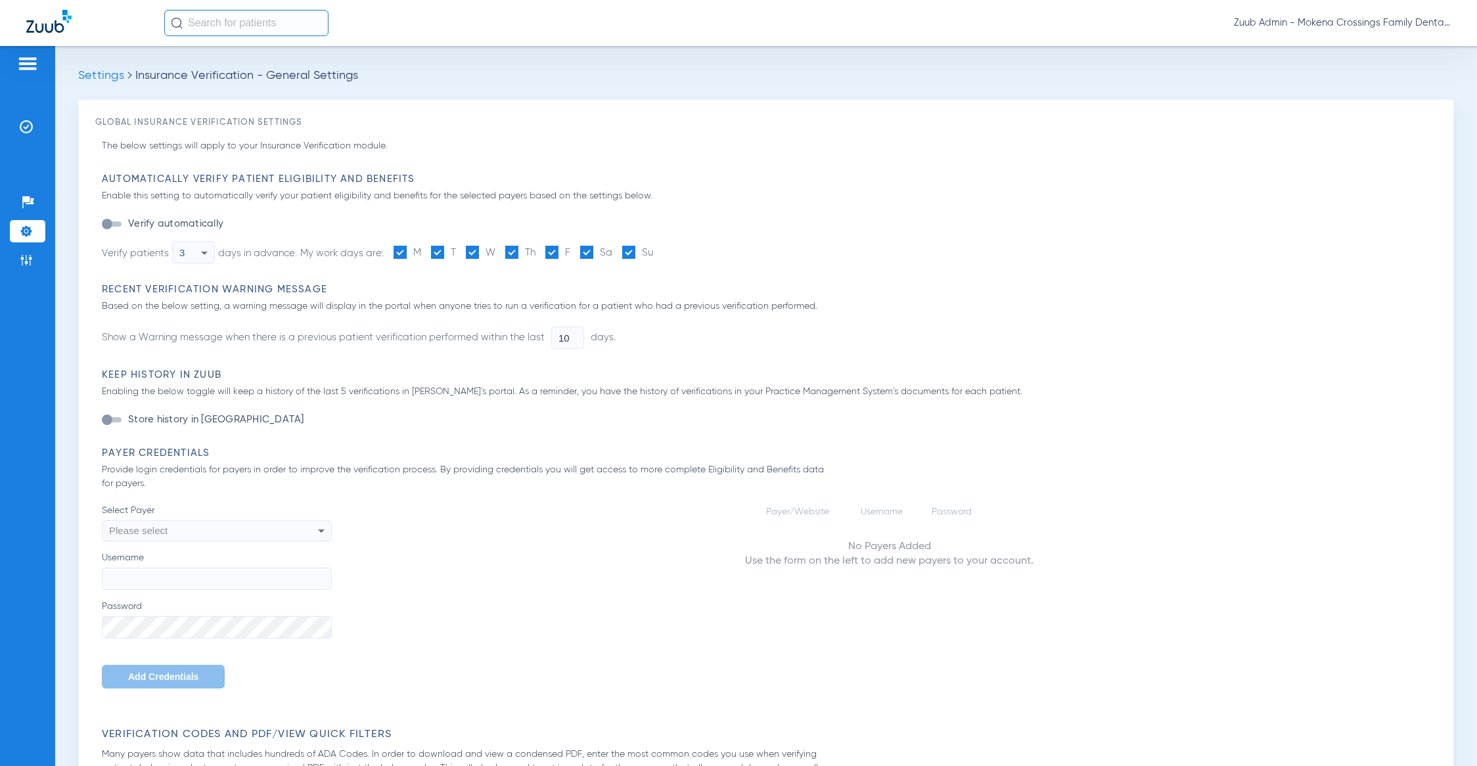
type input "1"
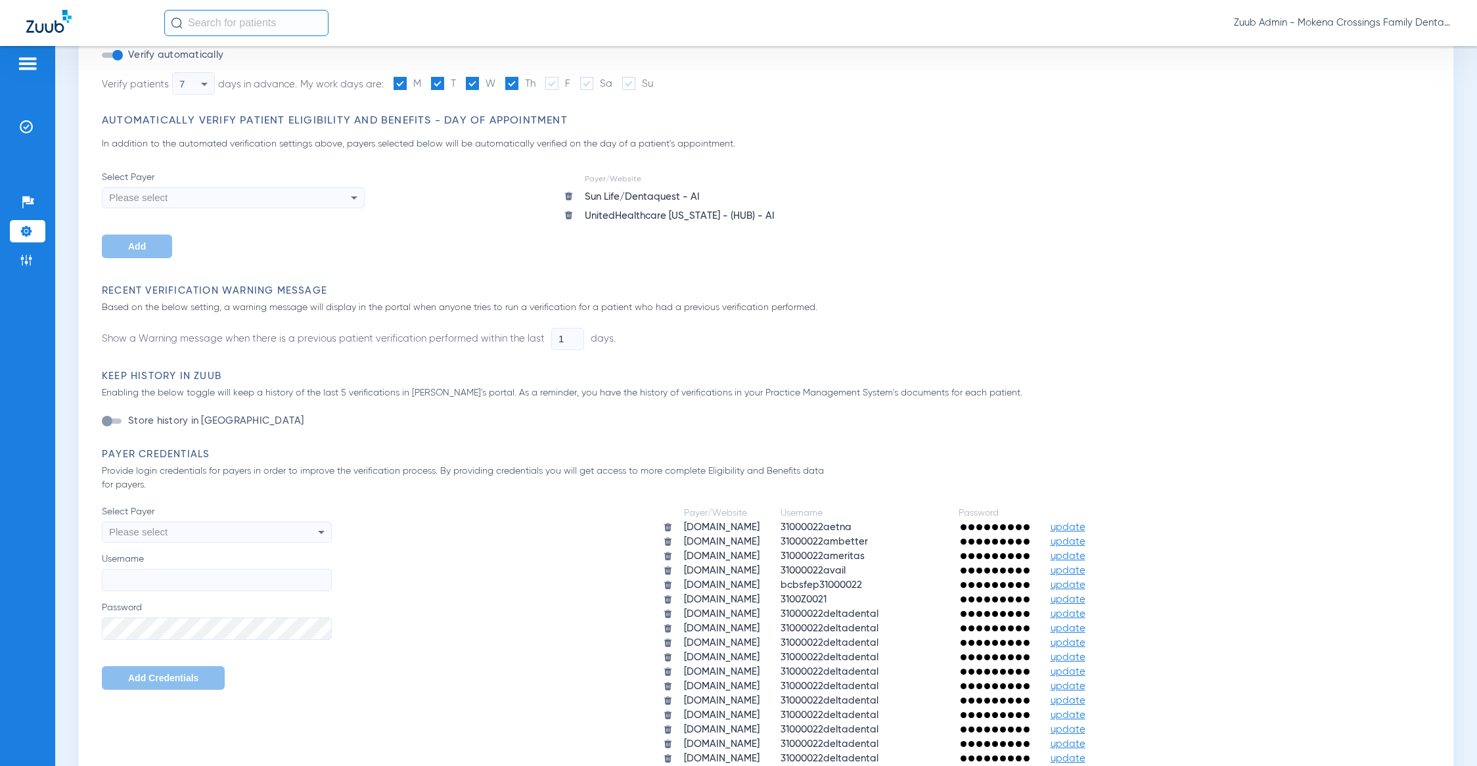
scroll to position [177, 0]
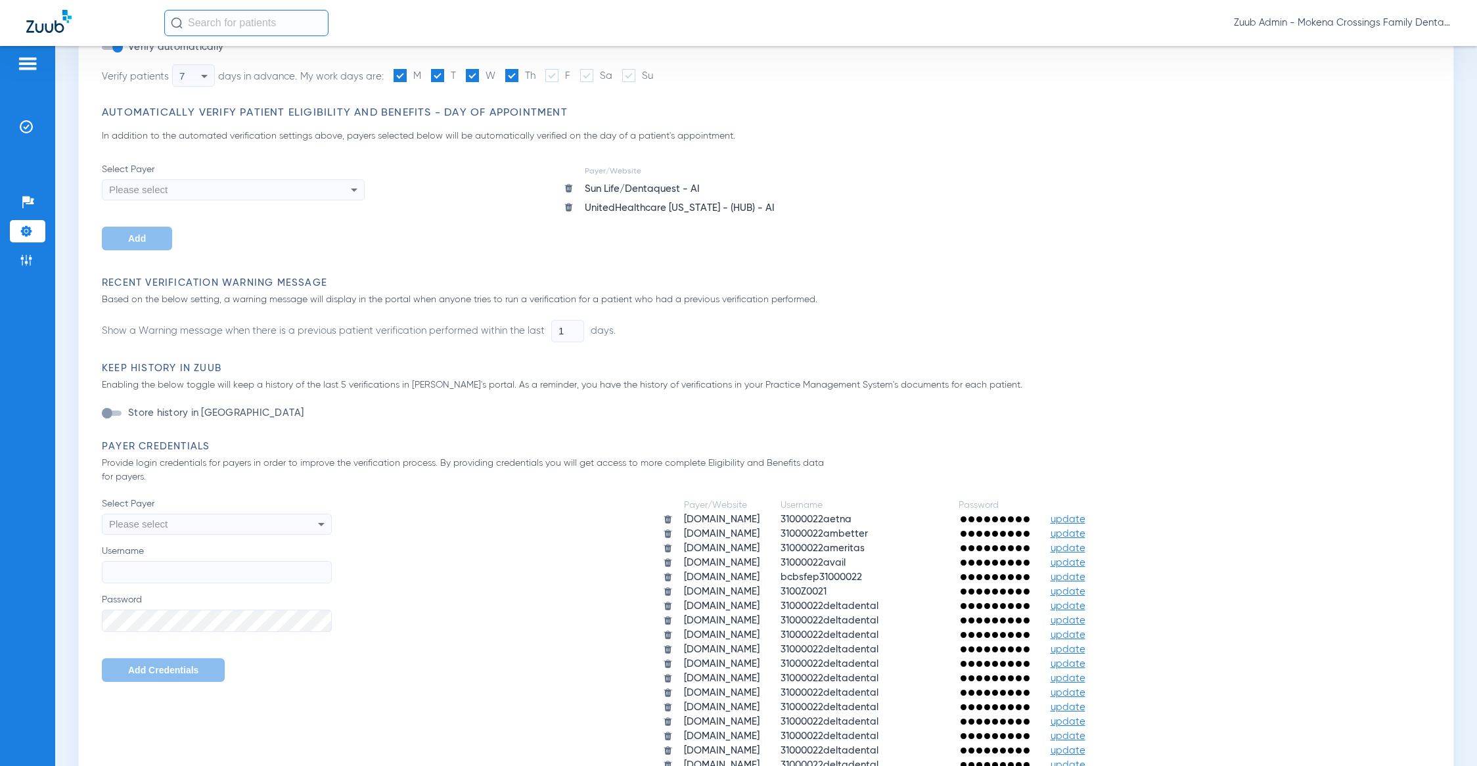
click at [1086, 520] on span "update" at bounding box center [1068, 520] width 35 height 10
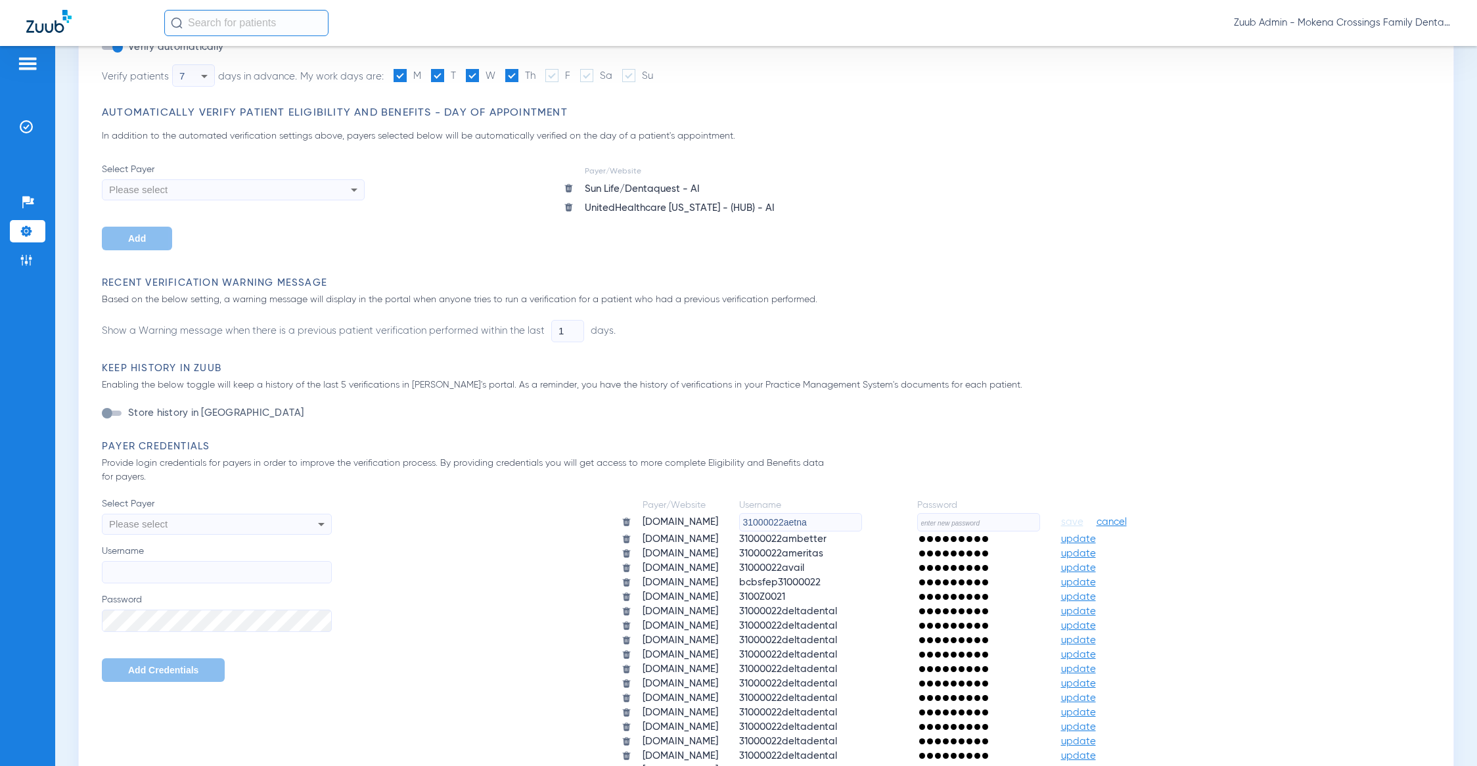
click at [827, 522] on input "31000022aetna" at bounding box center [800, 522] width 123 height 18
paste input "hdc811il"
type input "hdc811il"
click at [1026, 524] on input "text" at bounding box center [978, 522] width 123 height 18
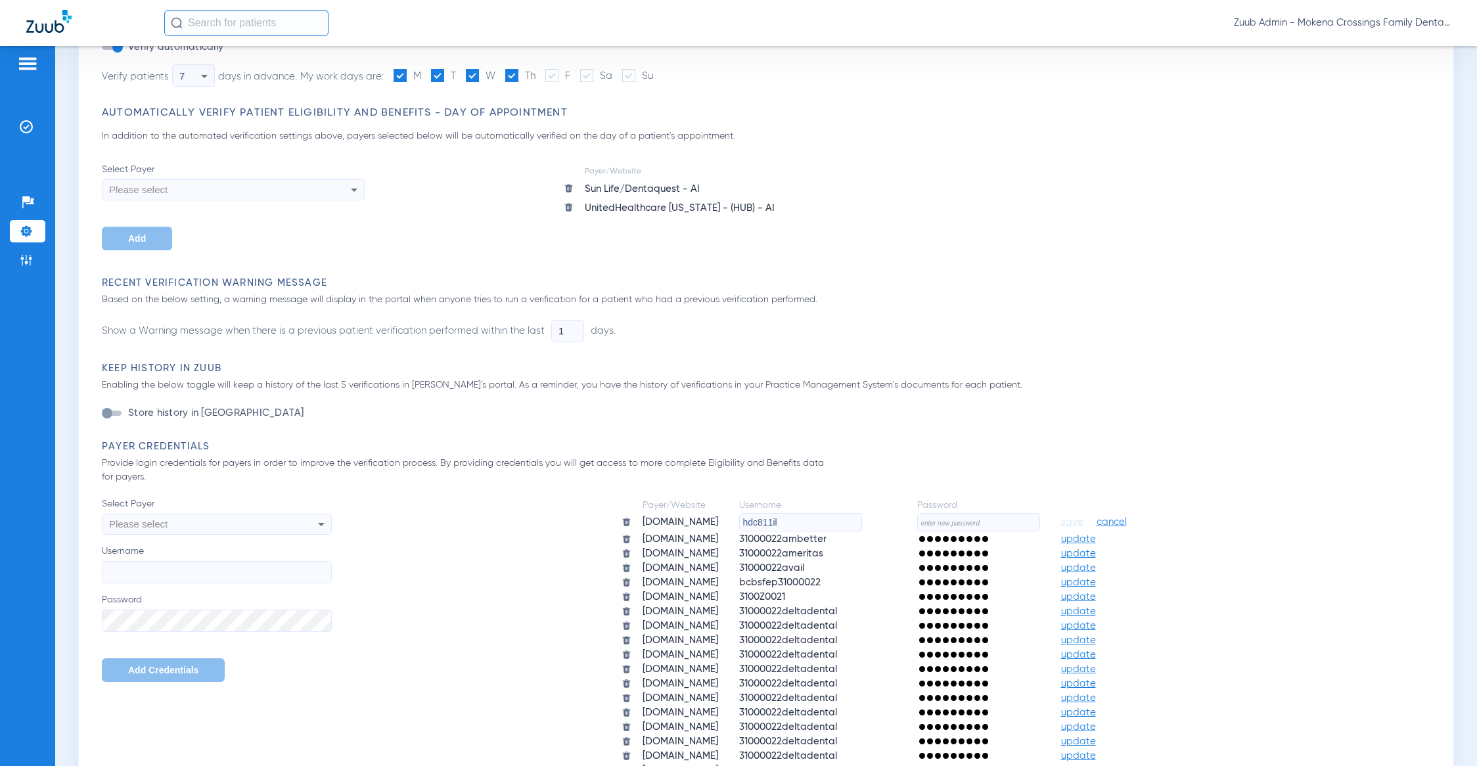
paste input "Dental01"
type input "Dental01"
click at [1084, 518] on span "save" at bounding box center [1072, 522] width 22 height 12
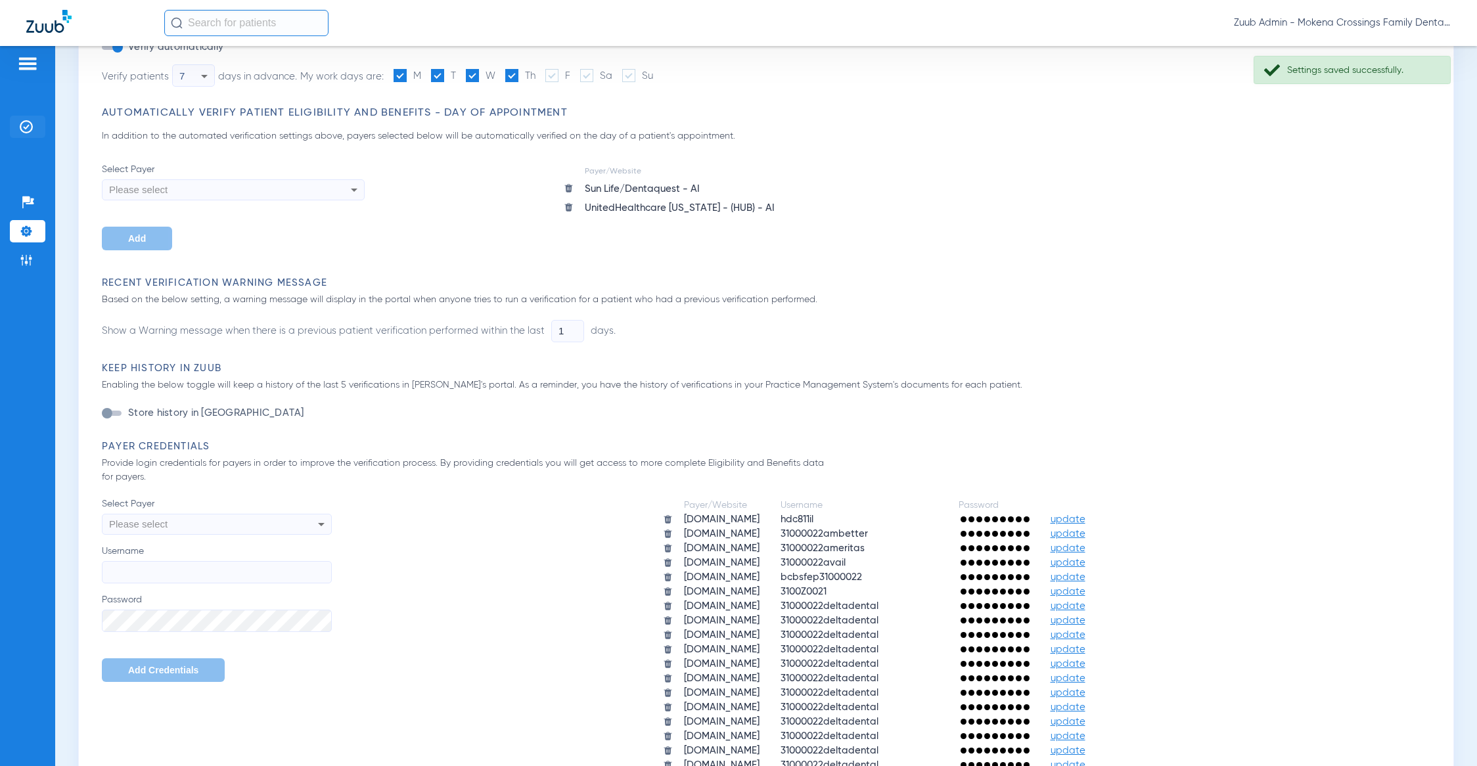
click at [24, 126] on img at bounding box center [26, 126] width 13 height 13
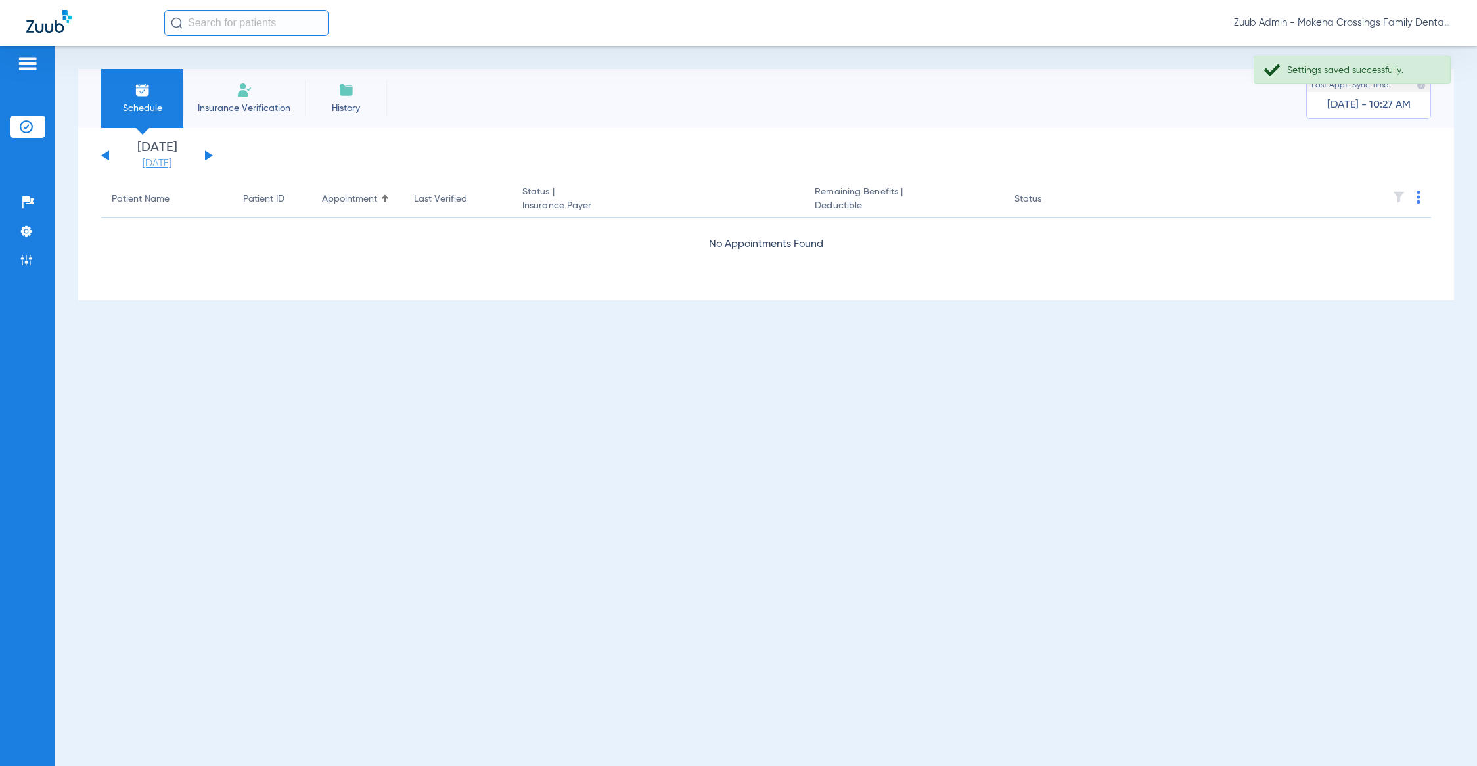
click at [158, 161] on link "[DATE]" at bounding box center [157, 163] width 79 height 13
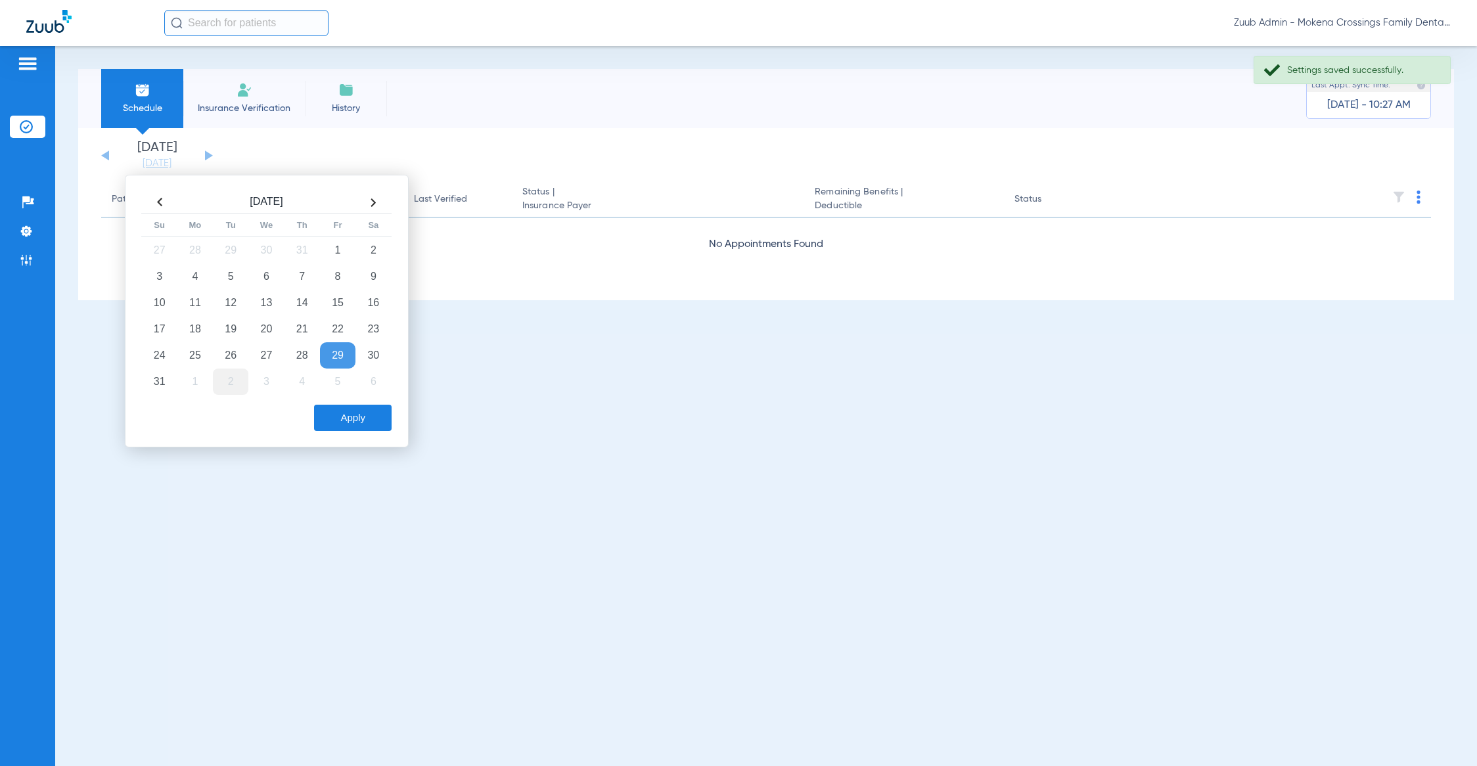
click at [230, 380] on td "2" at bounding box center [230, 382] width 35 height 26
click at [357, 413] on button "Apply" at bounding box center [353, 418] width 78 height 26
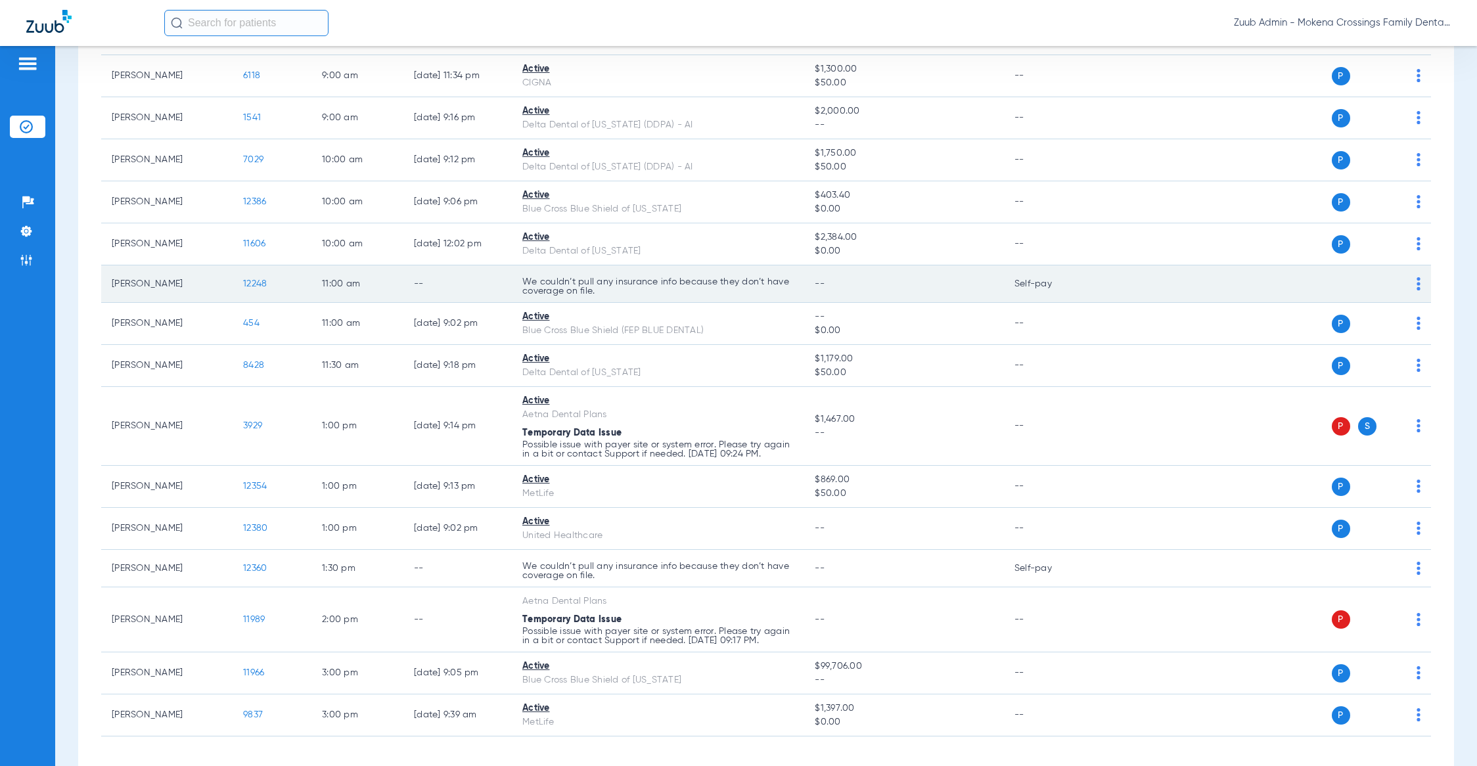
scroll to position [364, 0]
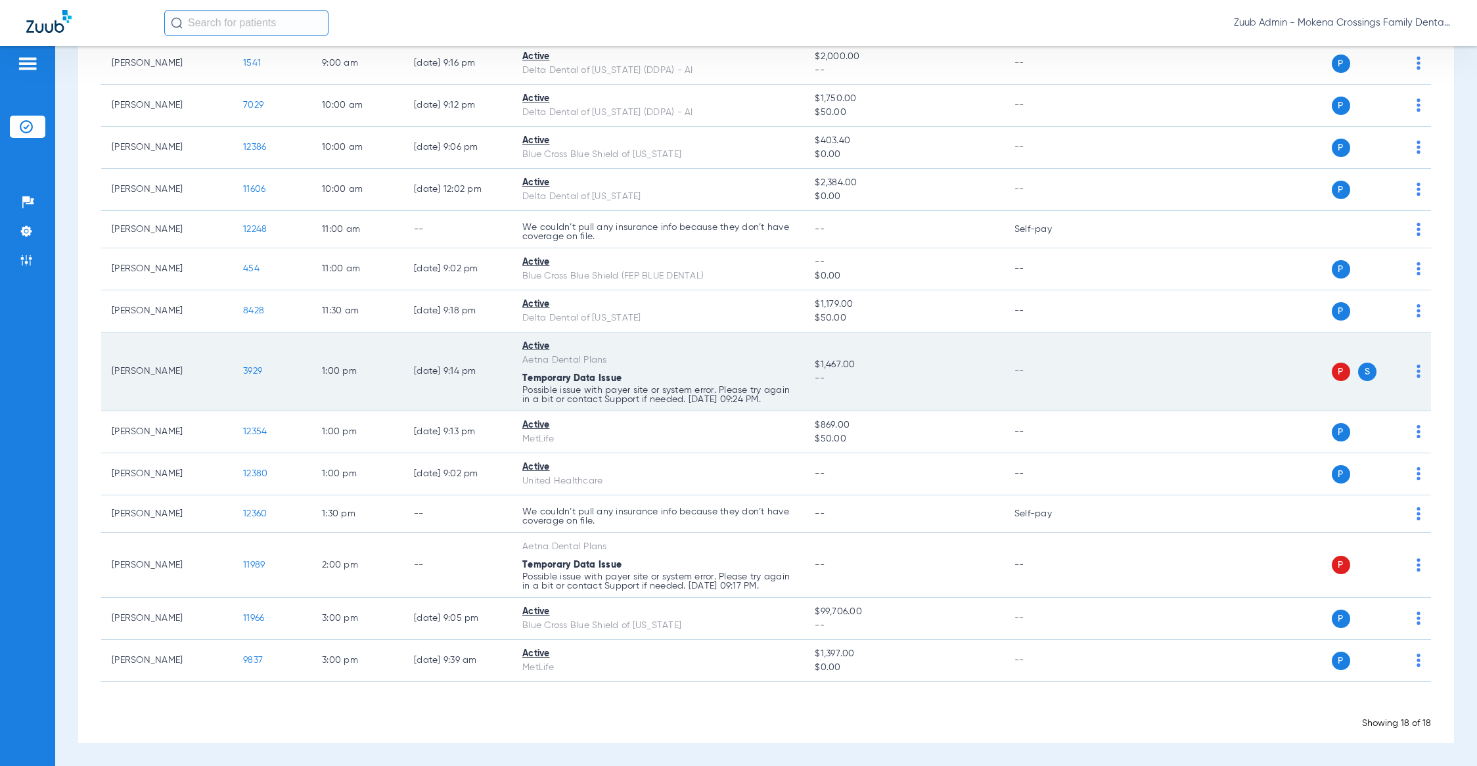
click at [1417, 365] on img at bounding box center [1419, 371] width 4 height 13
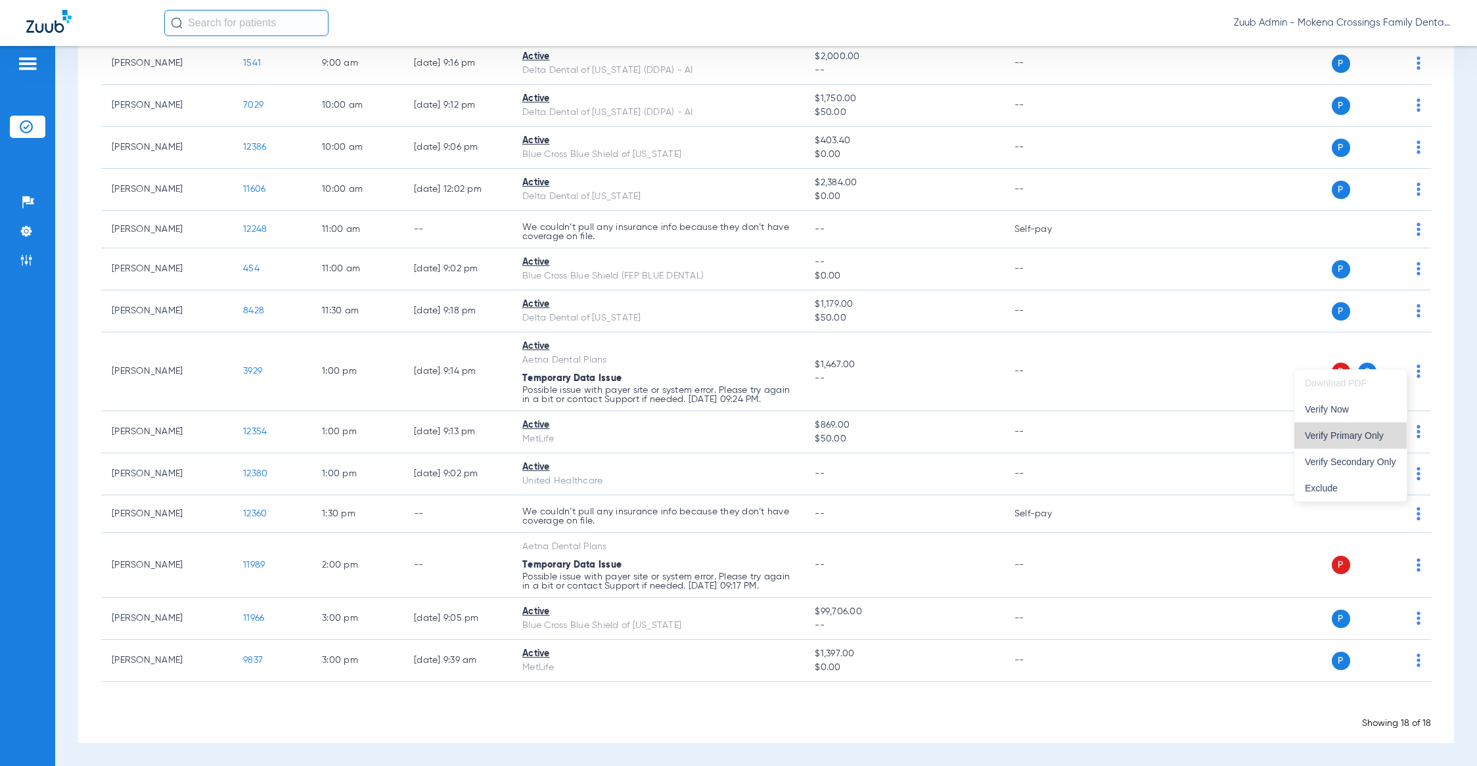
click at [1365, 431] on span "Verify Primary Only" at bounding box center [1350, 435] width 91 height 9
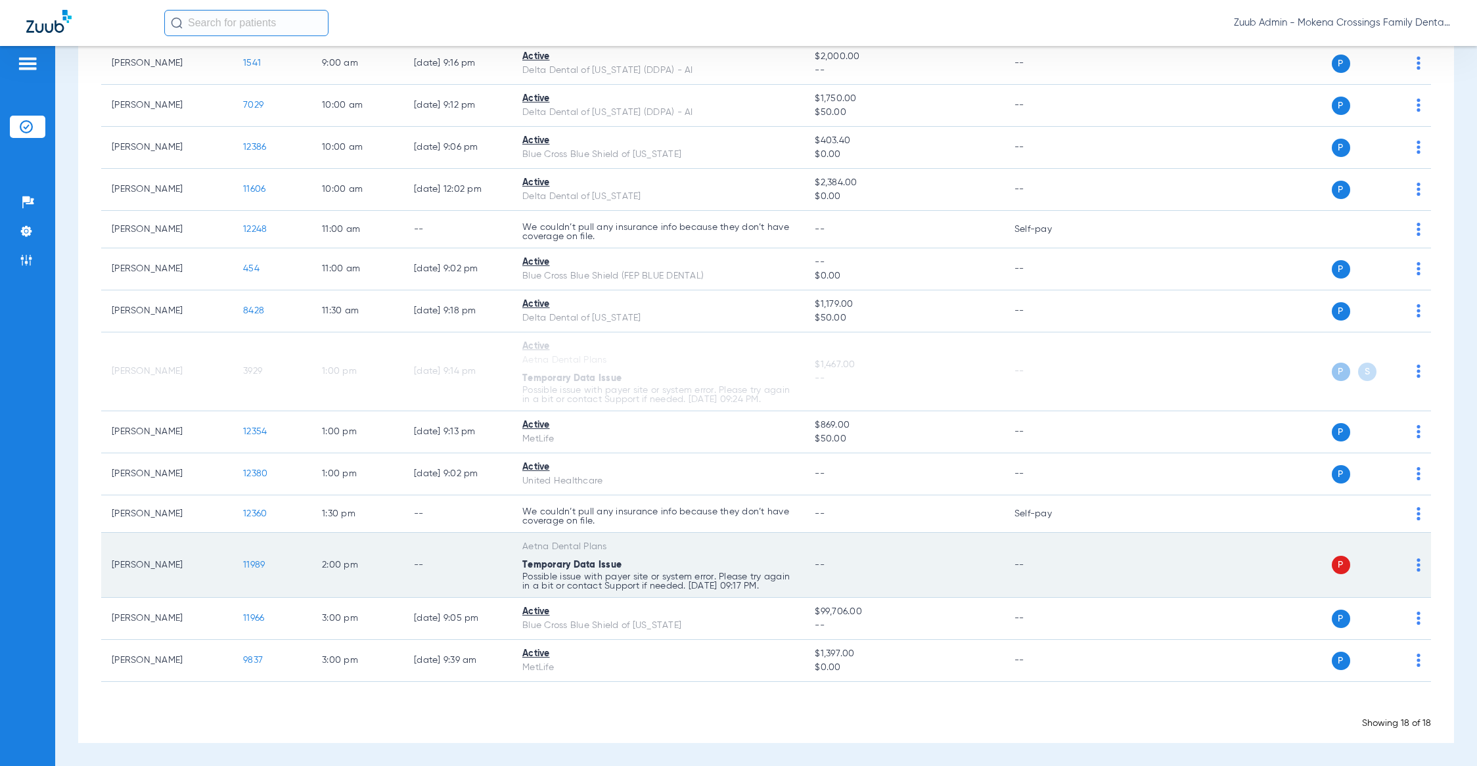
click at [1417, 559] on img at bounding box center [1419, 565] width 4 height 13
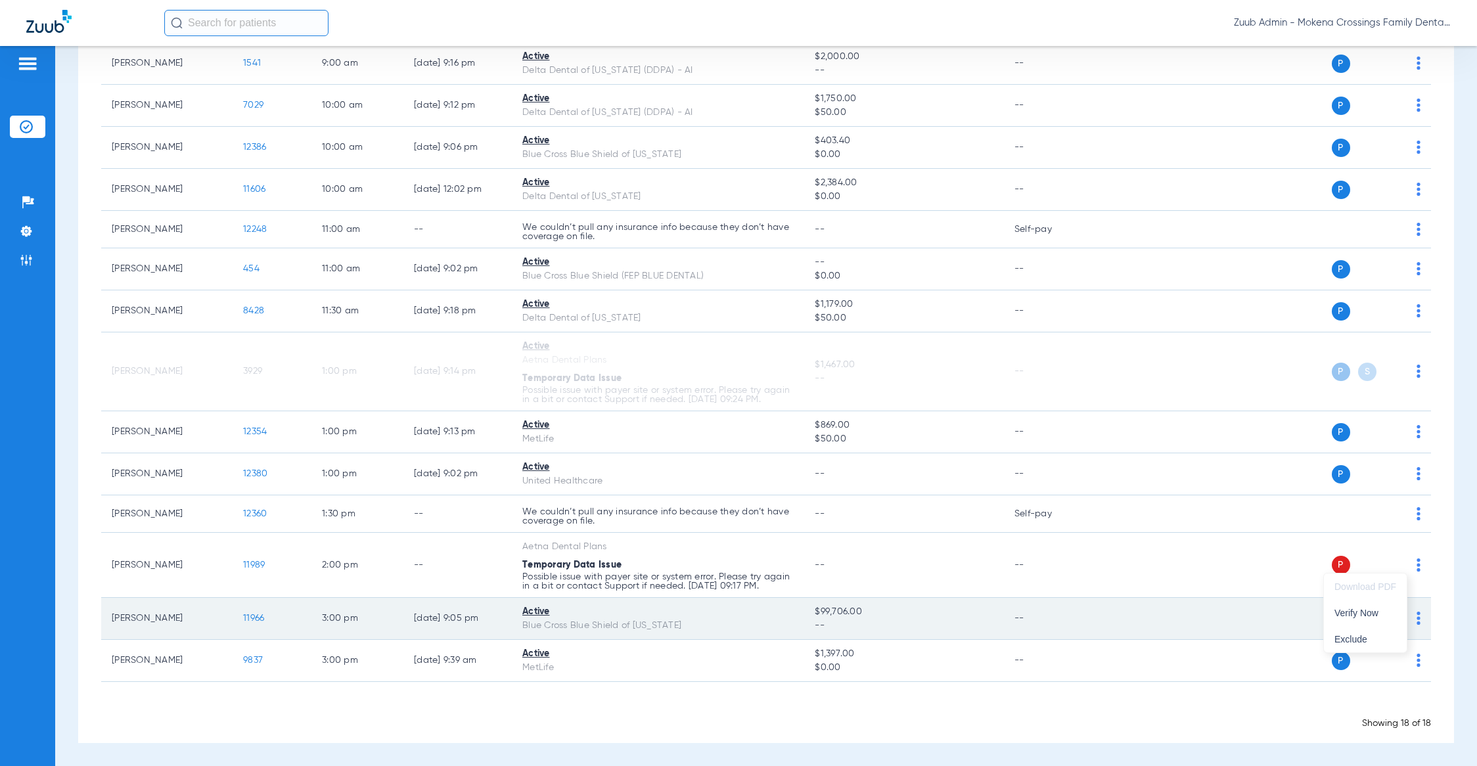
click at [1358, 607] on button "Verify Now" at bounding box center [1365, 613] width 83 height 26
